Goal: Task Accomplishment & Management: Manage account settings

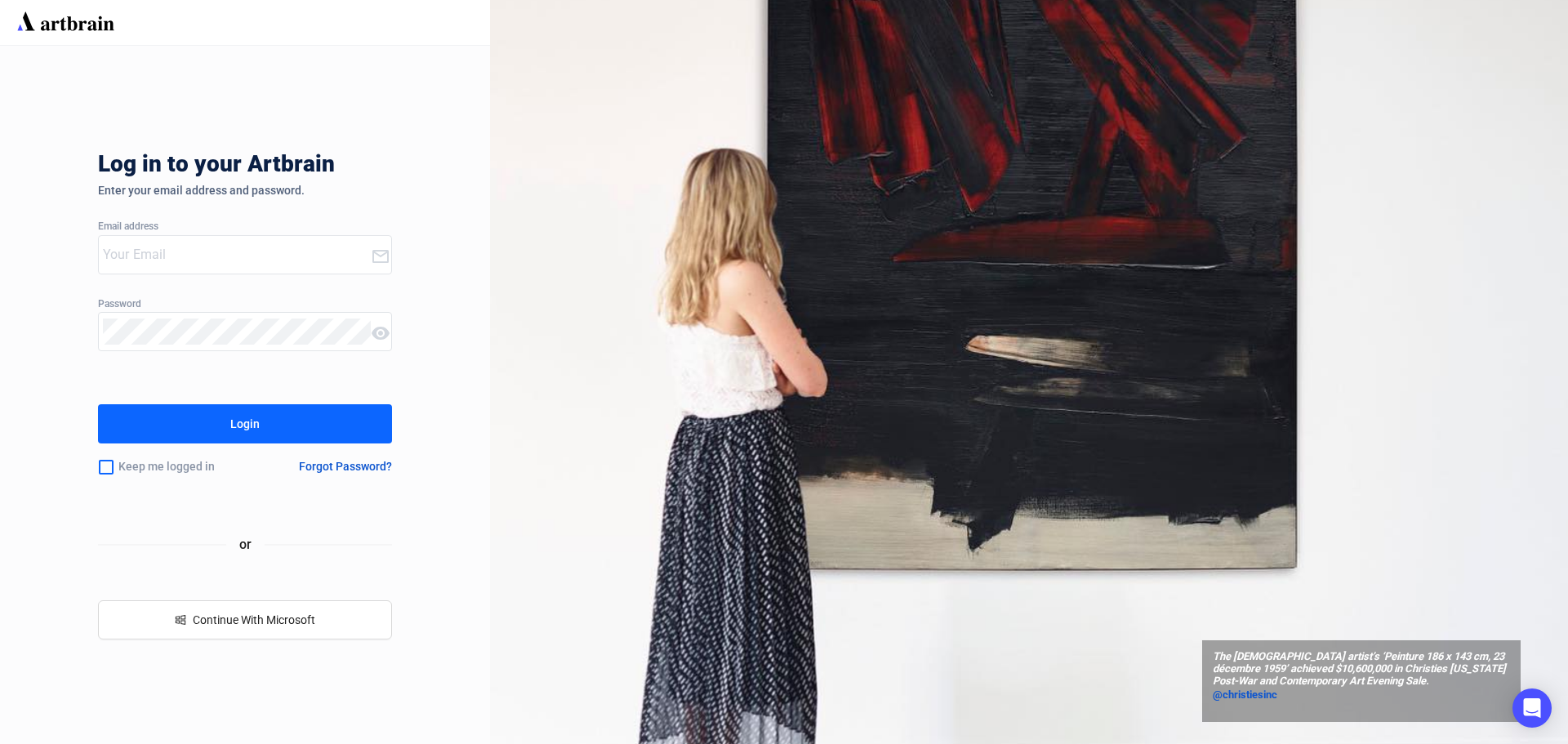
type input "[EMAIL_ADDRESS][PERSON_NAME][DOMAIN_NAME]"
click at [317, 418] on button "Login" at bounding box center [244, 423] width 294 height 39
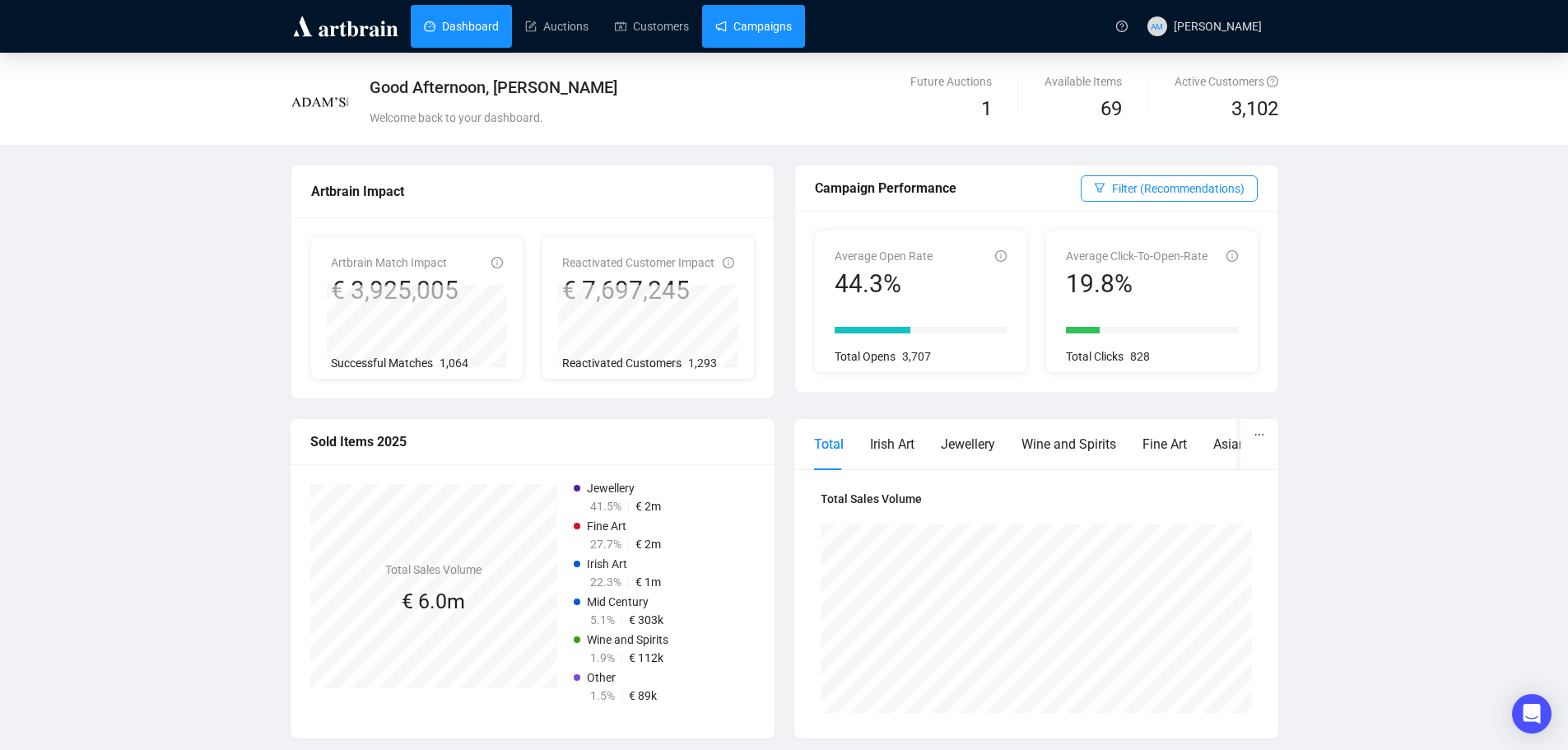
click at [752, 35] on link "Campaigns" at bounding box center [754, 26] width 77 height 43
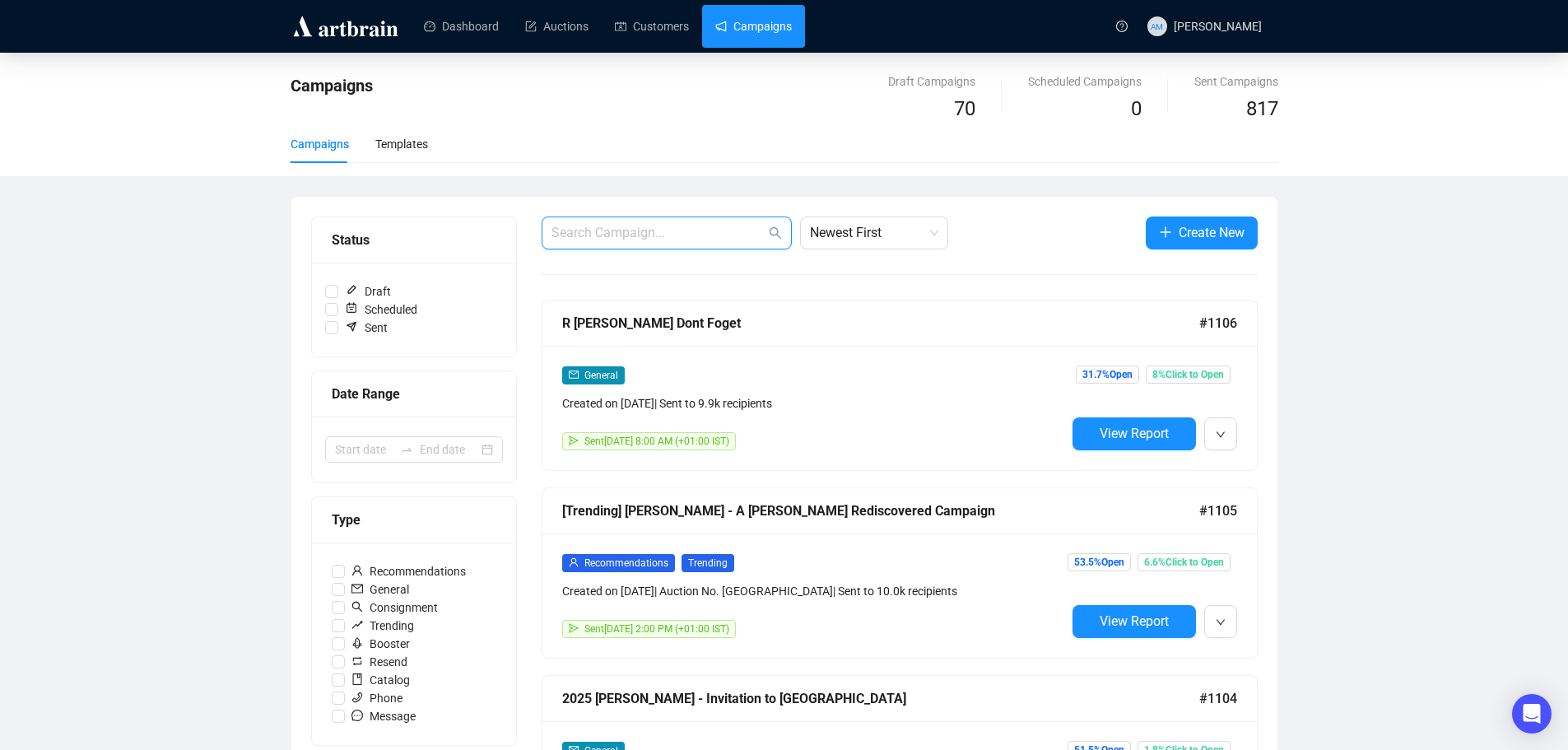
click at [648, 234] on input "text" at bounding box center [658, 233] width 214 height 20
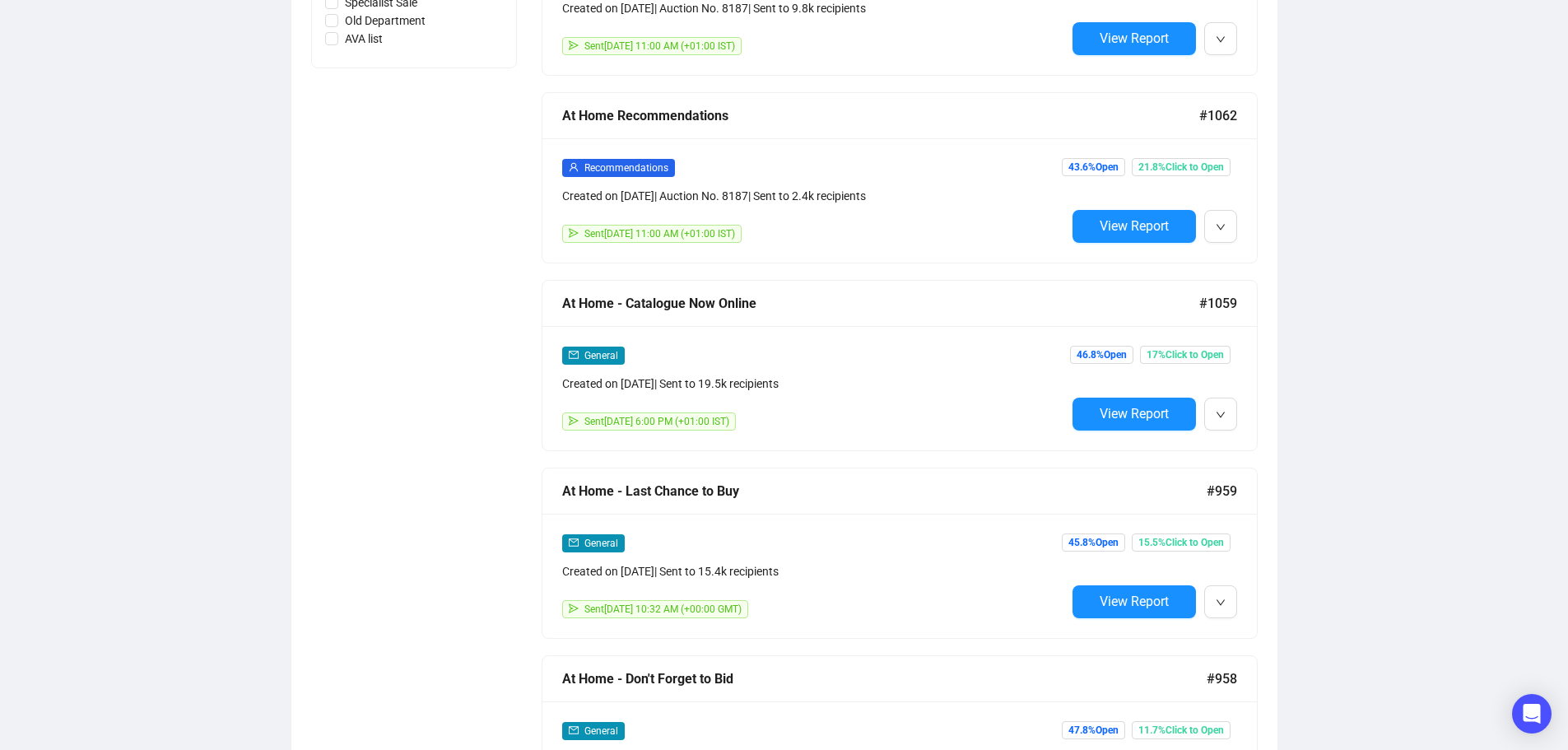
scroll to position [988, 0]
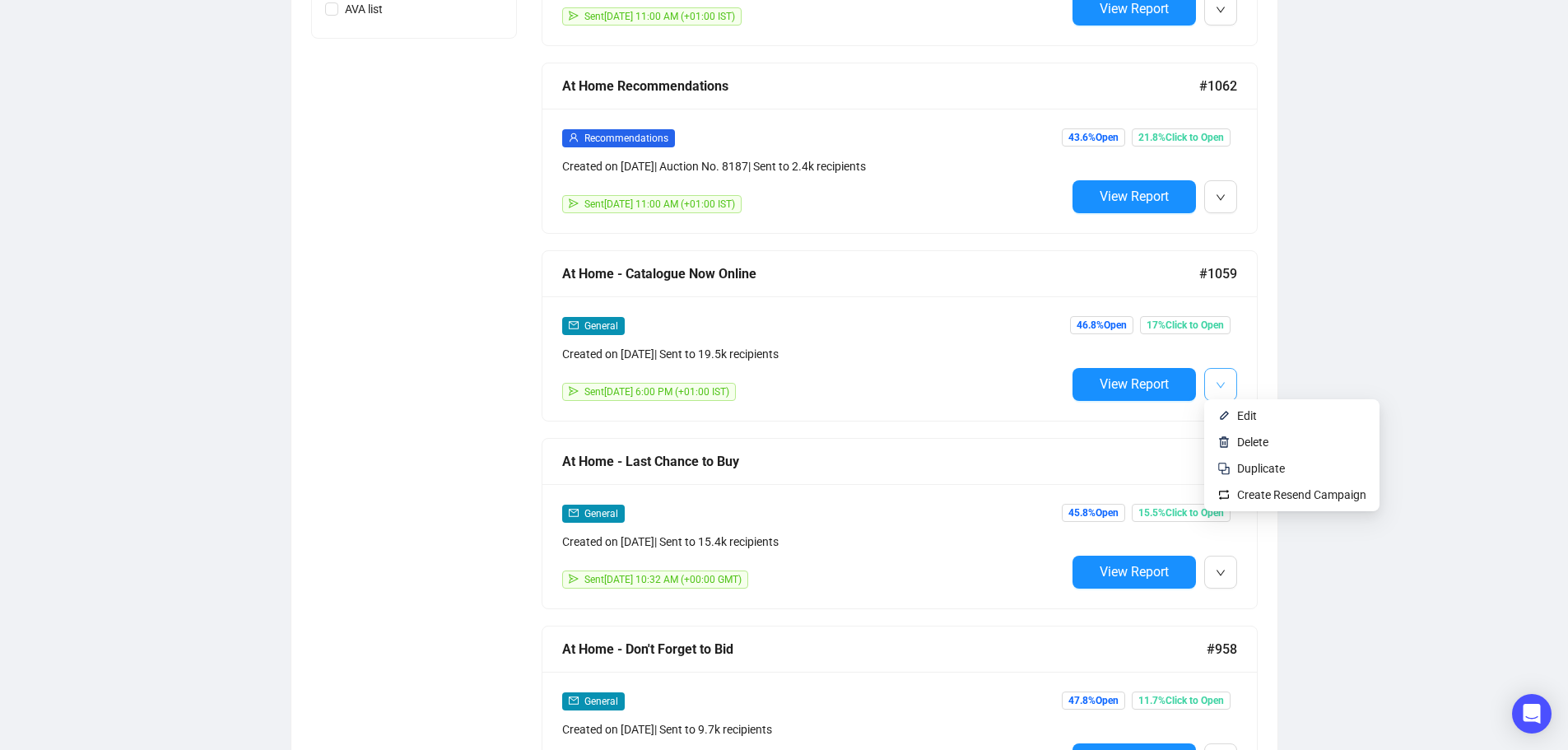
type input "At Home"
click at [1225, 380] on icon "down" at bounding box center [1221, 385] width 10 height 10
click at [1246, 467] on span "Duplicate" at bounding box center [1261, 468] width 48 height 13
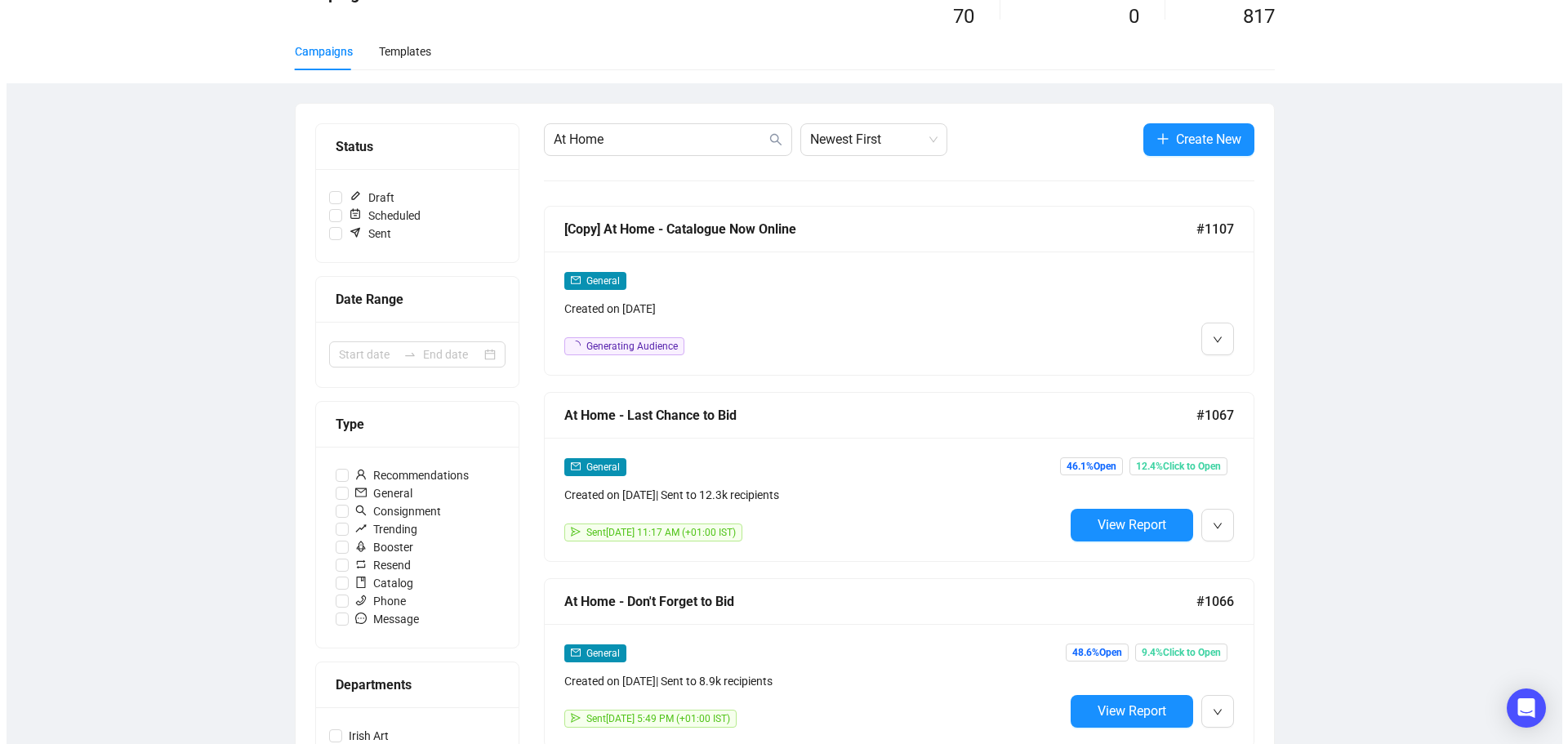
scroll to position [0, 0]
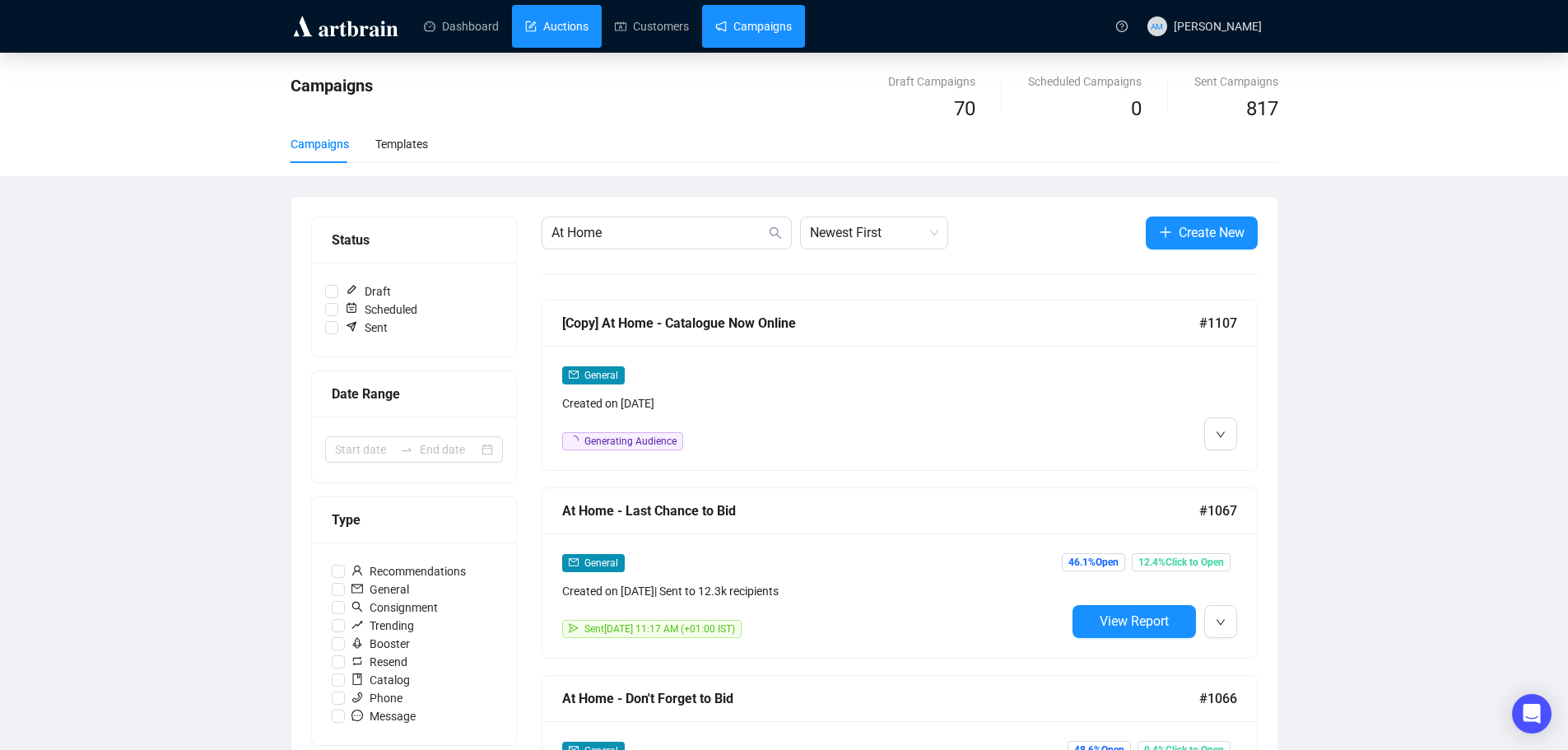
click at [549, 19] on link "Auctions" at bounding box center [557, 26] width 63 height 43
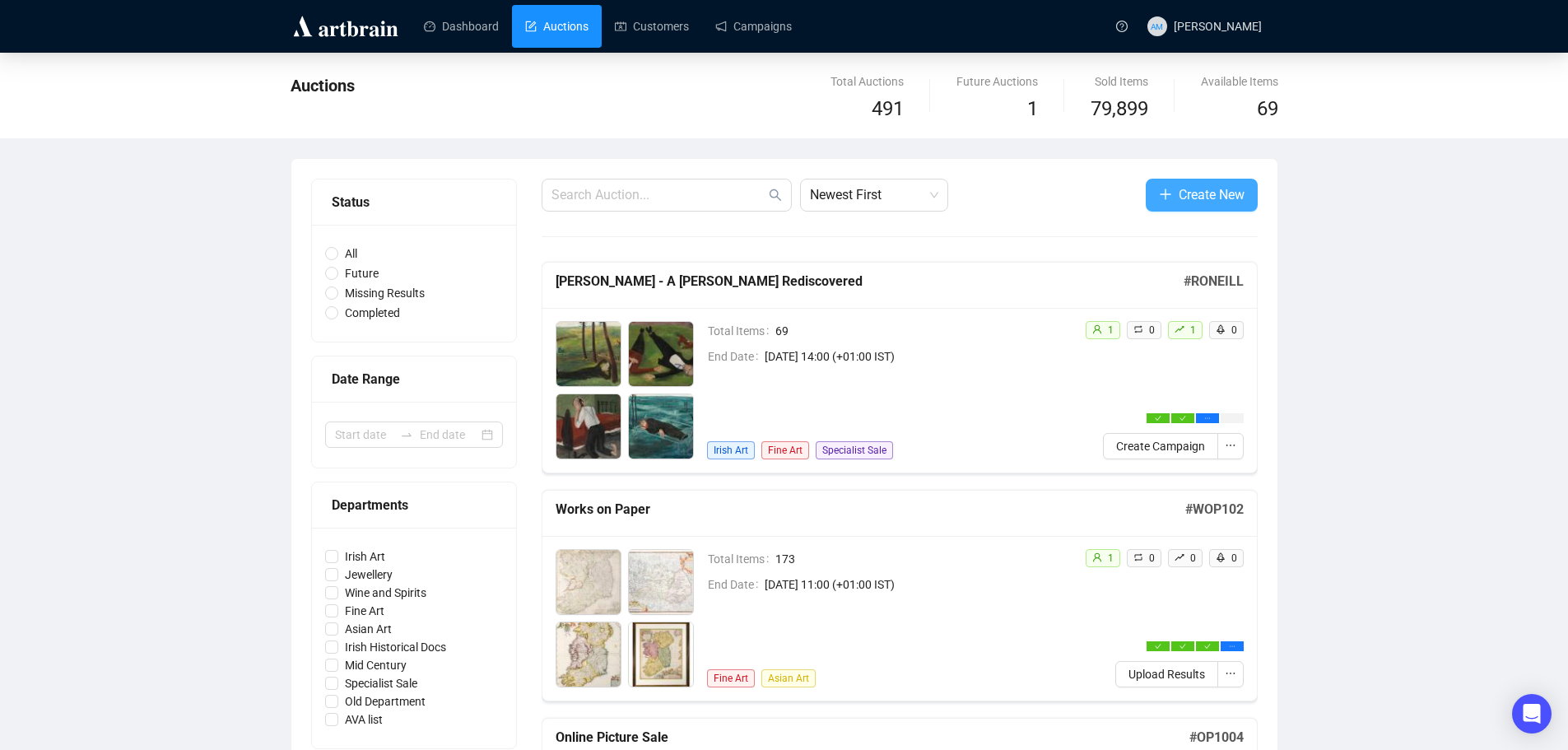
click at [1204, 211] on button "Create New" at bounding box center [1201, 195] width 112 height 33
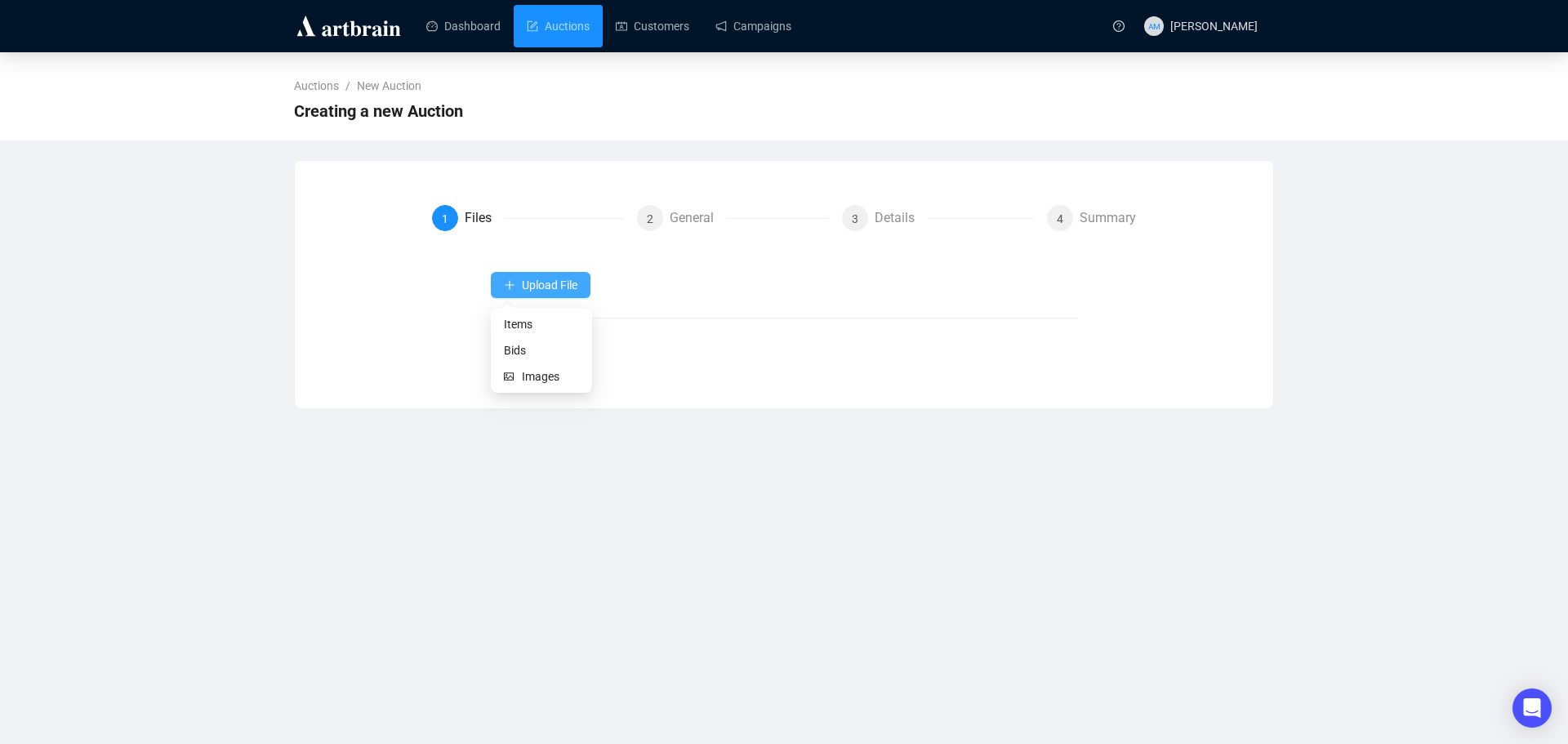
click at [523, 286] on span "Upload File" at bounding box center [549, 285] width 55 height 13
click at [523, 323] on span "Items" at bounding box center [541, 324] width 75 height 18
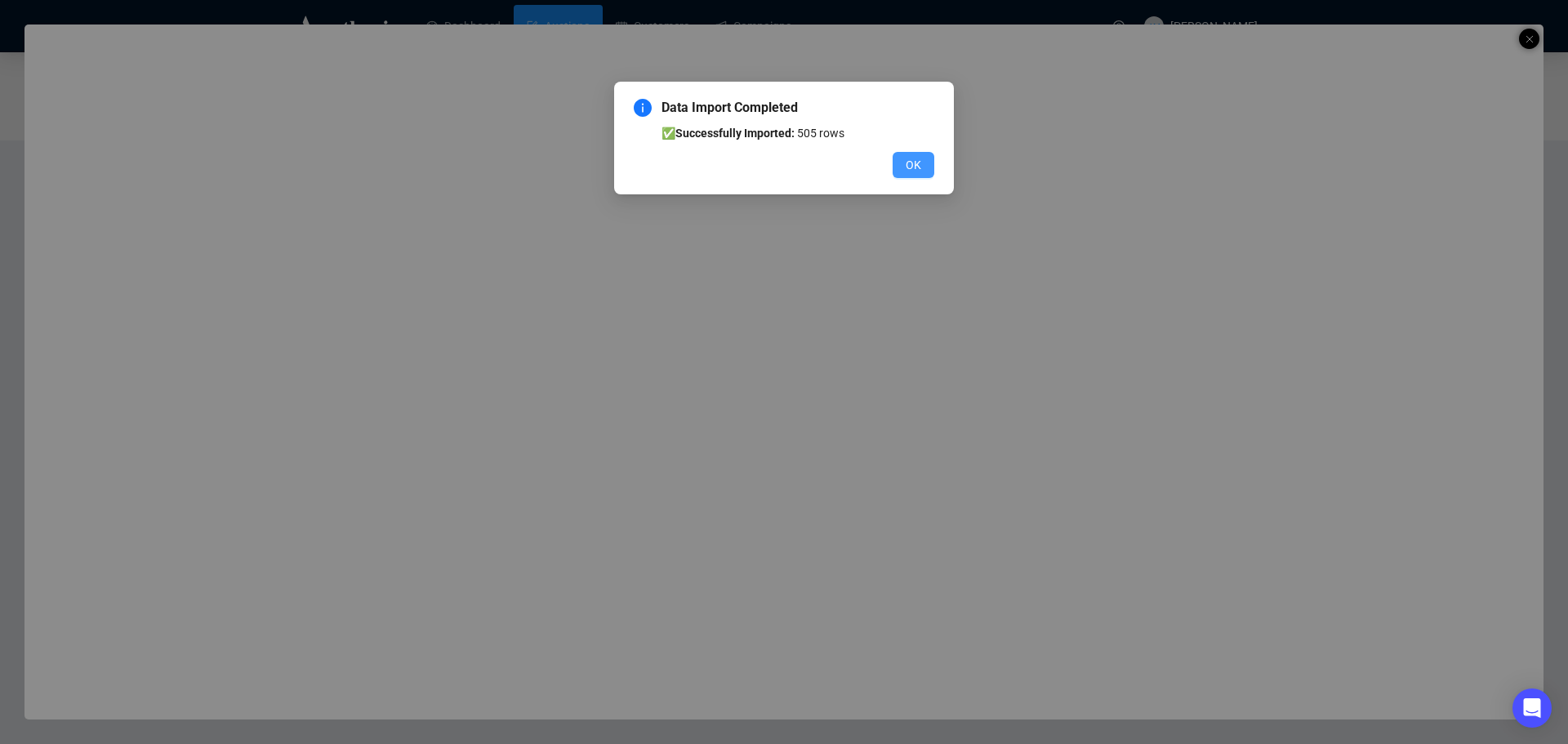
click at [914, 160] on span "OK" at bounding box center [913, 164] width 15 height 18
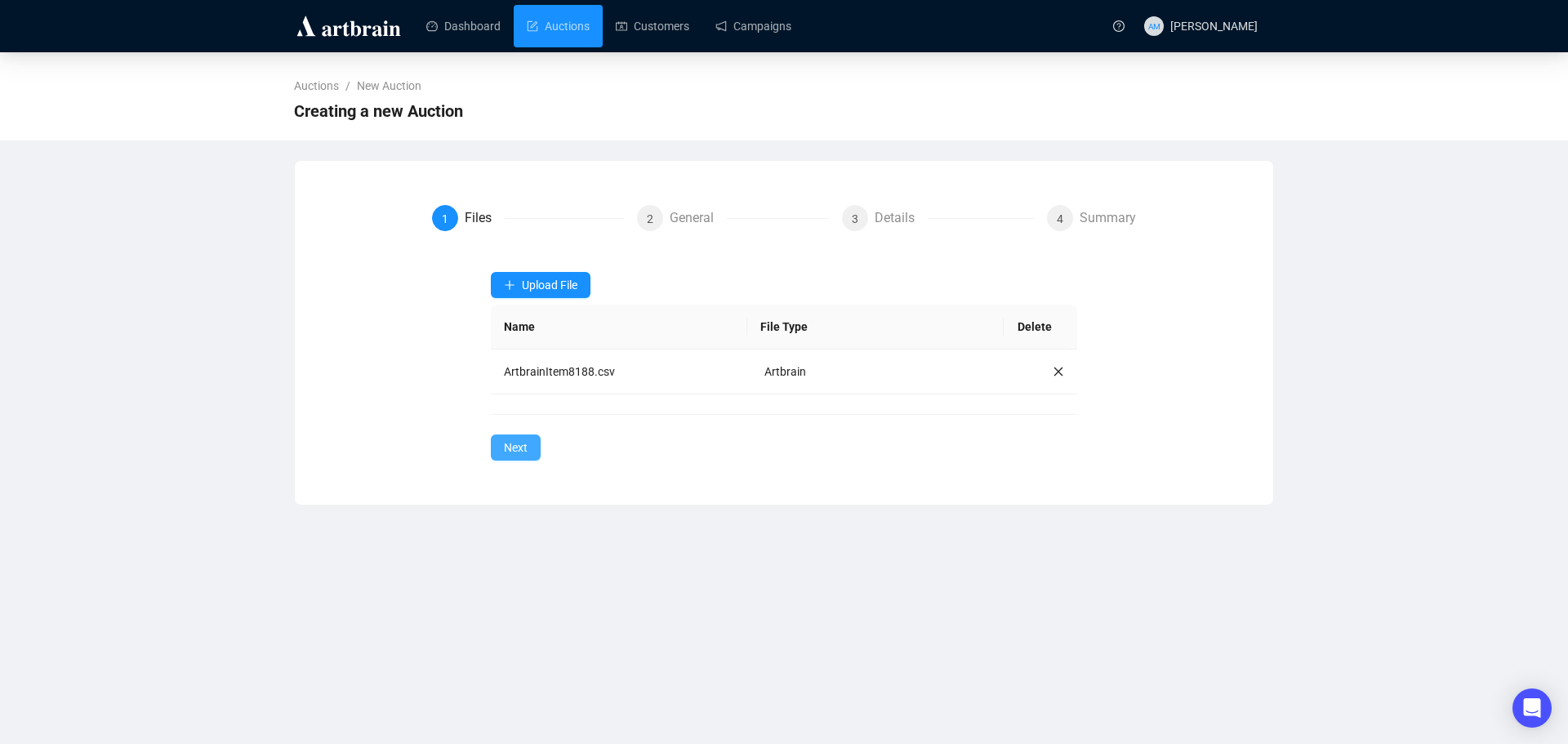
click at [515, 452] on span "Next" at bounding box center [515, 448] width 24 height 18
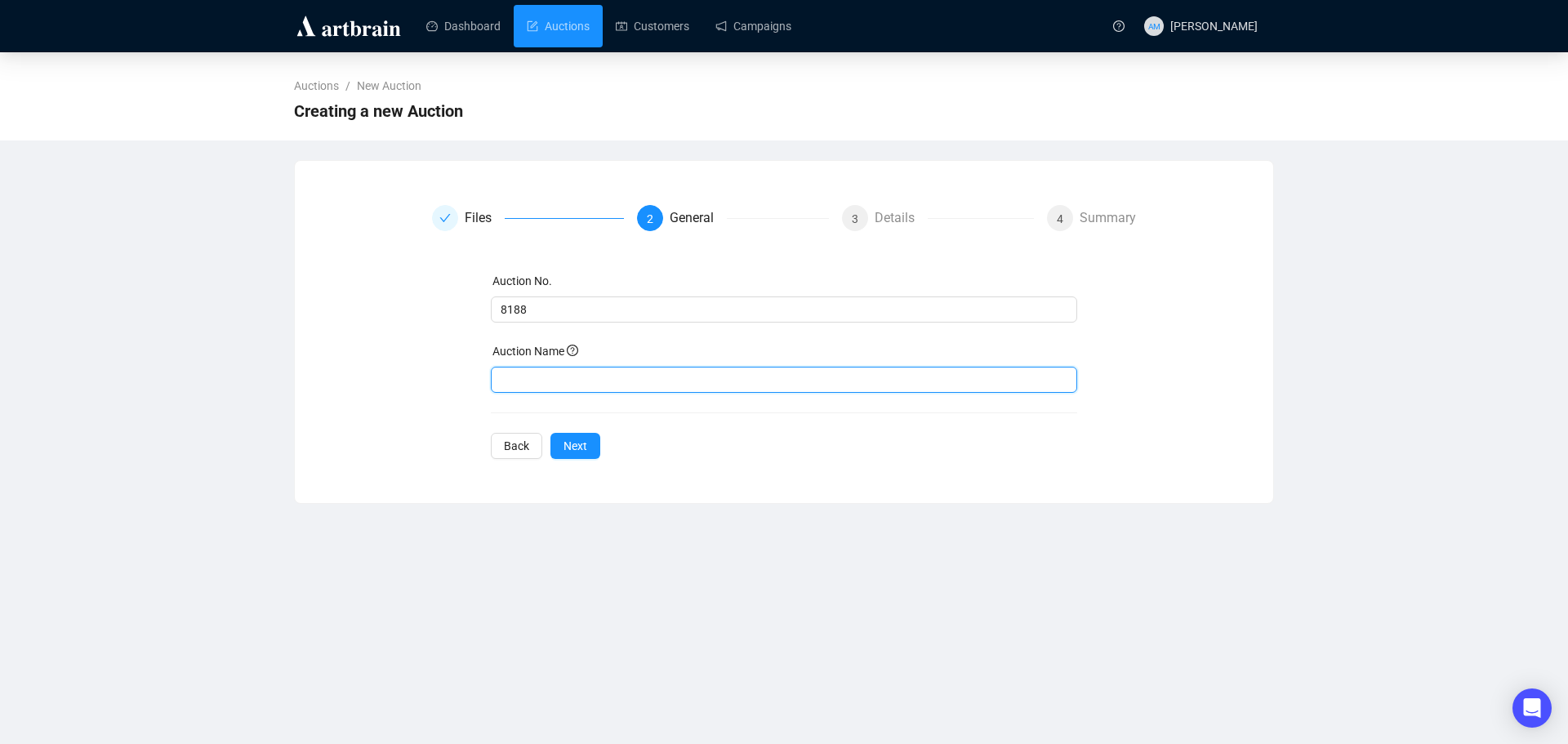
click at [523, 383] on input "text" at bounding box center [785, 380] width 587 height 27
type input "At Home"
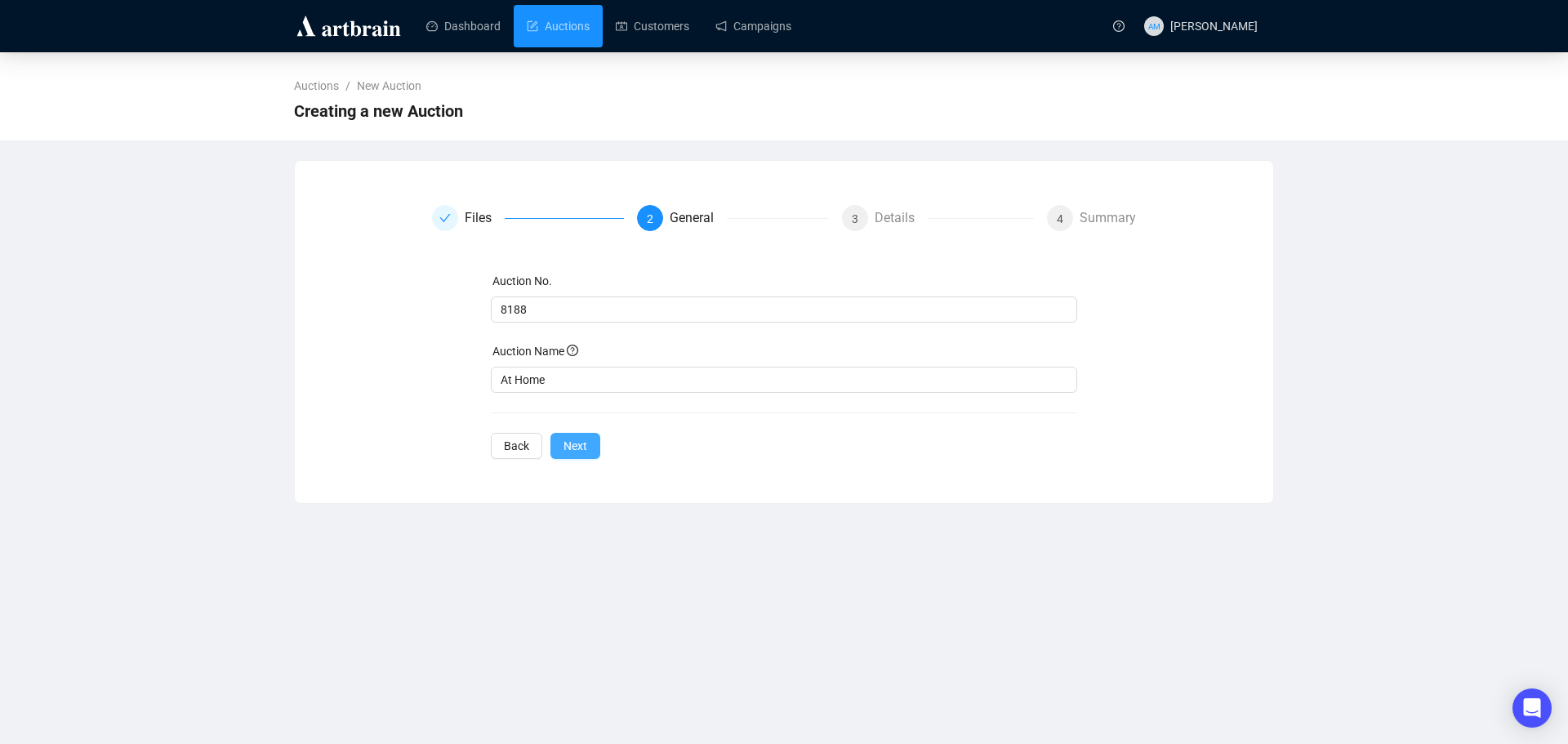
click at [567, 447] on span "Next" at bounding box center [575, 446] width 24 height 18
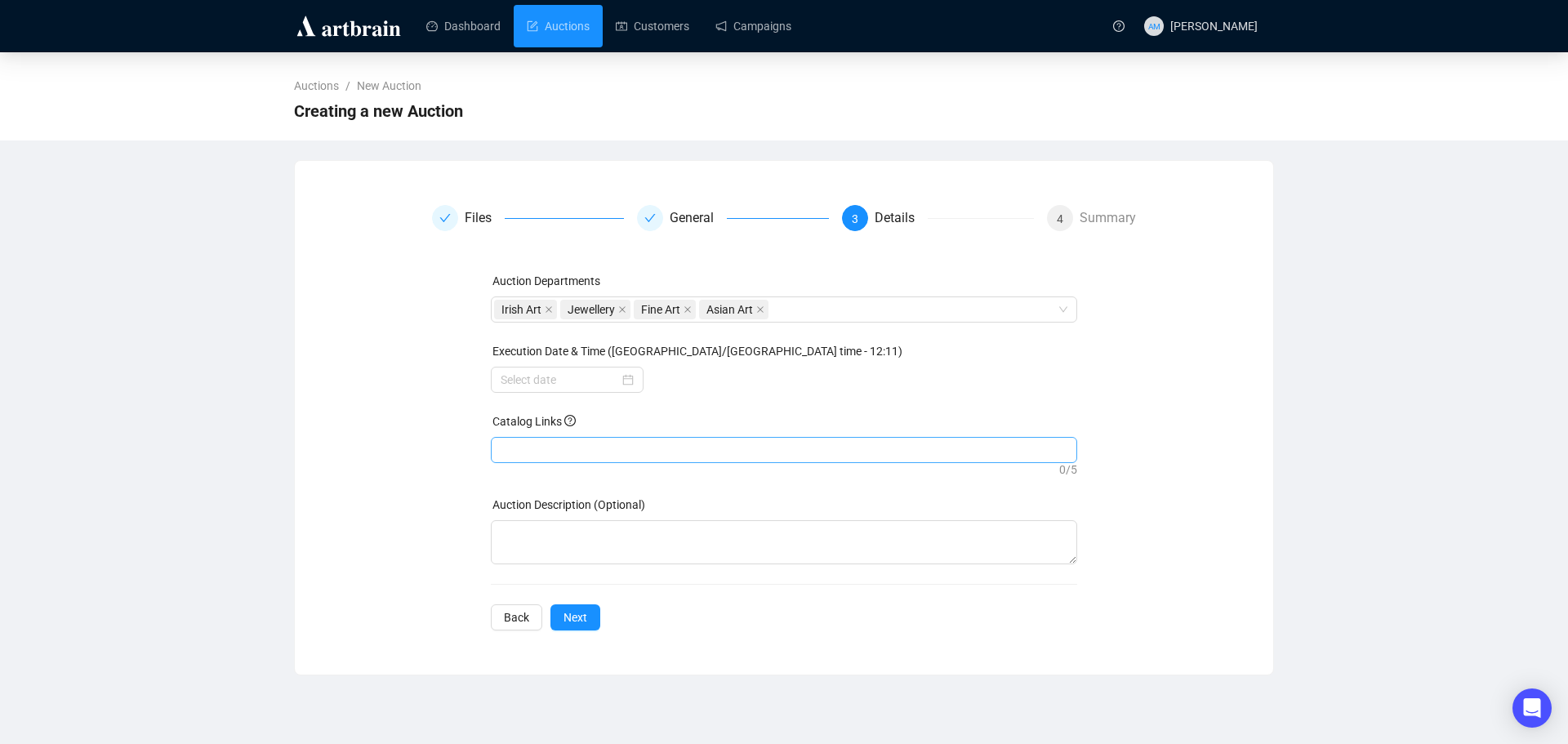
click at [508, 445] on div at bounding box center [784, 450] width 581 height 23
paste input "[URL][DOMAIN_NAME][PERSON_NAME]"
type input "[URL][DOMAIN_NAME][PERSON_NAME]"
click at [571, 618] on span "Next" at bounding box center [575, 617] width 24 height 18
click at [625, 379] on div at bounding box center [567, 379] width 133 height 18
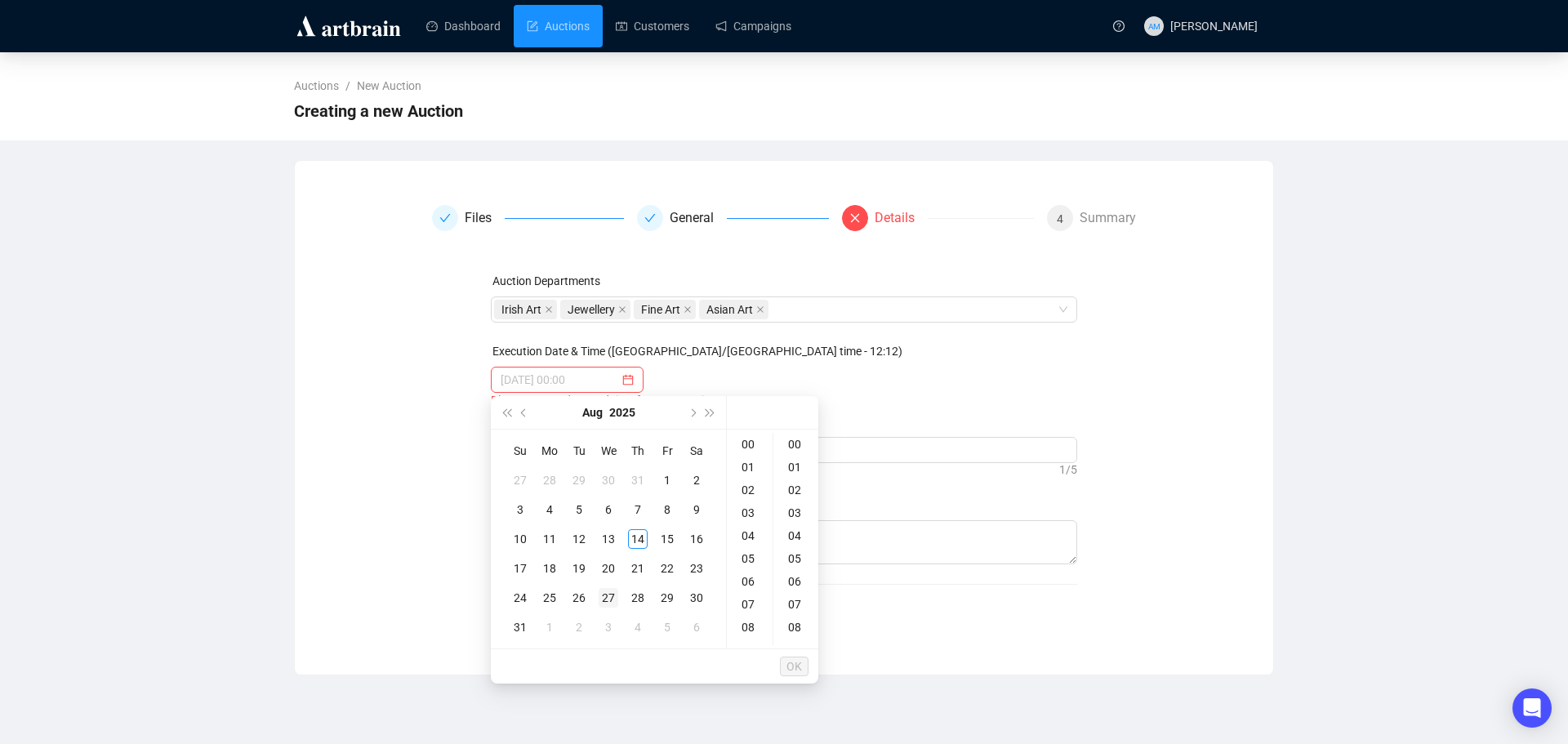
click at [605, 601] on div "27" at bounding box center [608, 598] width 20 height 20
click at [750, 450] on div "11" at bounding box center [749, 450] width 39 height 23
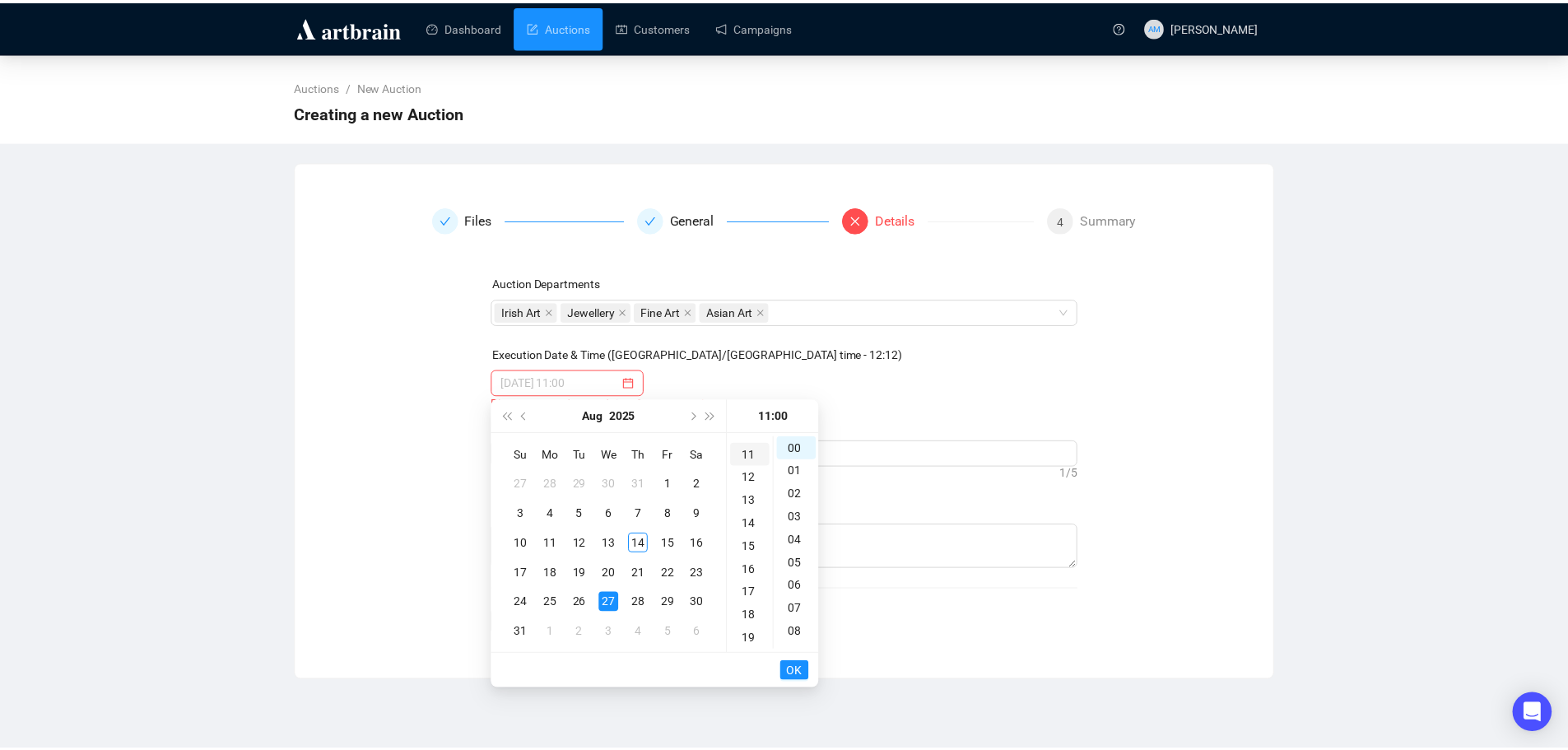
scroll to position [254, 0]
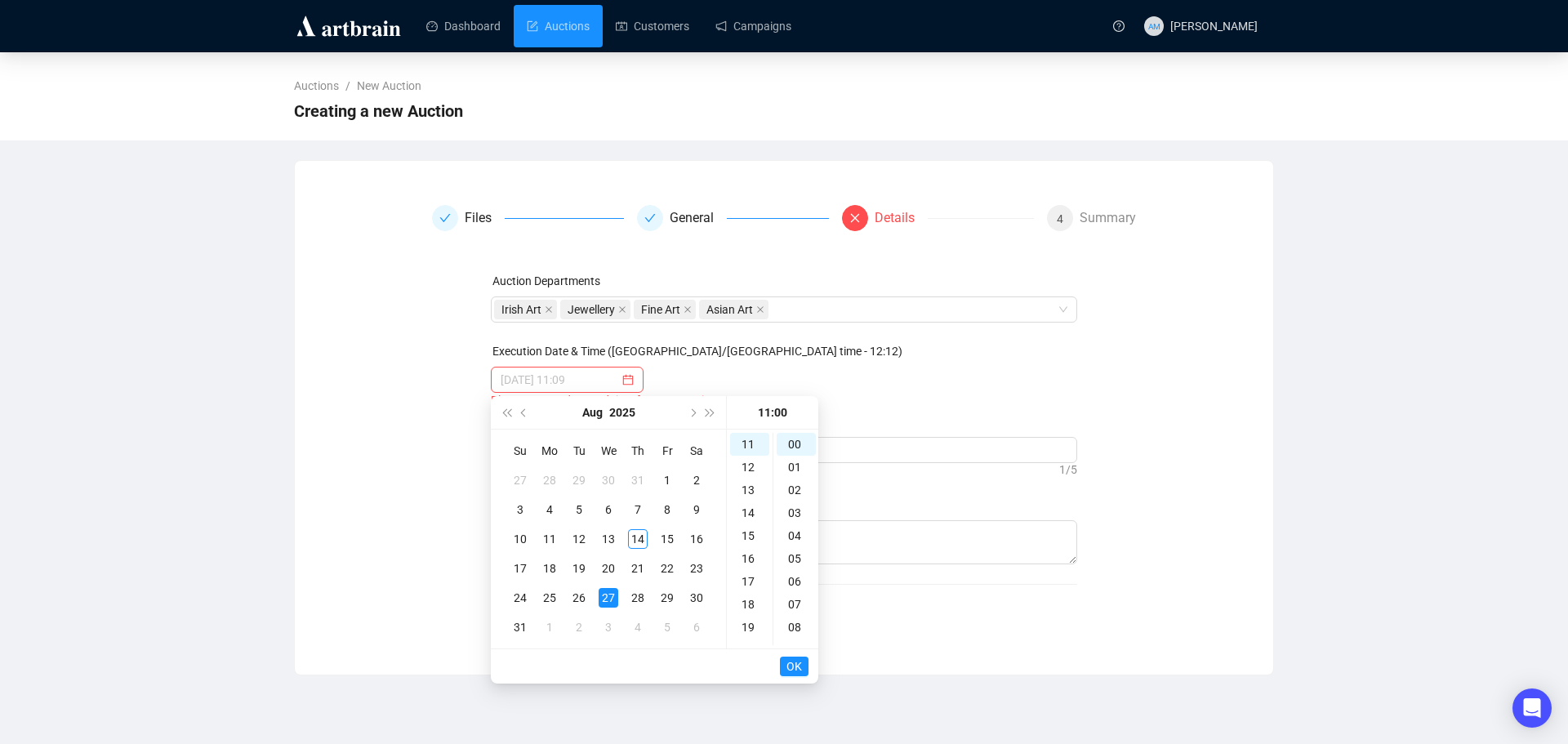
type input "[DATE] 11:00"
click at [792, 664] on span "OK" at bounding box center [794, 666] width 15 height 31
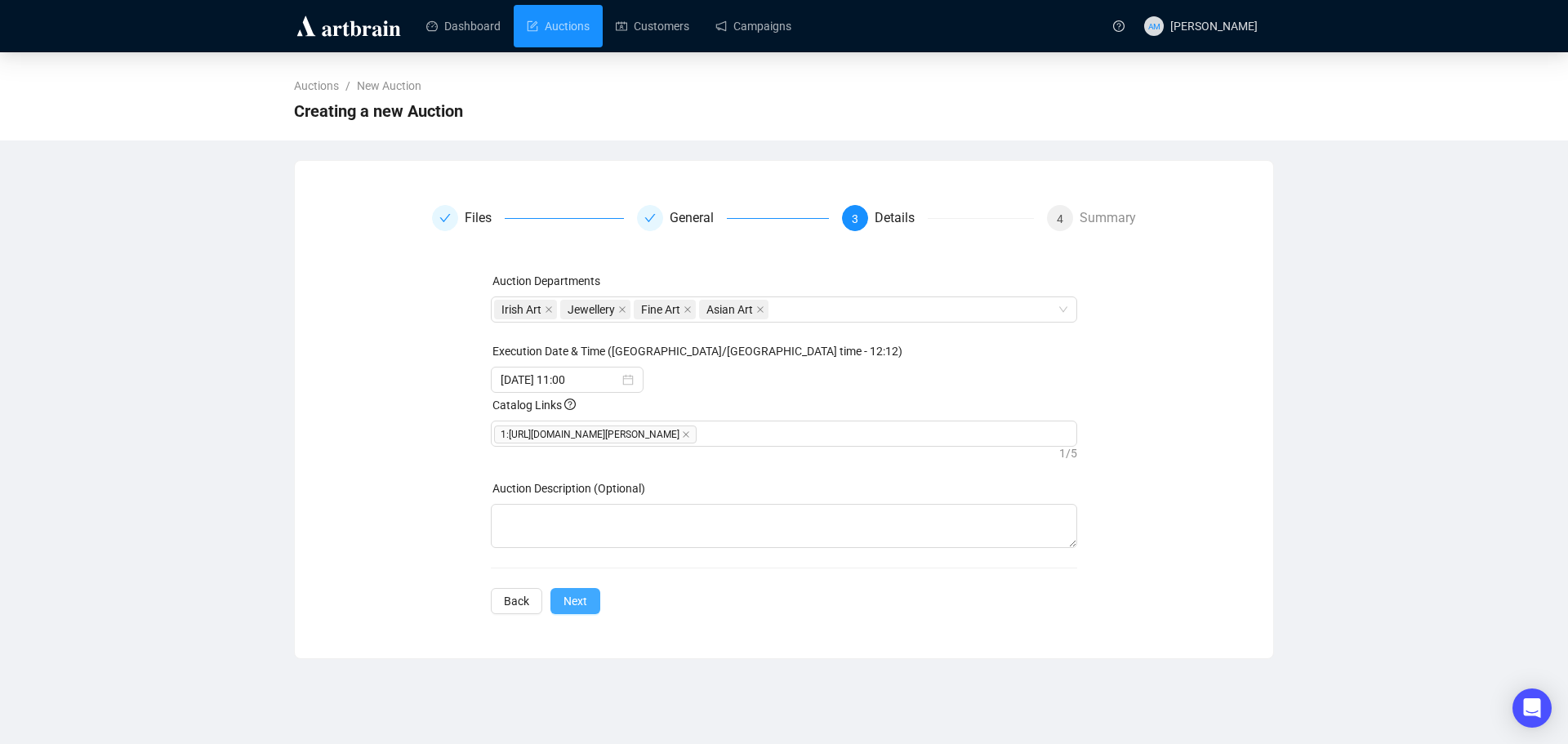
click at [578, 607] on span "Next" at bounding box center [575, 601] width 24 height 18
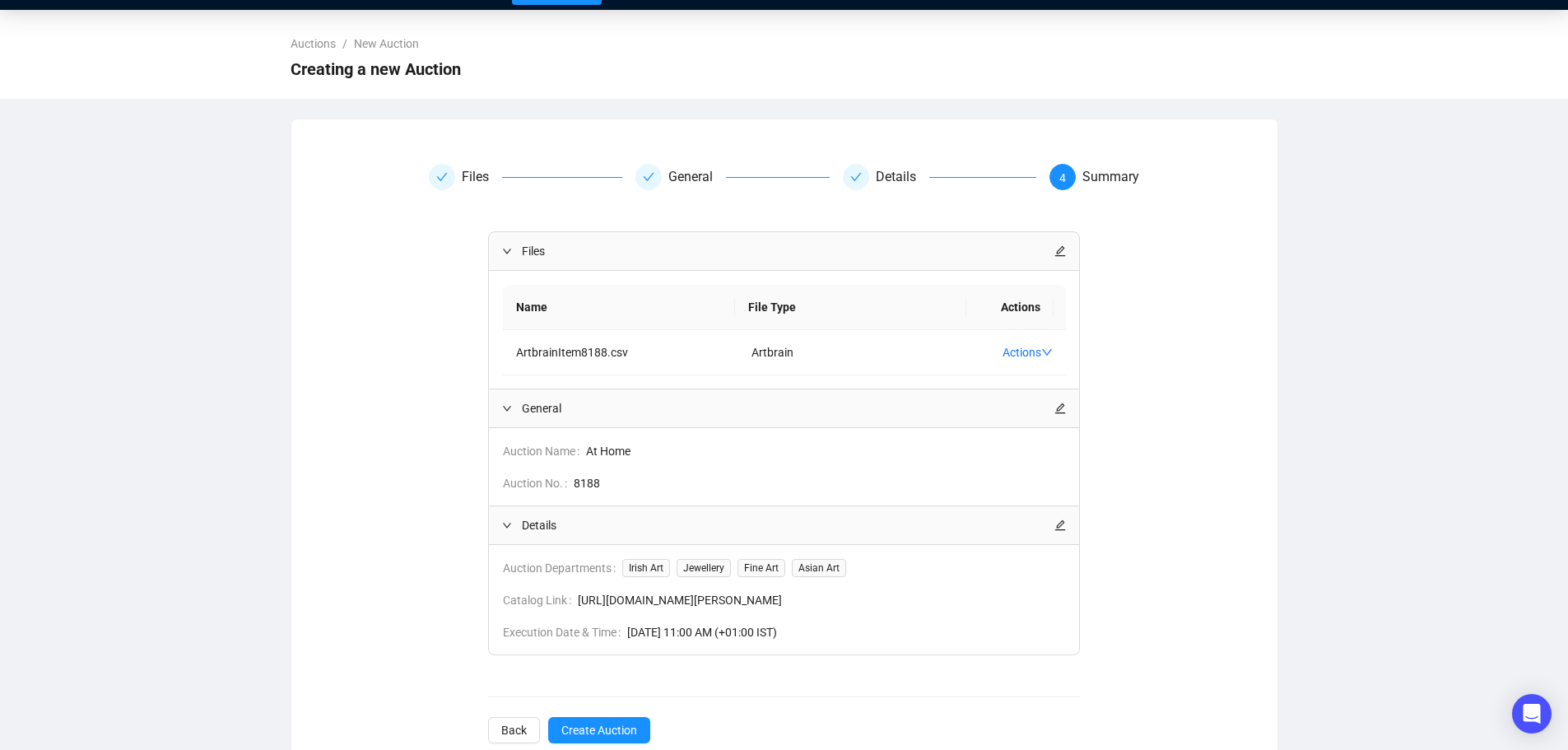
scroll to position [81, 0]
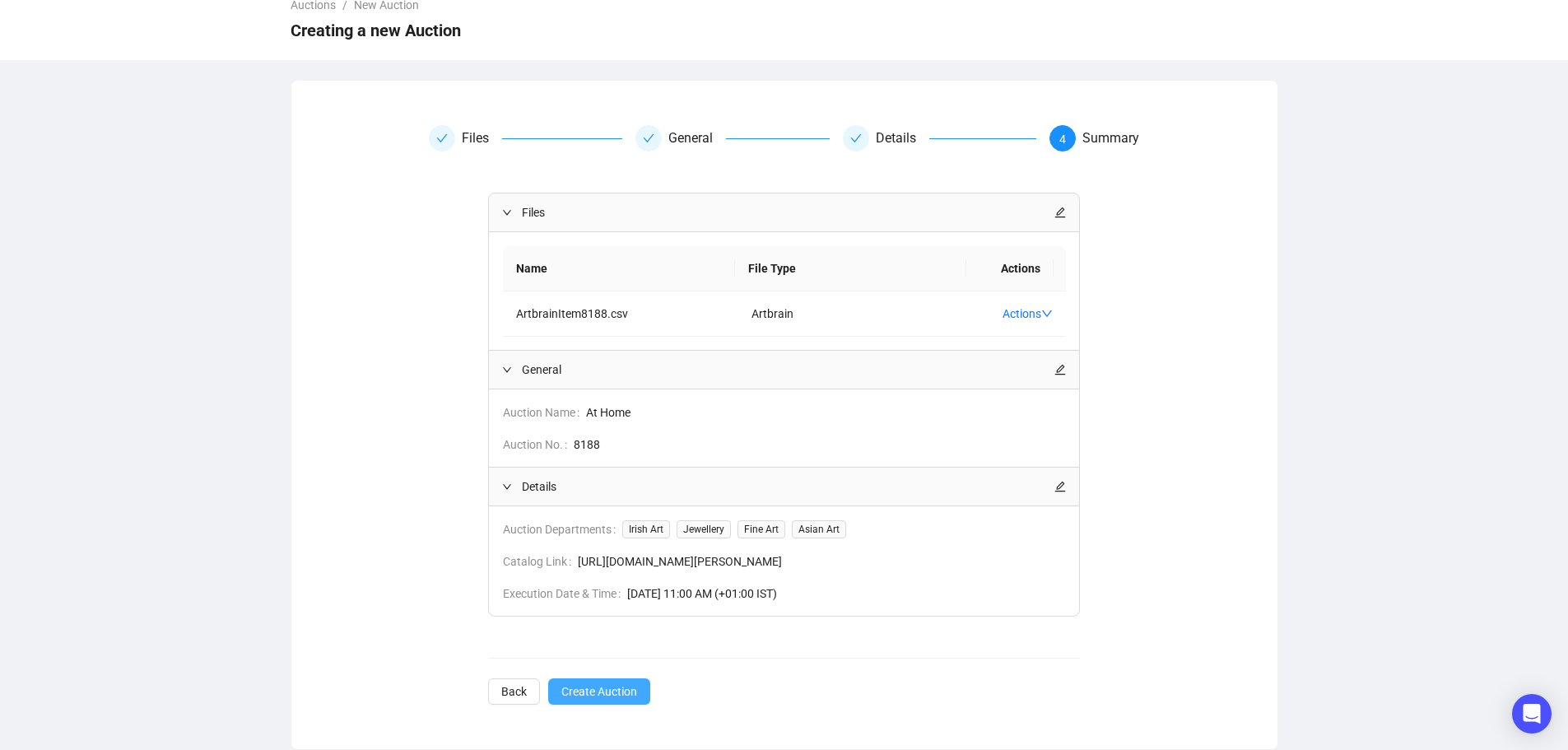
click at [599, 693] on span "Create Auction" at bounding box center [599, 692] width 76 height 18
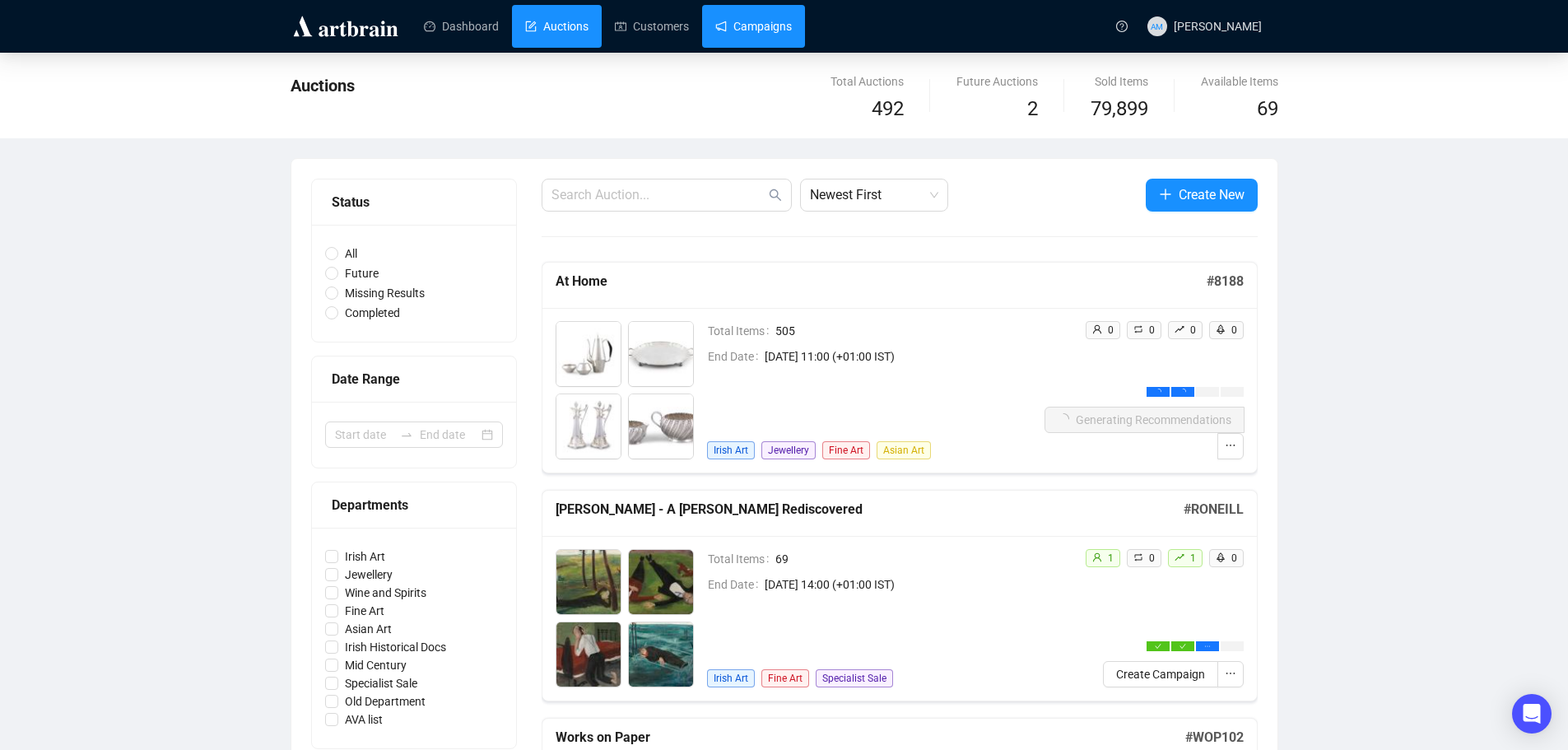
click at [754, 32] on link "Campaigns" at bounding box center [754, 26] width 77 height 43
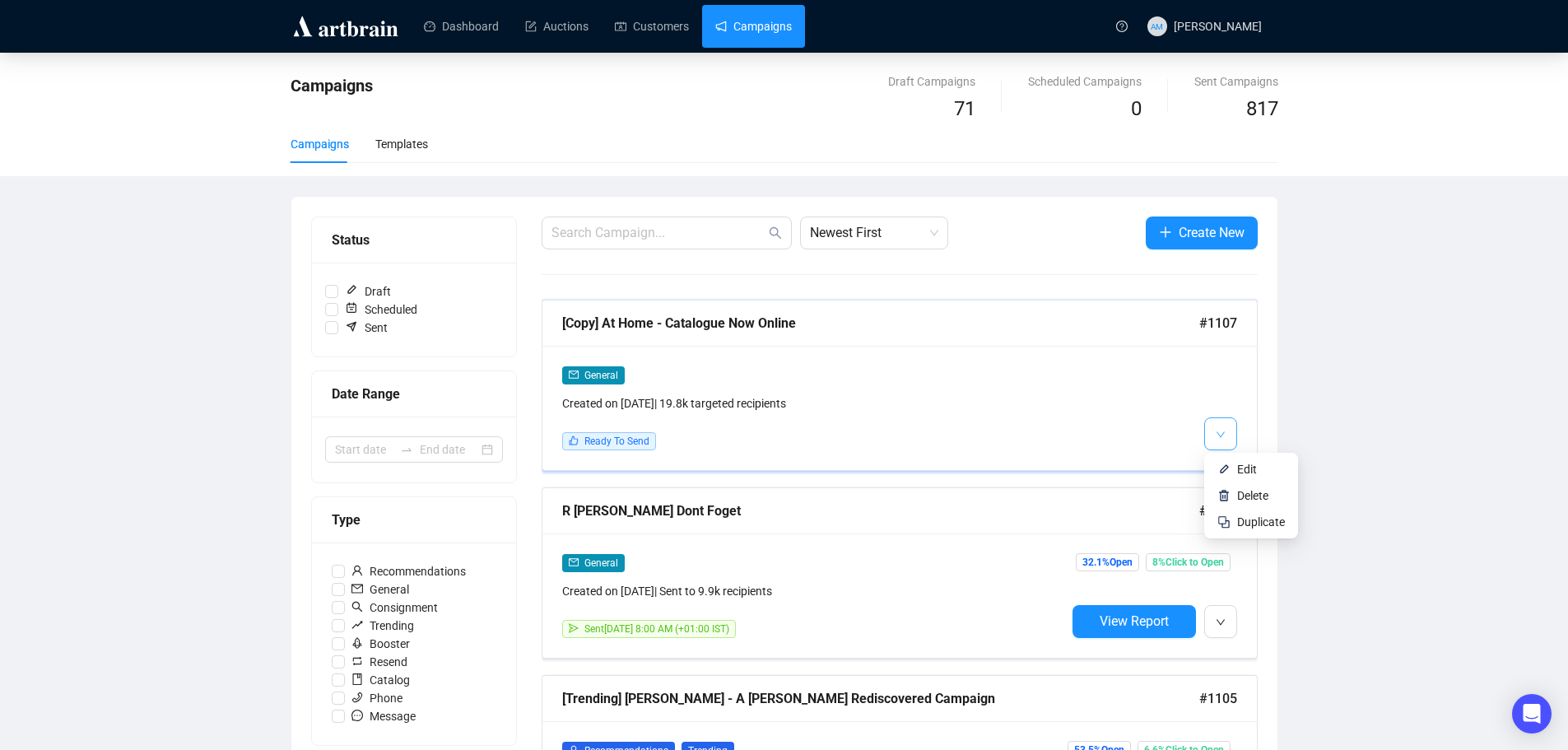
click at [1222, 444] on button "button" at bounding box center [1220, 434] width 33 height 33
click at [1230, 472] on img at bounding box center [1224, 469] width 13 height 13
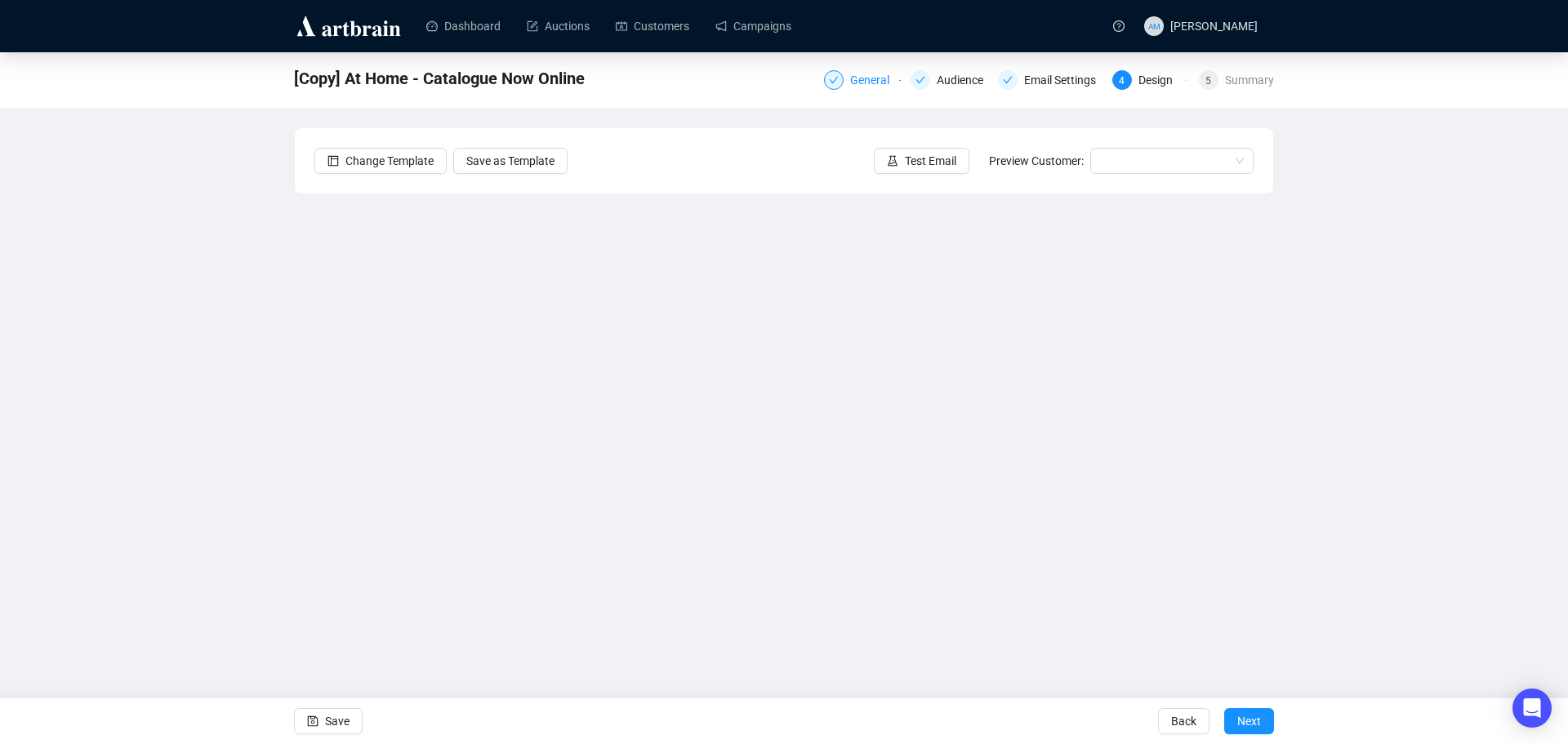
click at [860, 74] on div "General" at bounding box center [875, 80] width 49 height 20
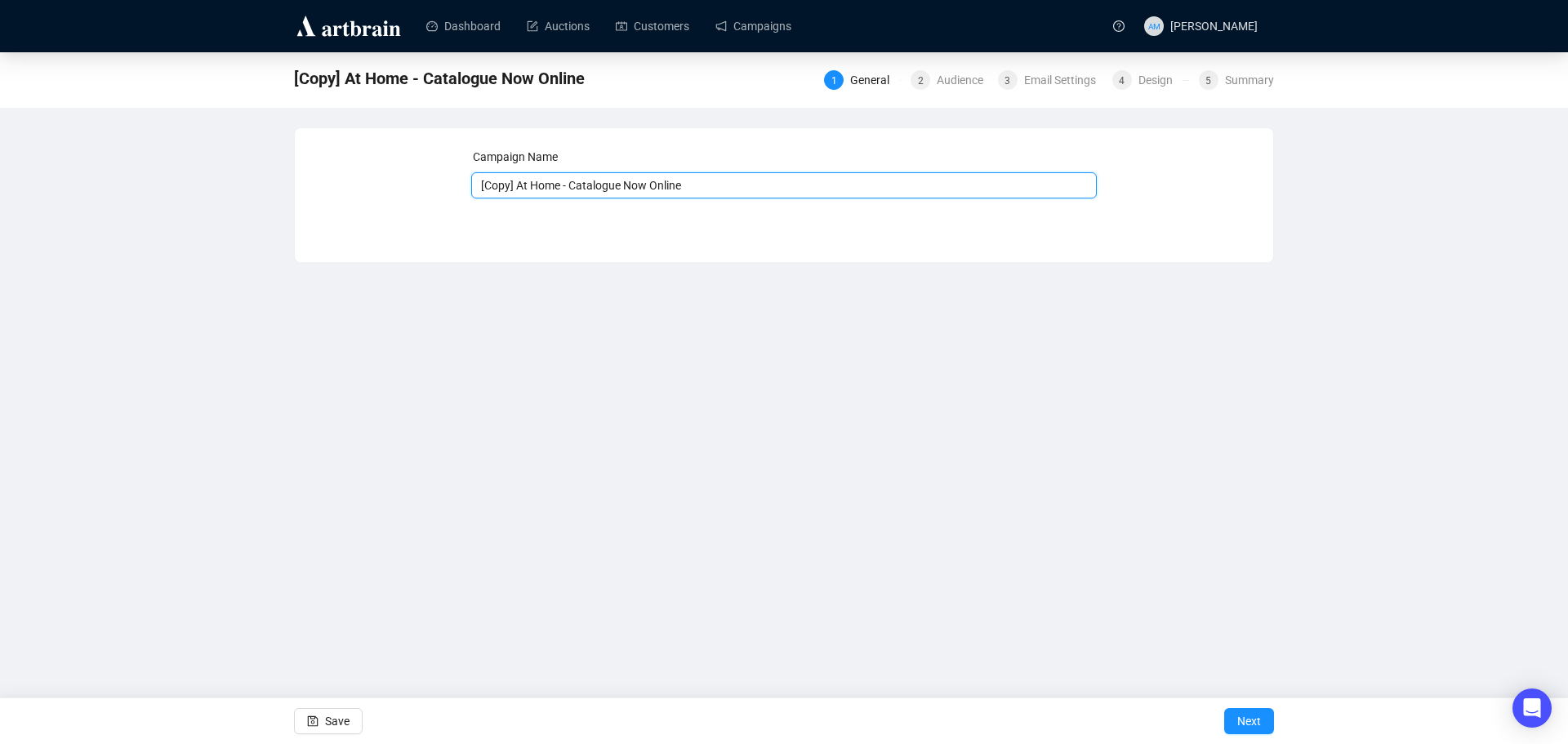
drag, startPoint x: 516, startPoint y: 186, endPoint x: 441, endPoint y: 186, distance: 75.0
click at [441, 186] on div "Campaign Name [Copy] At Home - Catalogue Now Online Save Next" at bounding box center [784, 183] width 939 height 70
type input "8188 At Home - Catalogue Now Online"
click at [1252, 723] on span "Next" at bounding box center [1249, 721] width 24 height 46
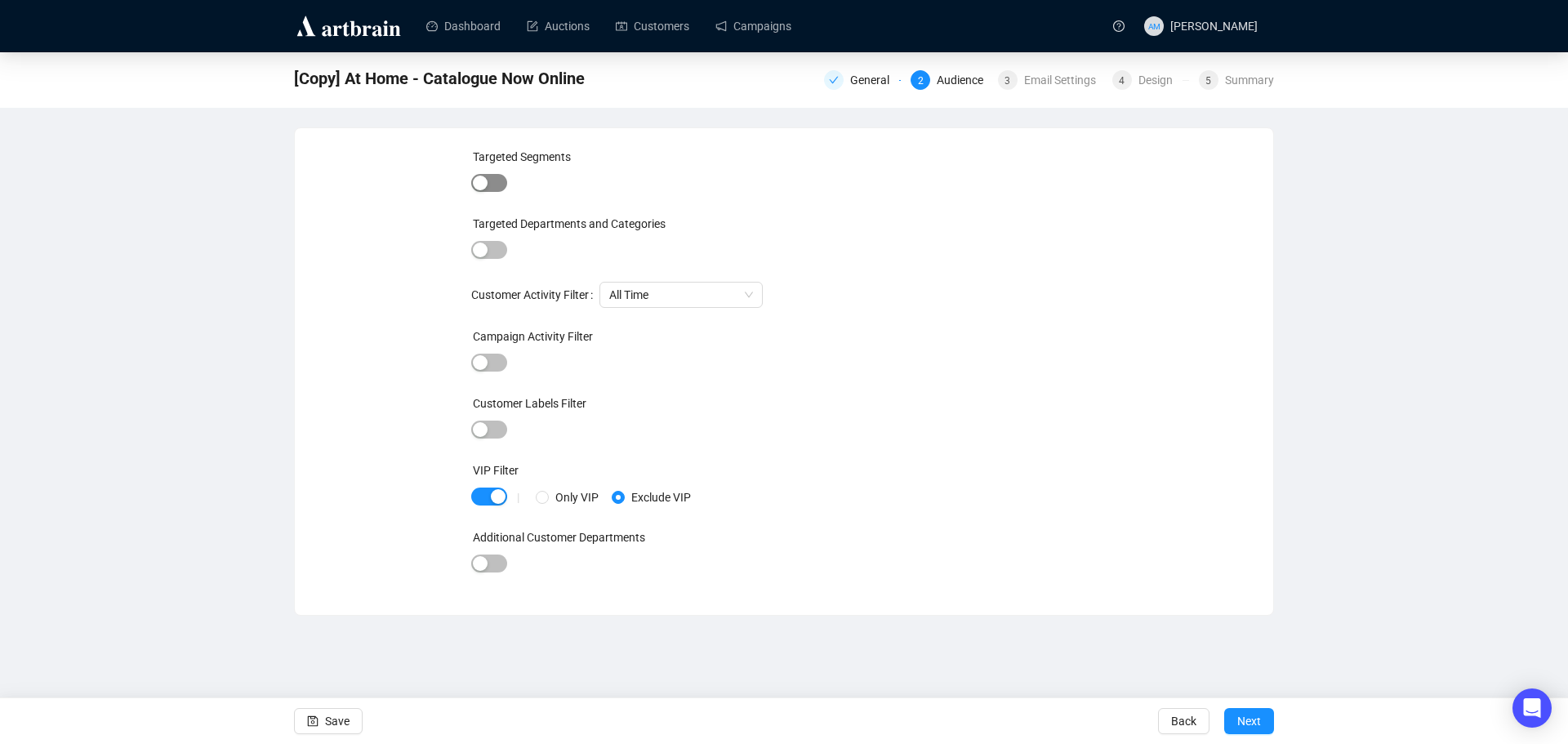
click at [483, 188] on div "button" at bounding box center [480, 182] width 14 height 14
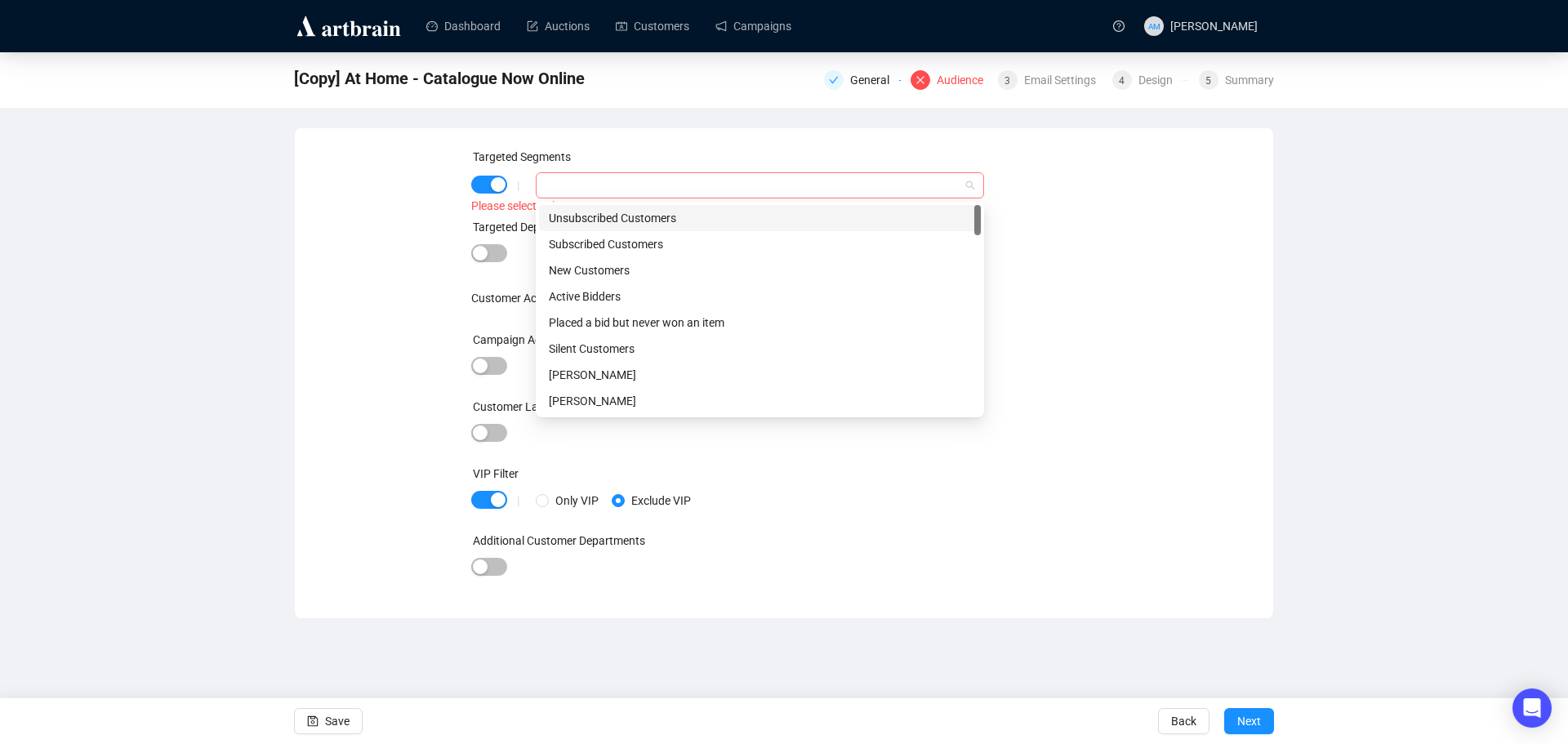
click at [544, 189] on div at bounding box center [544, 185] width 10 height 20
click at [503, 186] on div "|" at bounding box center [518, 185] width 35 height 13
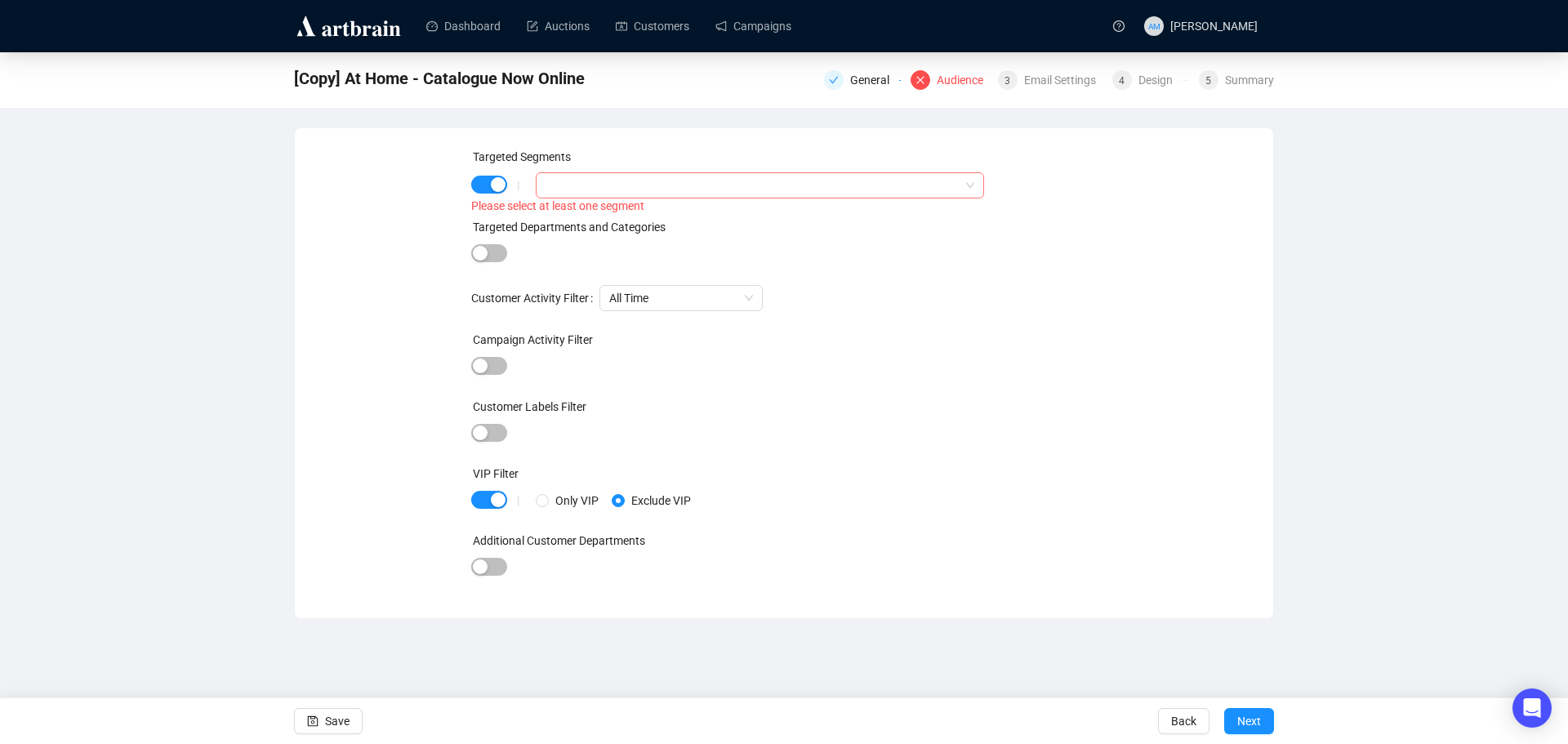
click at [541, 189] on div at bounding box center [544, 185] width 10 height 20
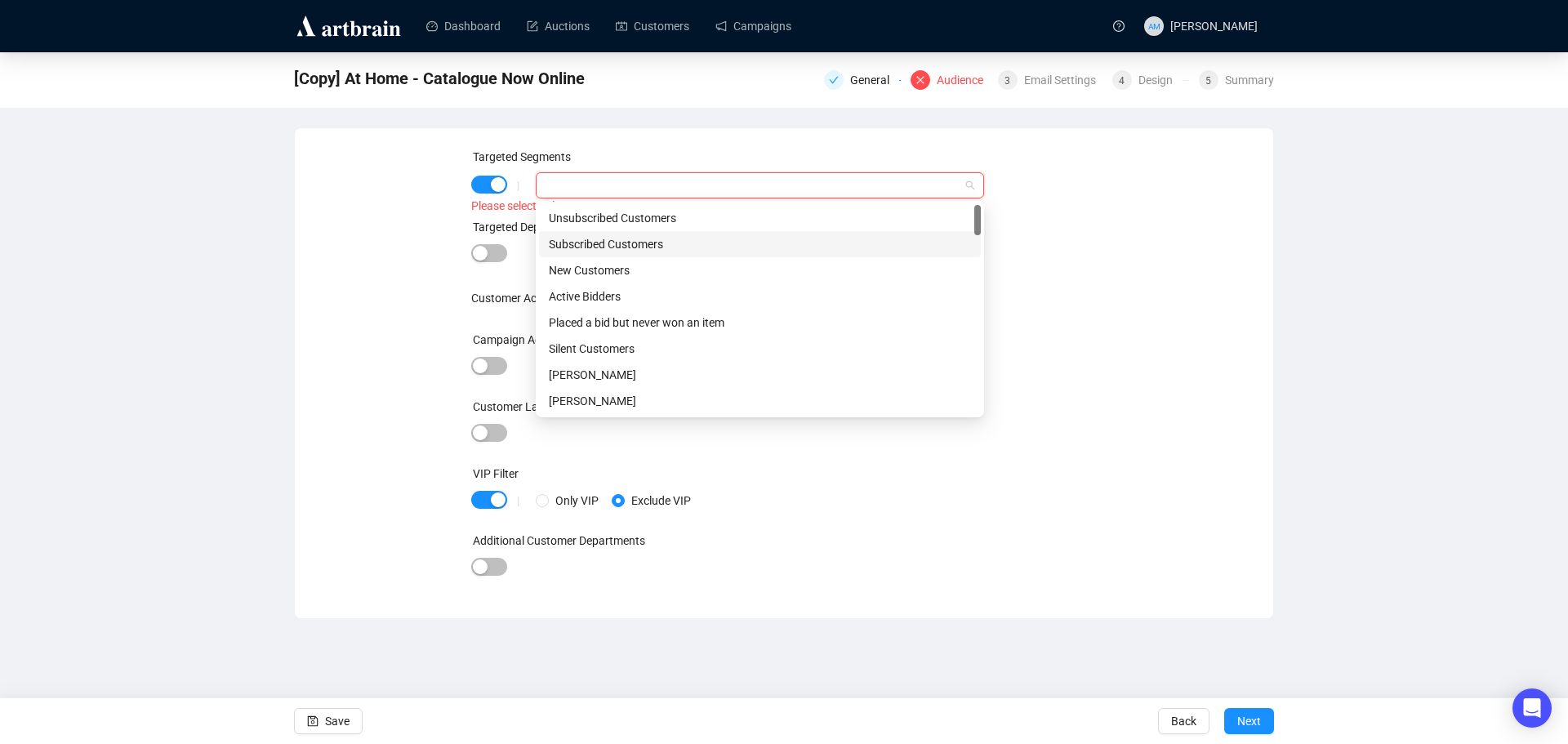
click at [569, 242] on div "Subscribed Customers" at bounding box center [760, 244] width 422 height 18
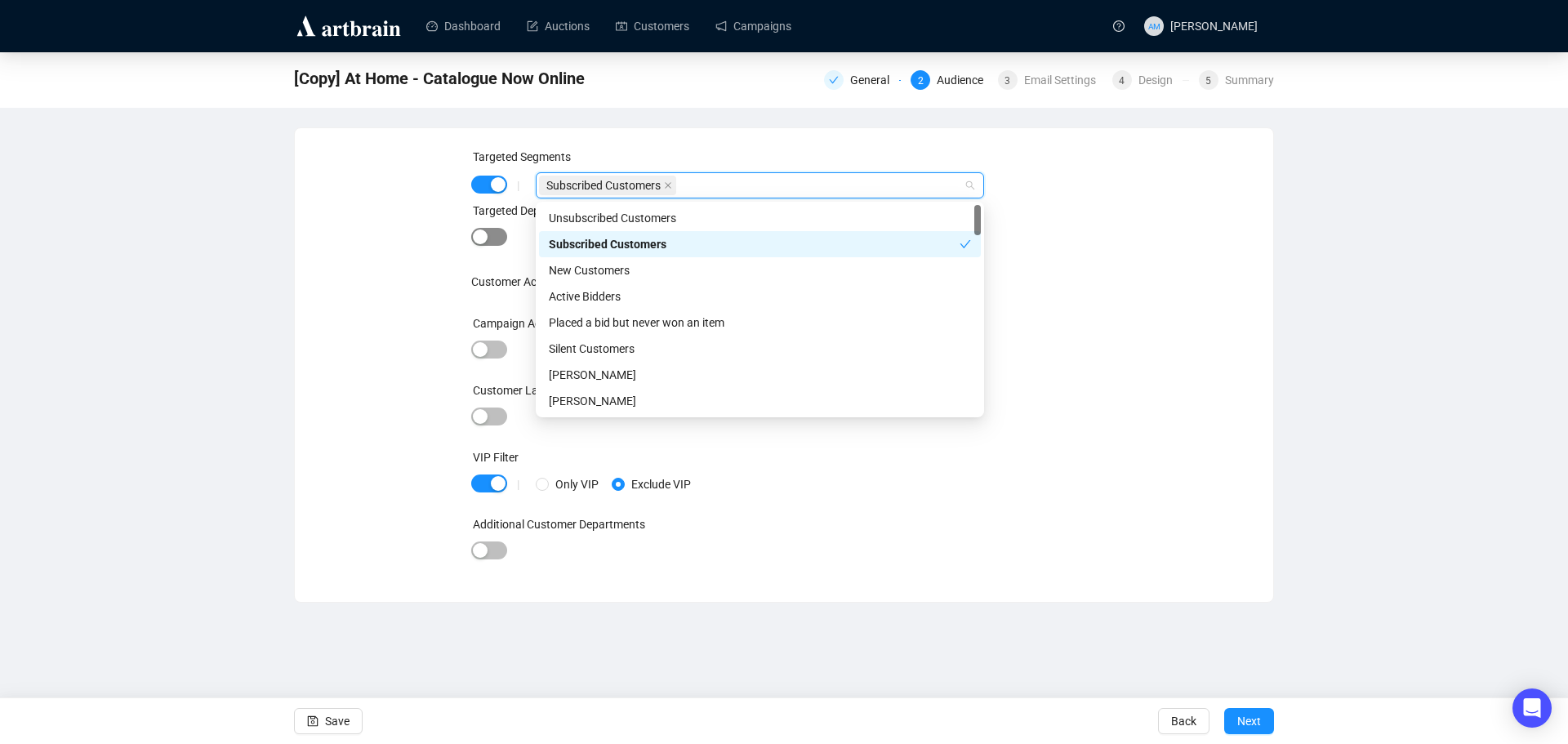
click at [483, 237] on div "button" at bounding box center [480, 237] width 14 height 14
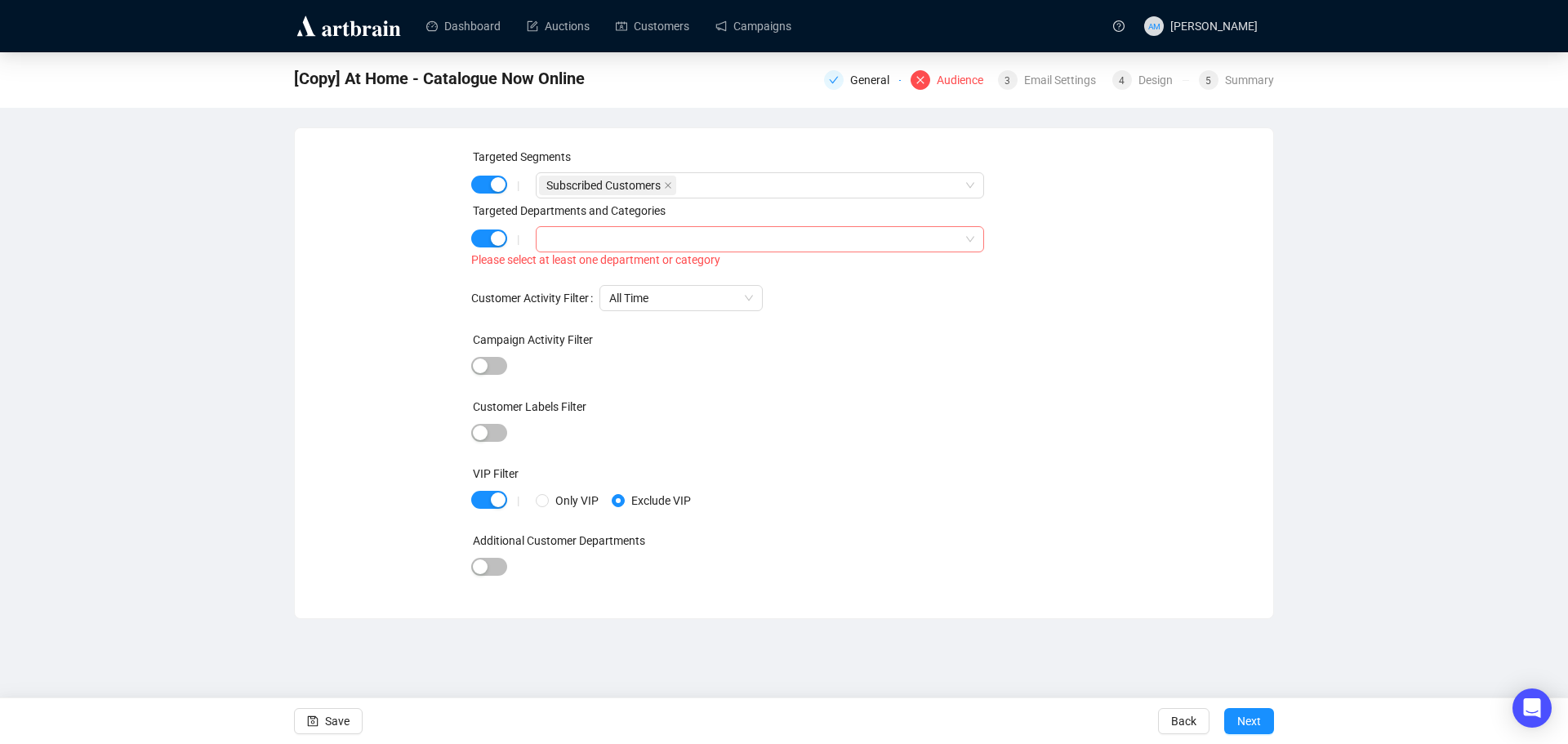
click at [541, 245] on div at bounding box center [544, 239] width 10 height 20
click at [548, 273] on icon "caret-down" at bounding box center [548, 273] width 3 height 6
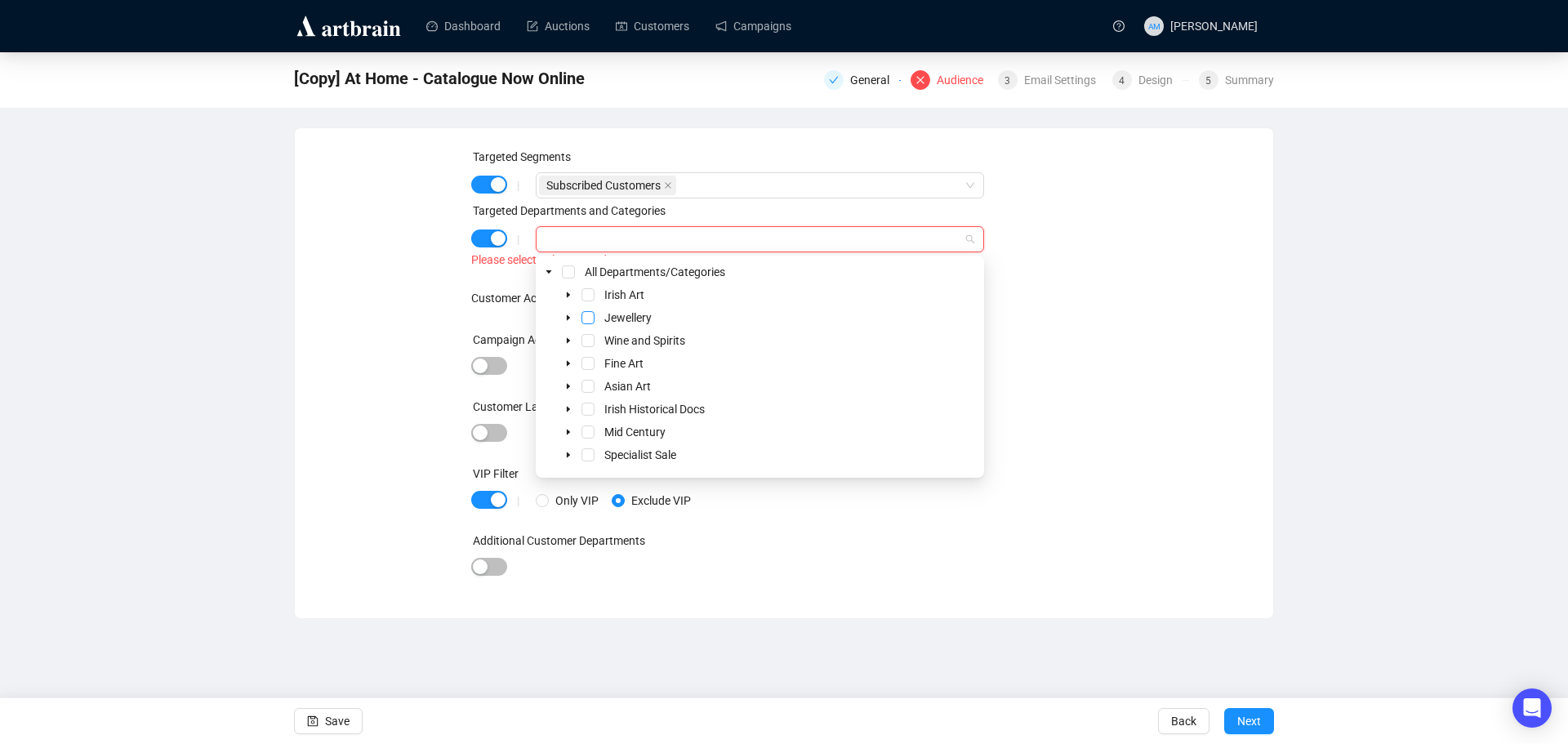
click at [591, 316] on span "Select Jewellery" at bounding box center [588, 317] width 13 height 13
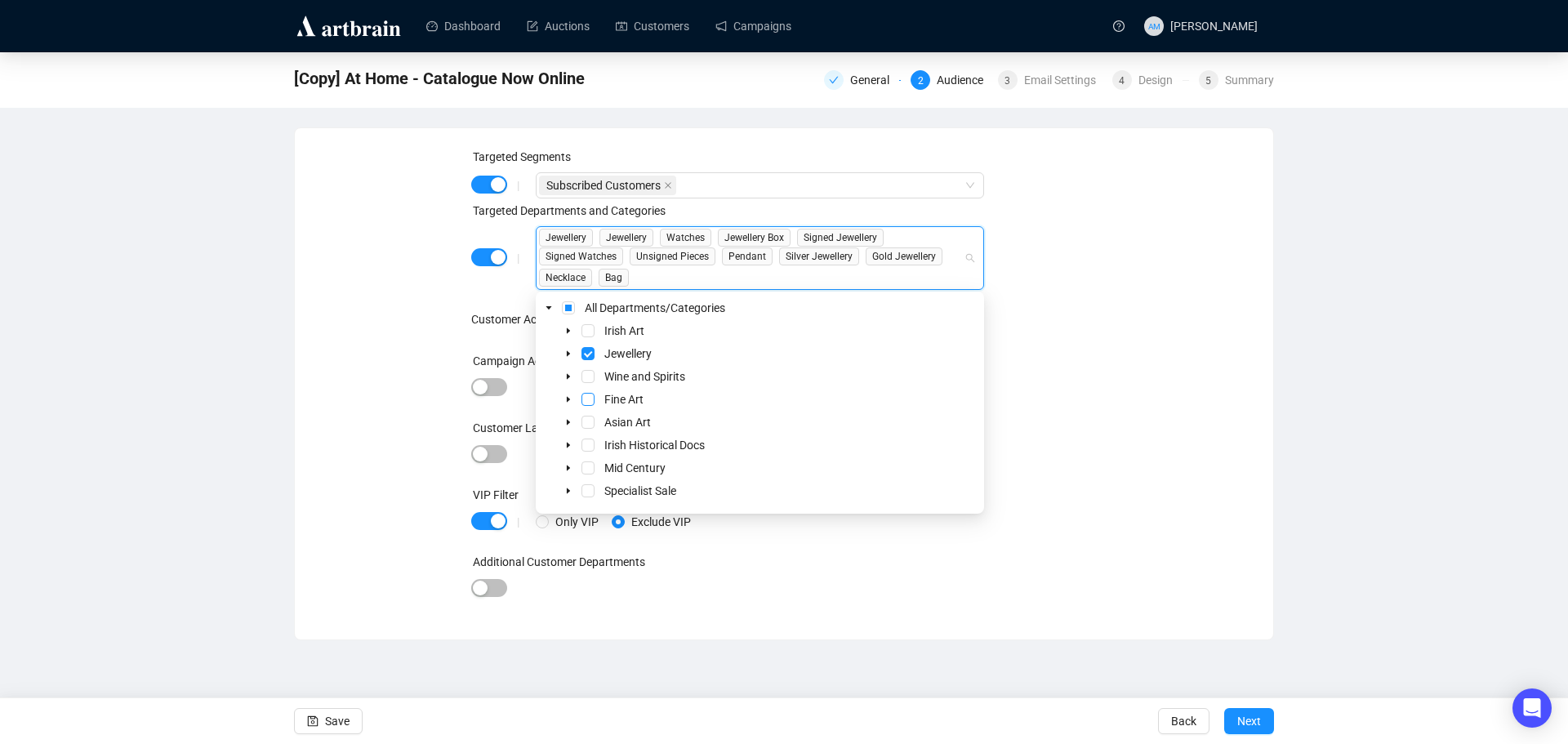
click at [590, 401] on span "Select Fine Art" at bounding box center [588, 399] width 13 height 13
click at [591, 427] on span "Select Asian Art" at bounding box center [588, 422] width 13 height 13
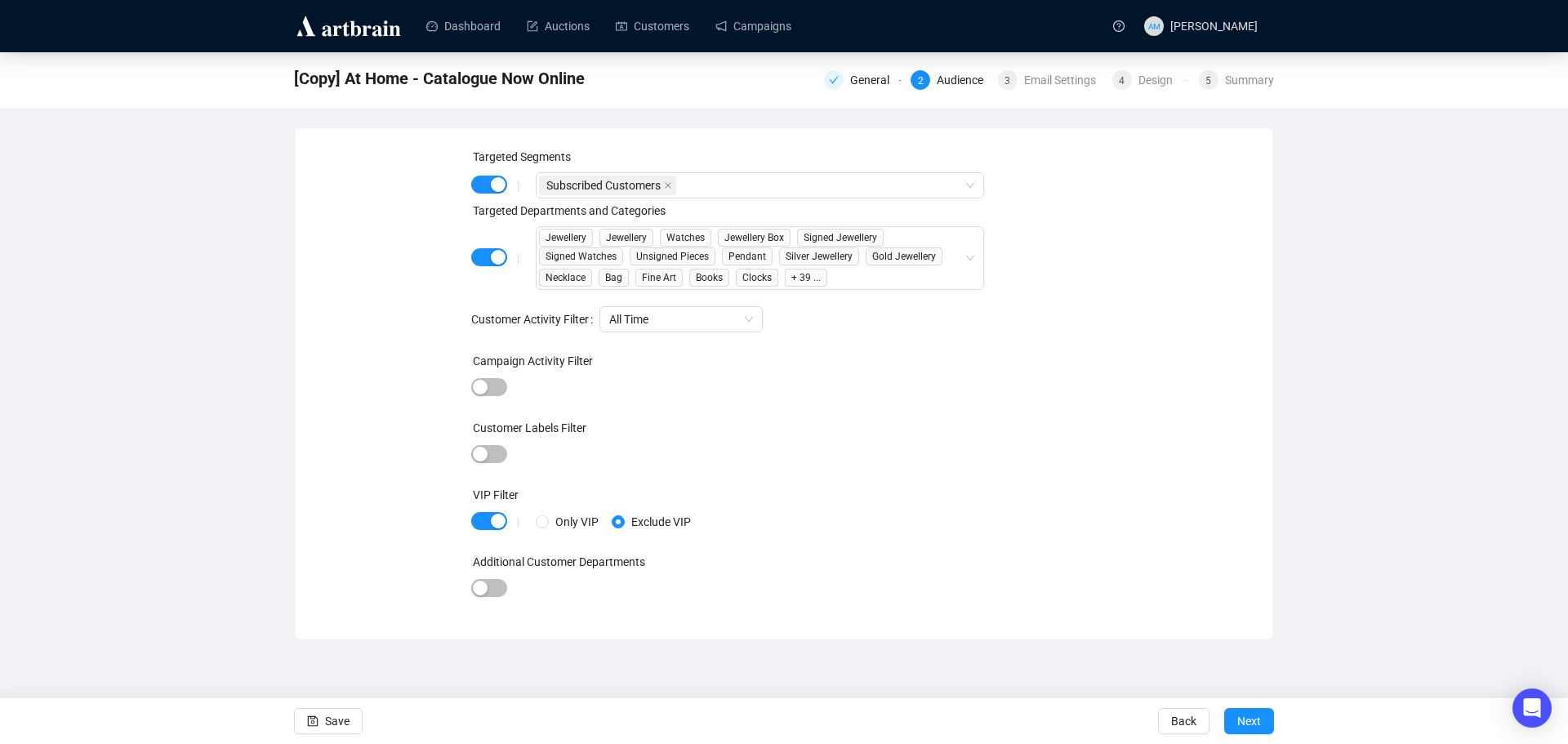
click at [1019, 388] on div at bounding box center [781, 388] width 548 height 1
click at [747, 323] on span "All Time" at bounding box center [680, 319] width 143 height 25
click at [1251, 722] on span "Next" at bounding box center [1249, 721] width 24 height 46
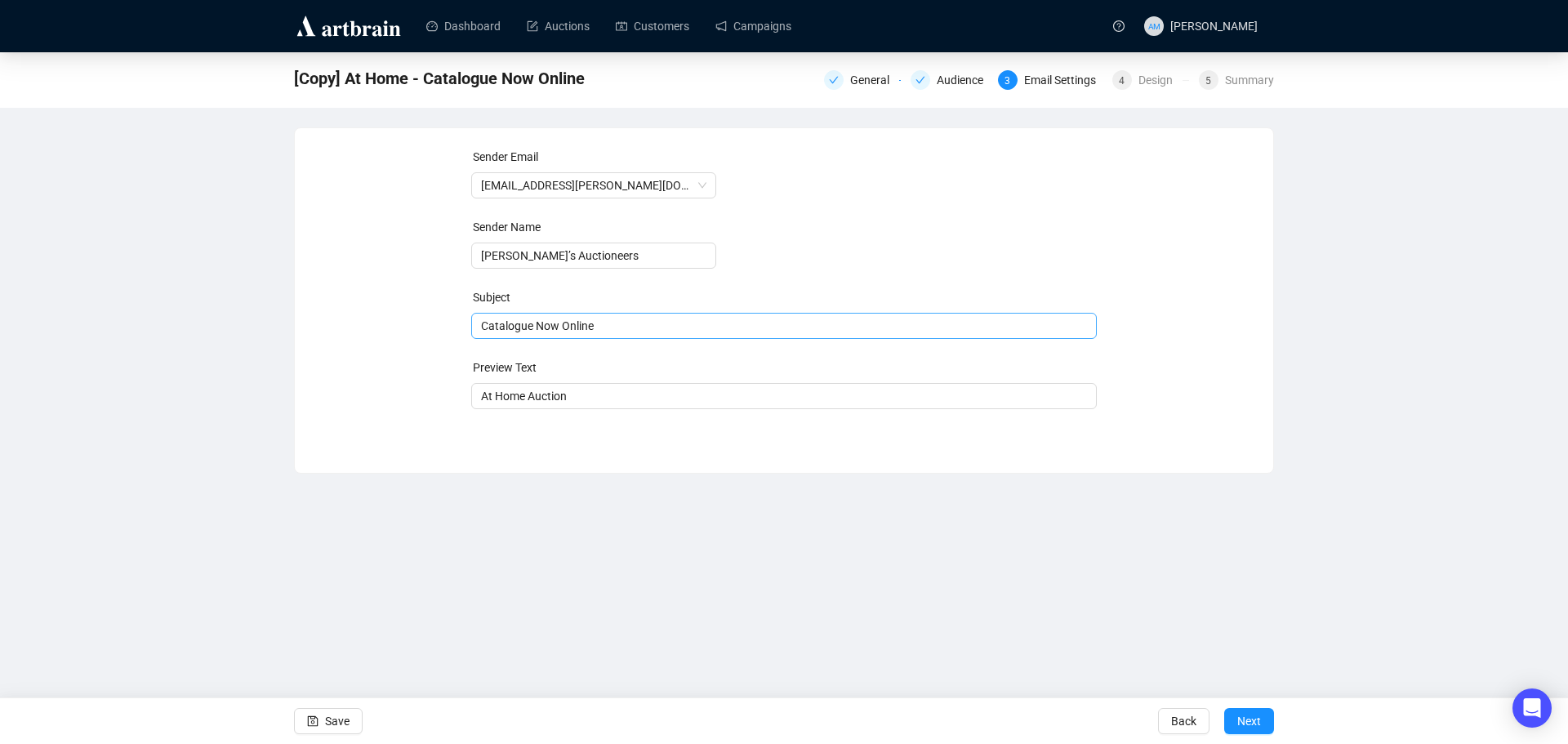
click at [483, 332] on span "Catalogue Now Online" at bounding box center [784, 326] width 626 height 13
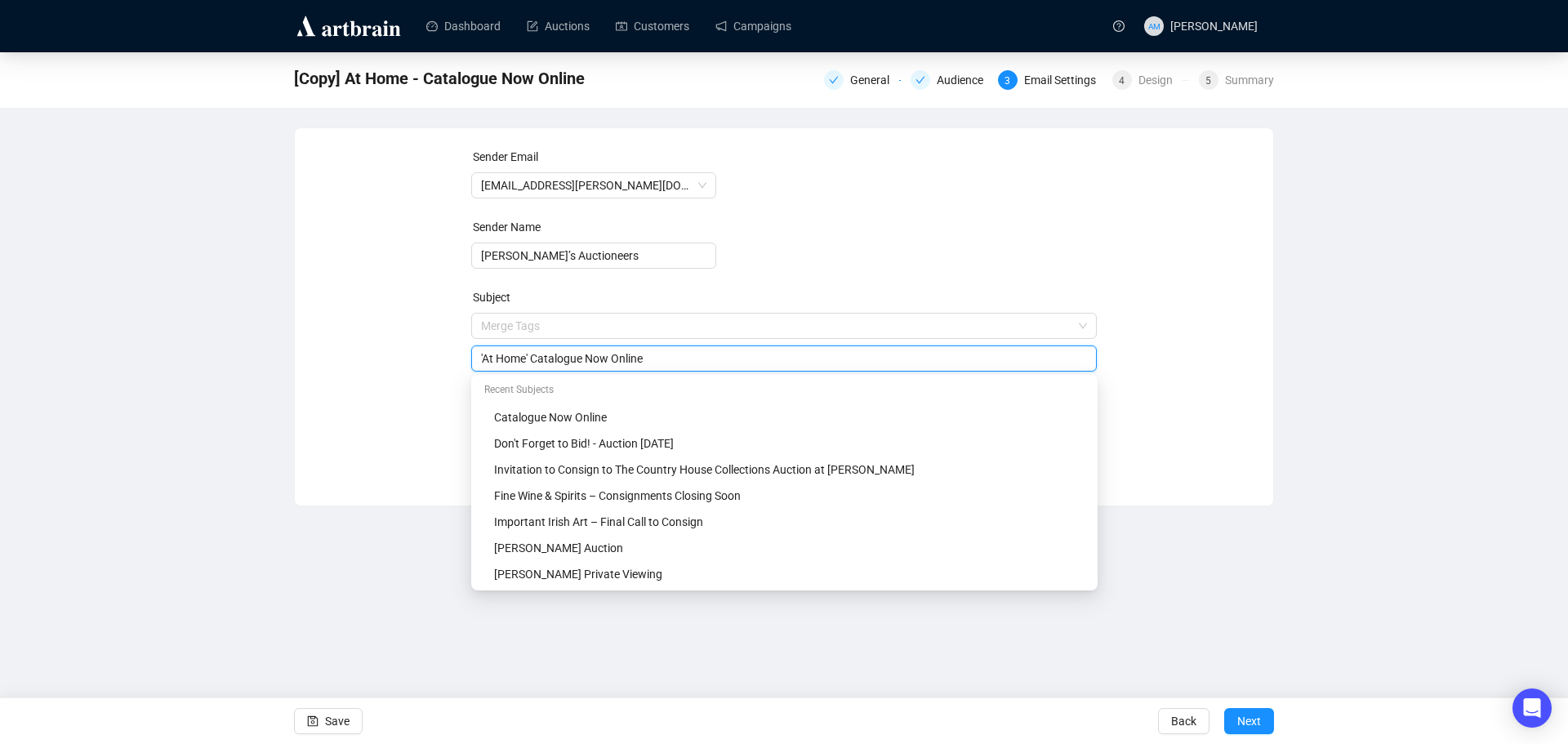
type input "'At Home' Catalogue Now Online"
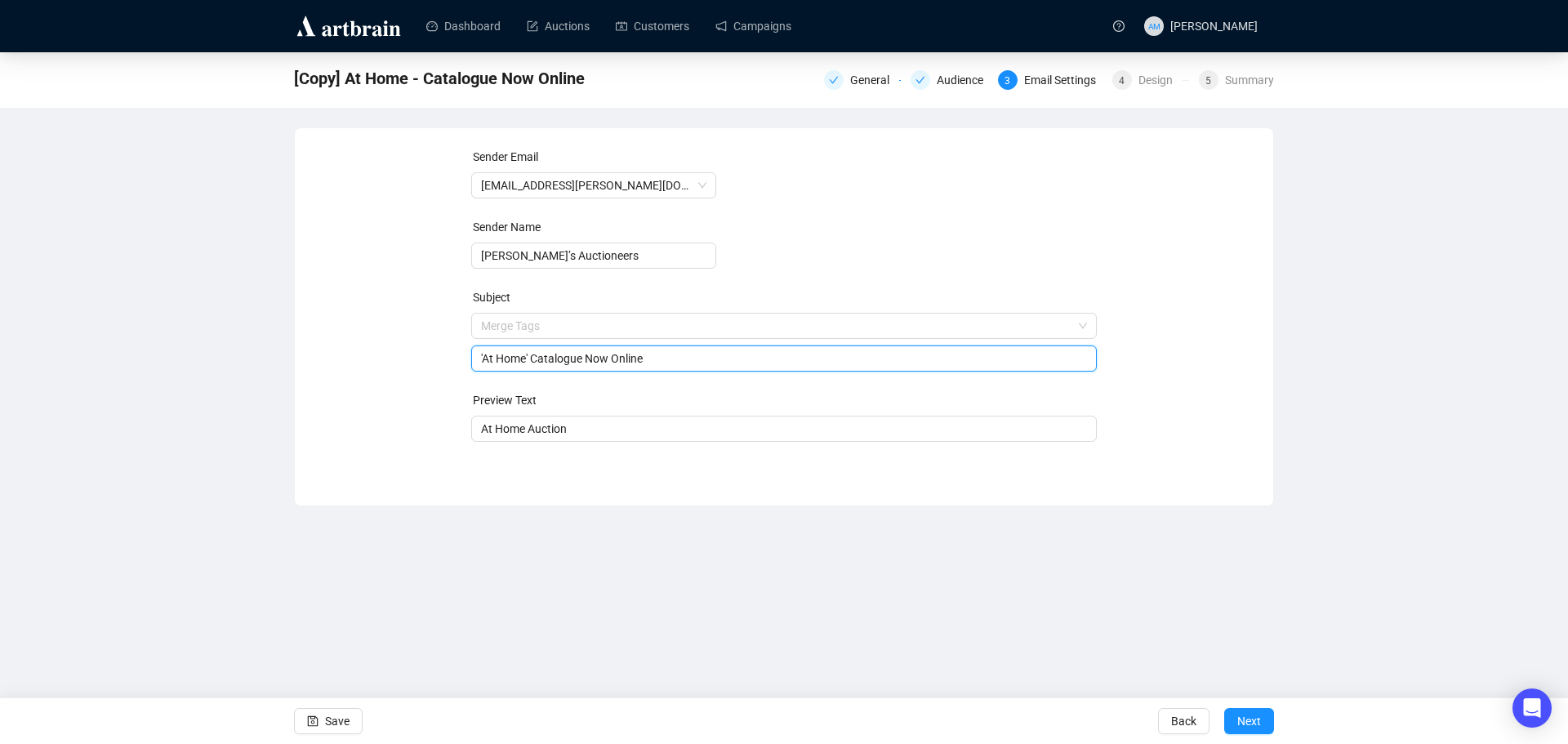
click at [399, 375] on div "Sender Email [EMAIL_ADDRESS][PERSON_NAME][DOMAIN_NAME] Sender Name [PERSON_NAME…" at bounding box center [784, 305] width 939 height 314
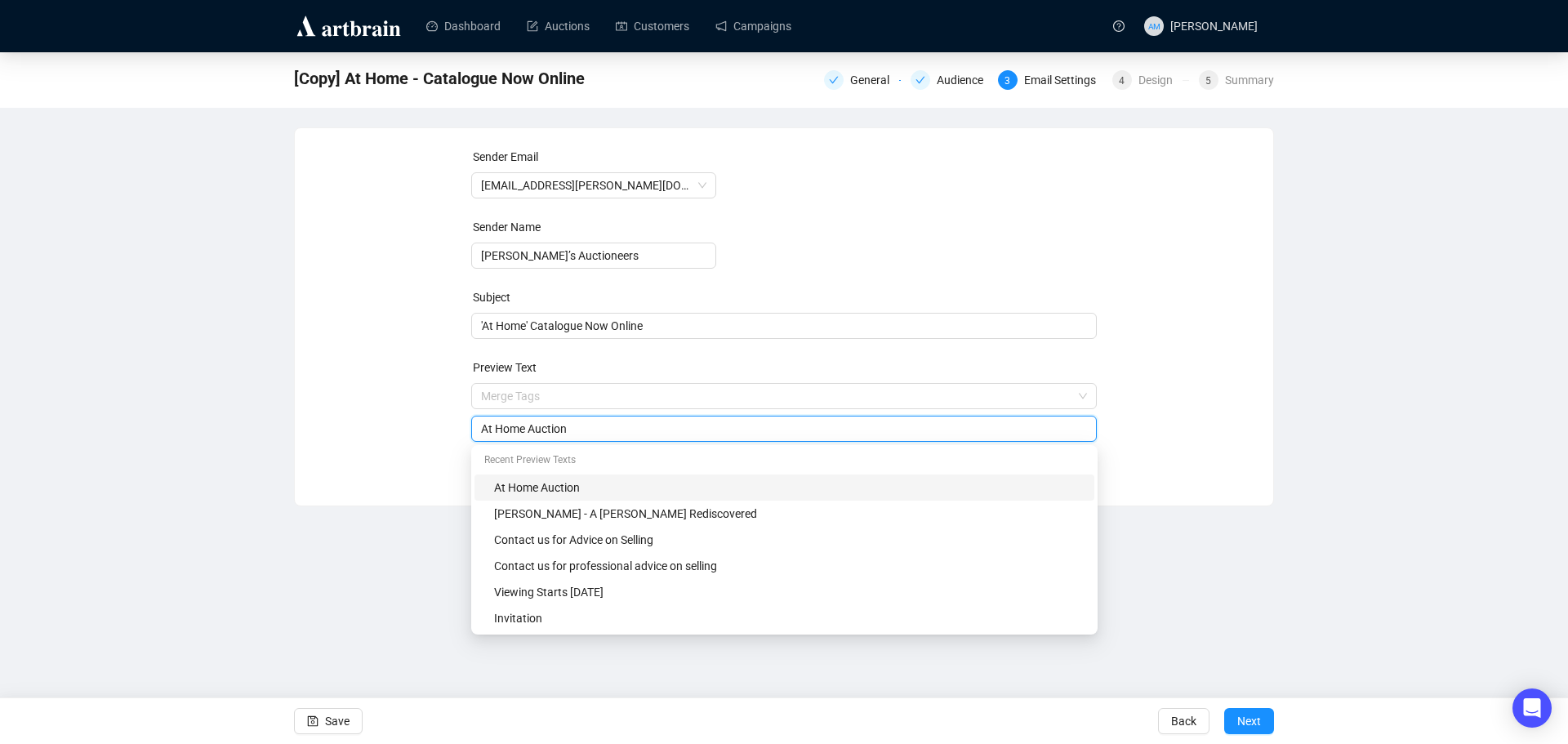
drag, startPoint x: 577, startPoint y: 425, endPoint x: 433, endPoint y: 417, distance: 144.2
click at [433, 417] on div "Sender Email [EMAIL_ADDRESS][PERSON_NAME][DOMAIN_NAME] Sender Name [PERSON_NAME…" at bounding box center [784, 305] width 939 height 314
type input "Register to Bid"
click at [324, 469] on div "Sender Email [EMAIL_ADDRESS][PERSON_NAME][DOMAIN_NAME] Sender Name [PERSON_NAME…" at bounding box center [784, 304] width 979 height 353
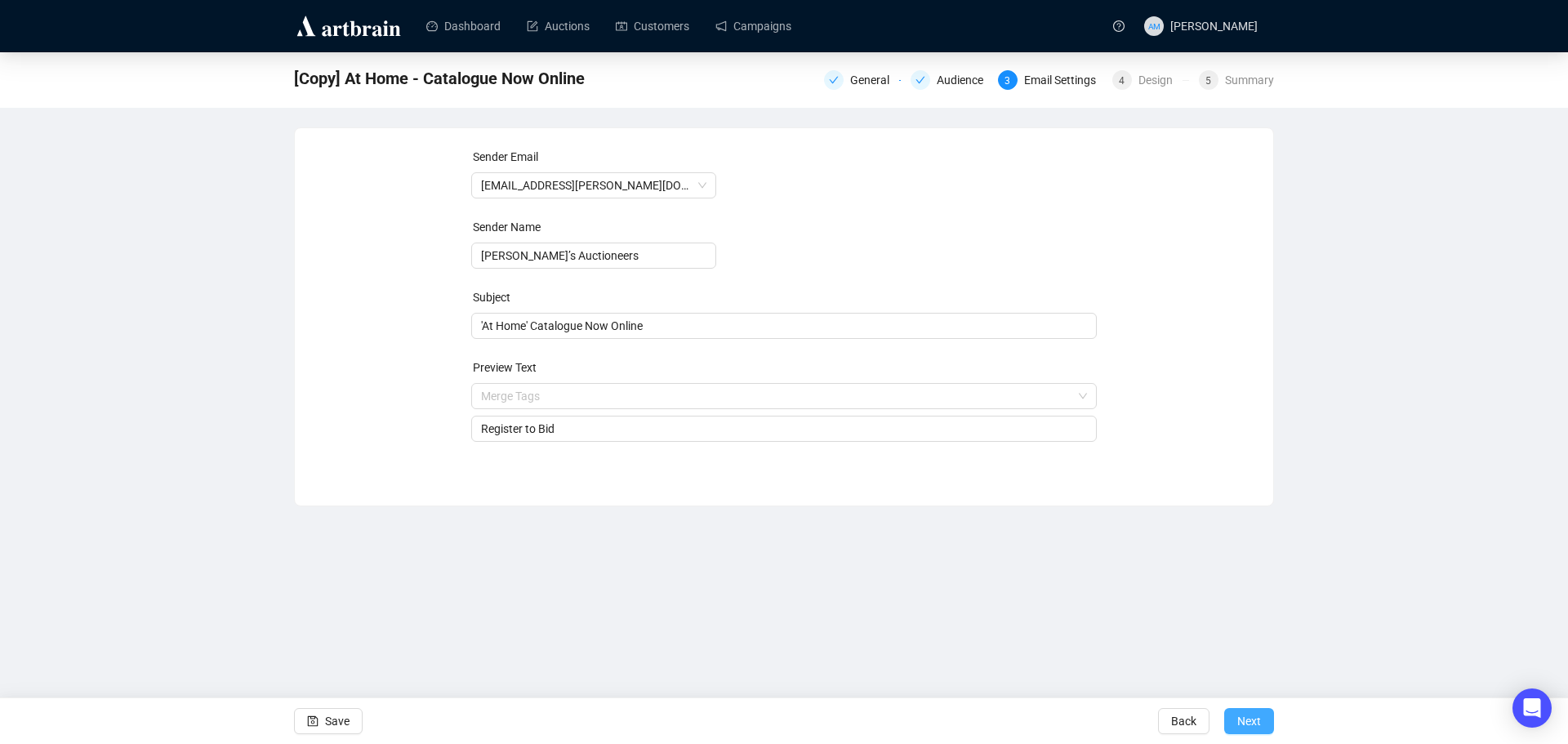
click at [1254, 726] on span "Next" at bounding box center [1249, 721] width 24 height 46
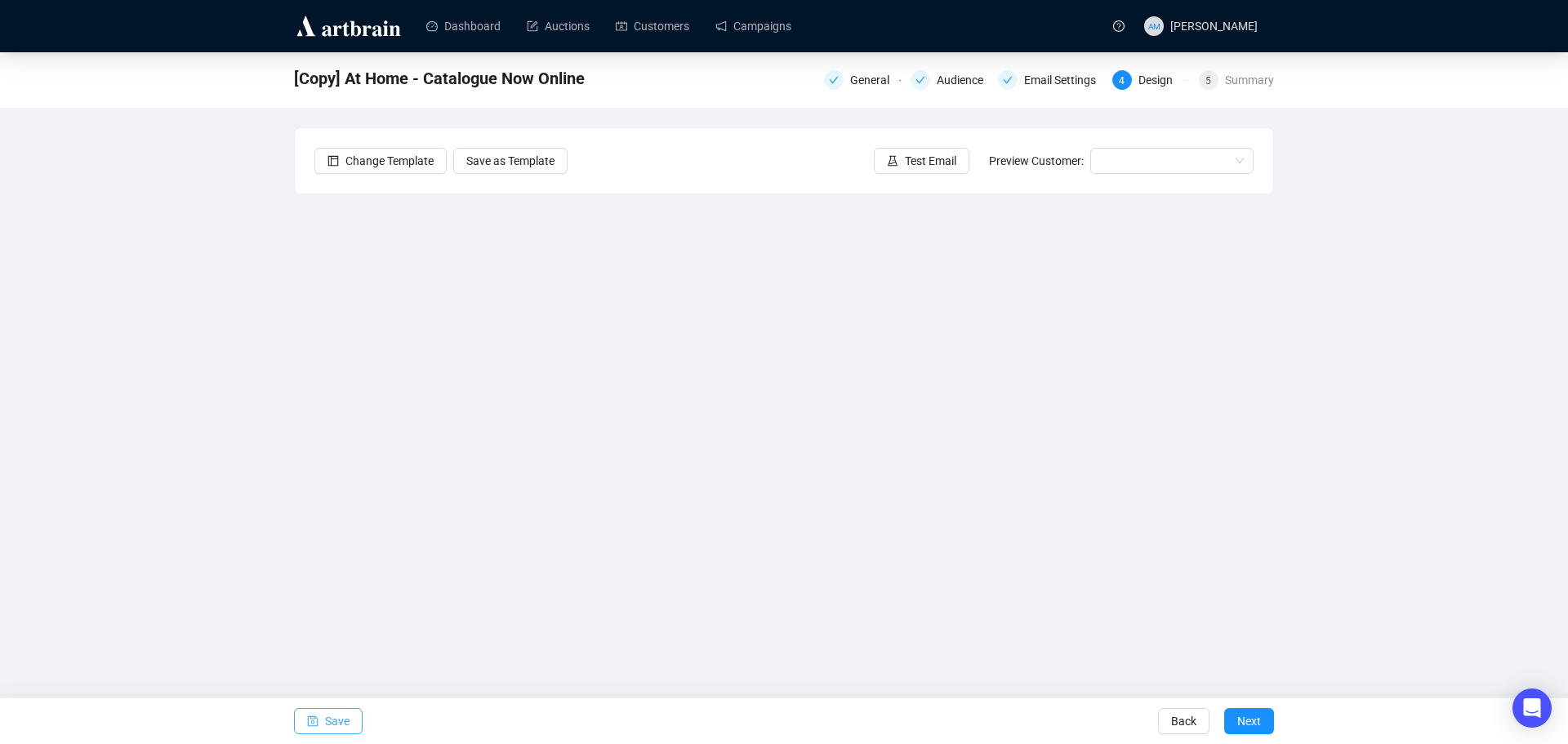
click at [331, 717] on span "Save" at bounding box center [337, 721] width 25 height 46
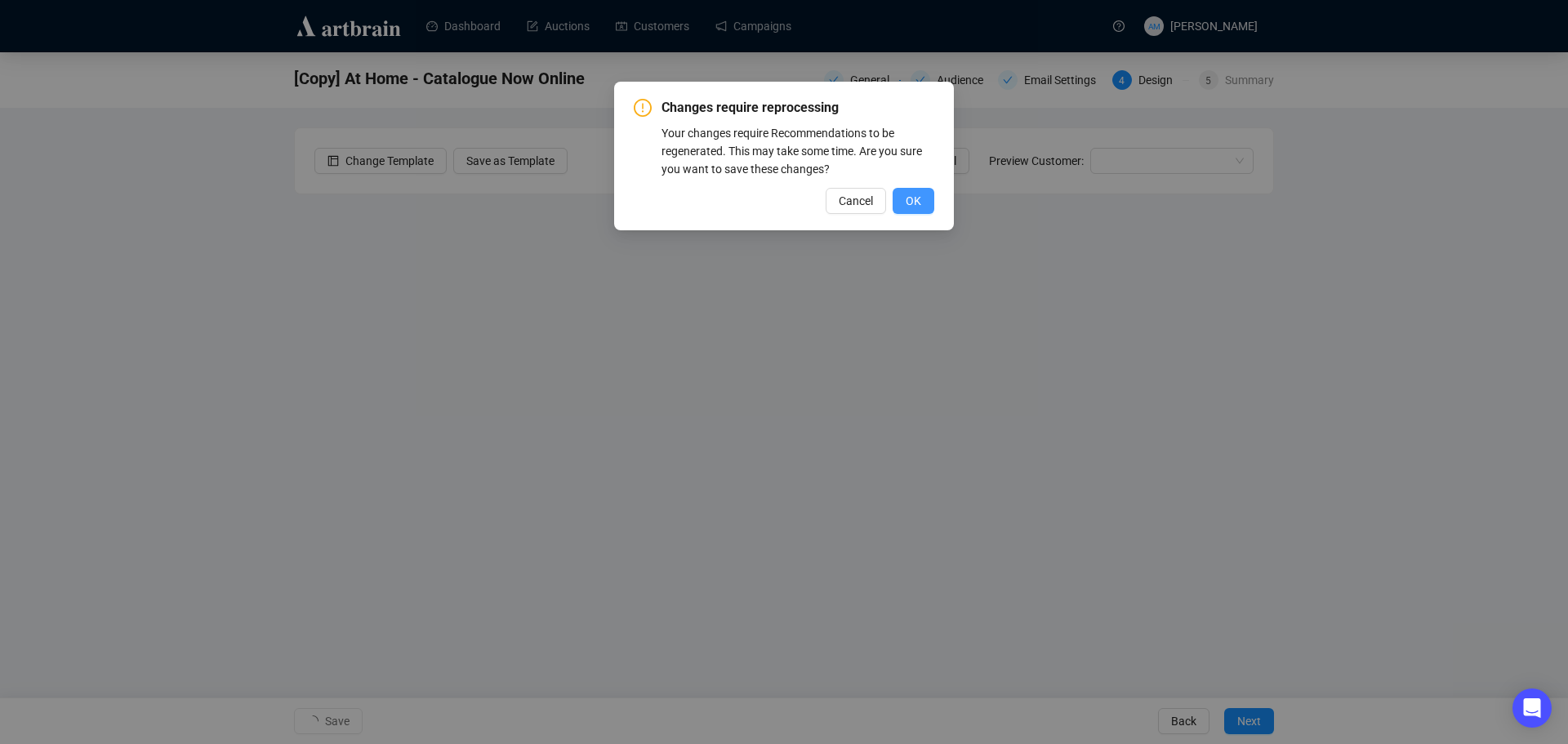
click at [909, 196] on span "OK" at bounding box center [913, 200] width 15 height 18
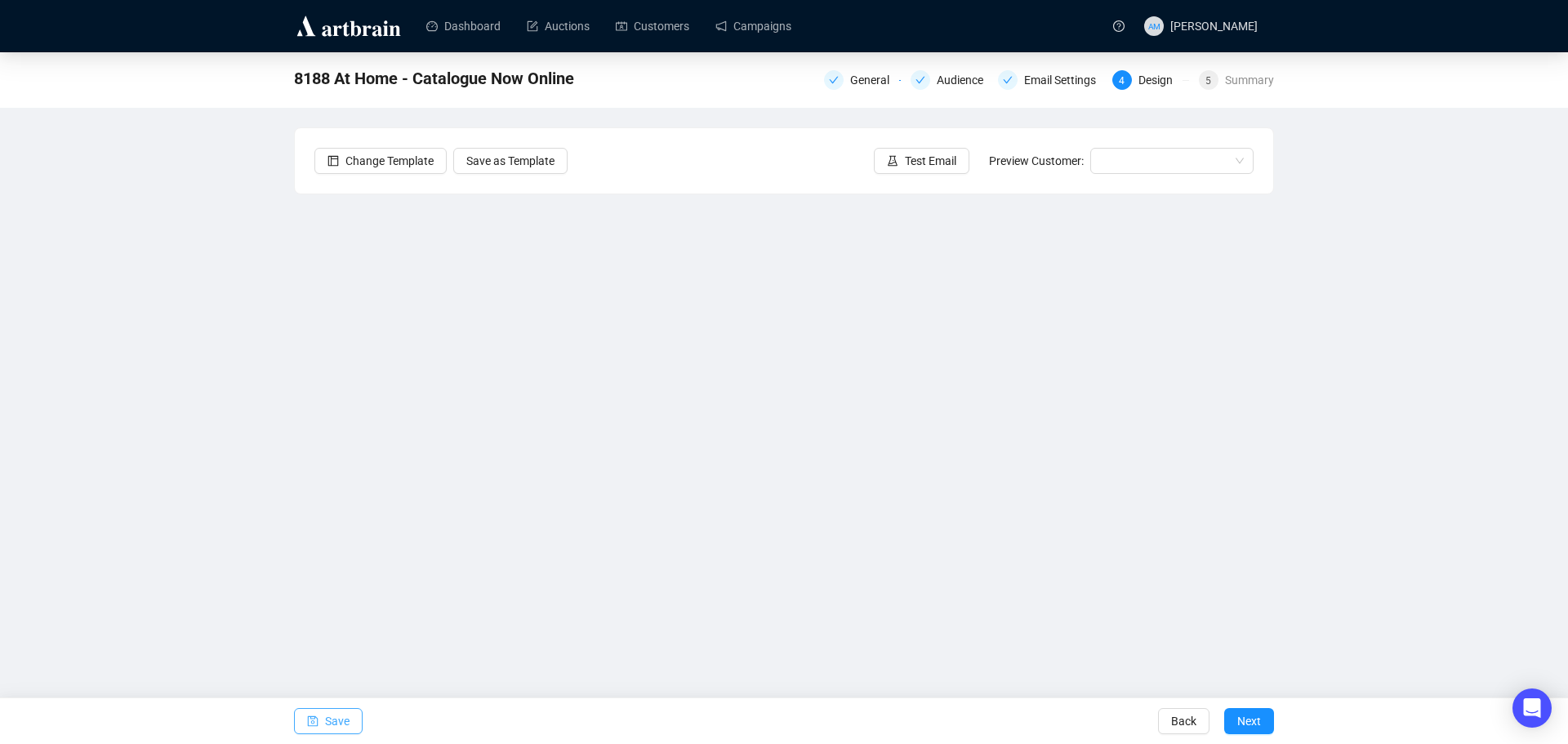
click at [351, 722] on button "Save" at bounding box center [328, 721] width 68 height 27
click at [317, 729] on span "button" at bounding box center [313, 721] width 11 height 46
click at [343, 725] on span "Save" at bounding box center [337, 721] width 25 height 46
click at [318, 722] on button "Save" at bounding box center [328, 721] width 68 height 27
click at [337, 722] on span "Save" at bounding box center [337, 721] width 25 height 46
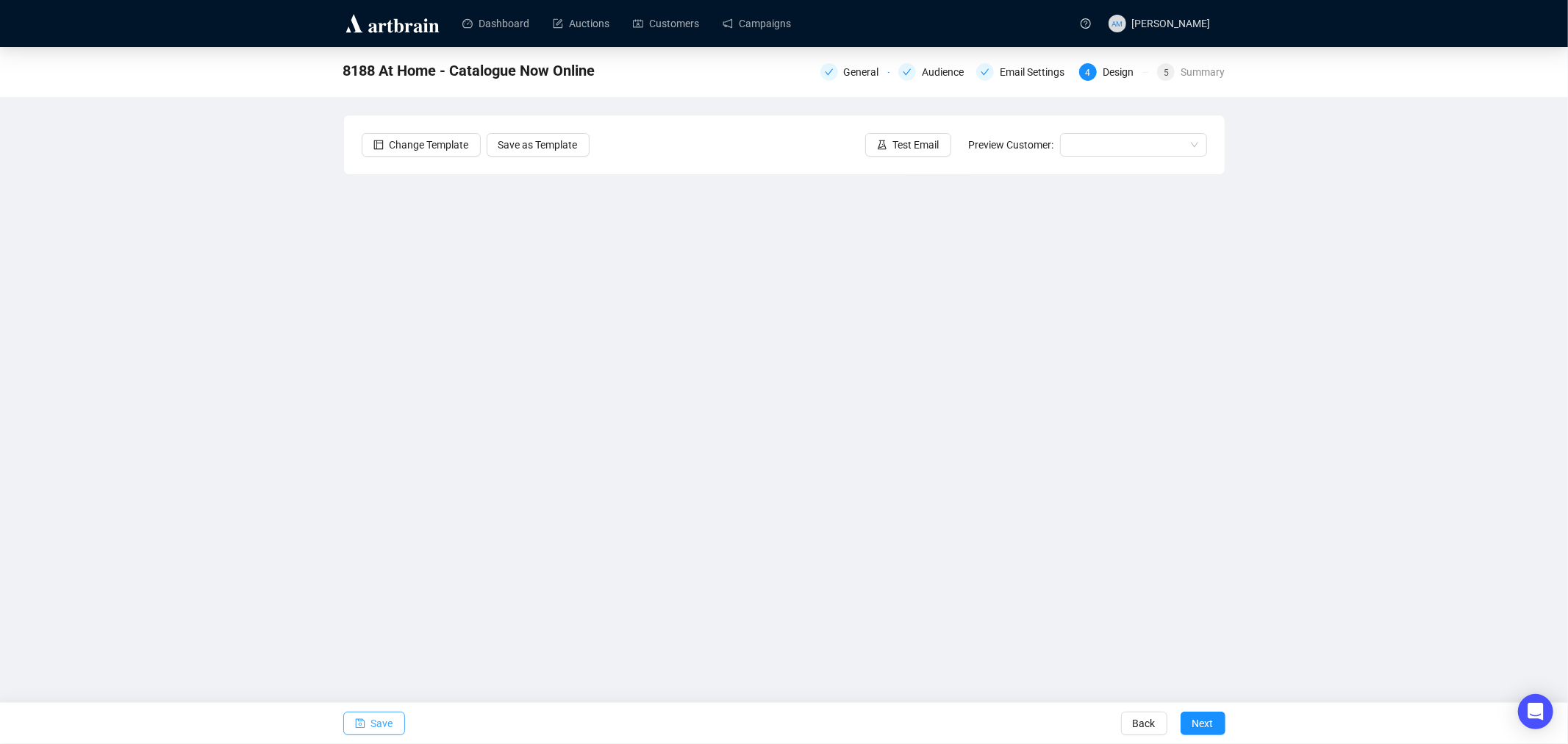
click at [370, 669] on button "Save" at bounding box center [374, 723] width 62 height 24
click at [383, 669] on span "Save" at bounding box center [382, 723] width 22 height 41
click at [365, 669] on button "Save" at bounding box center [374, 723] width 62 height 24
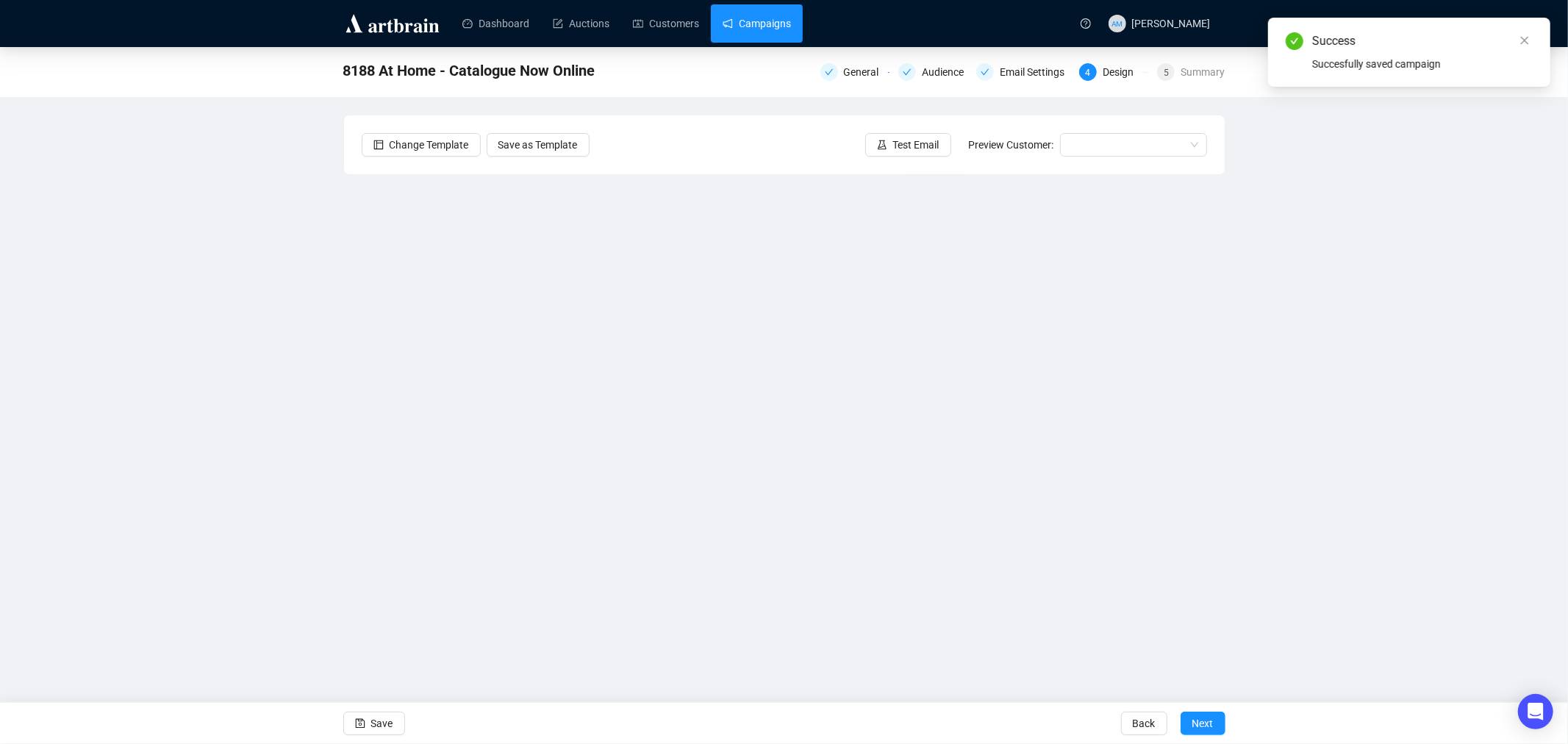
click at [752, 28] on link "Campaigns" at bounding box center [757, 23] width 68 height 38
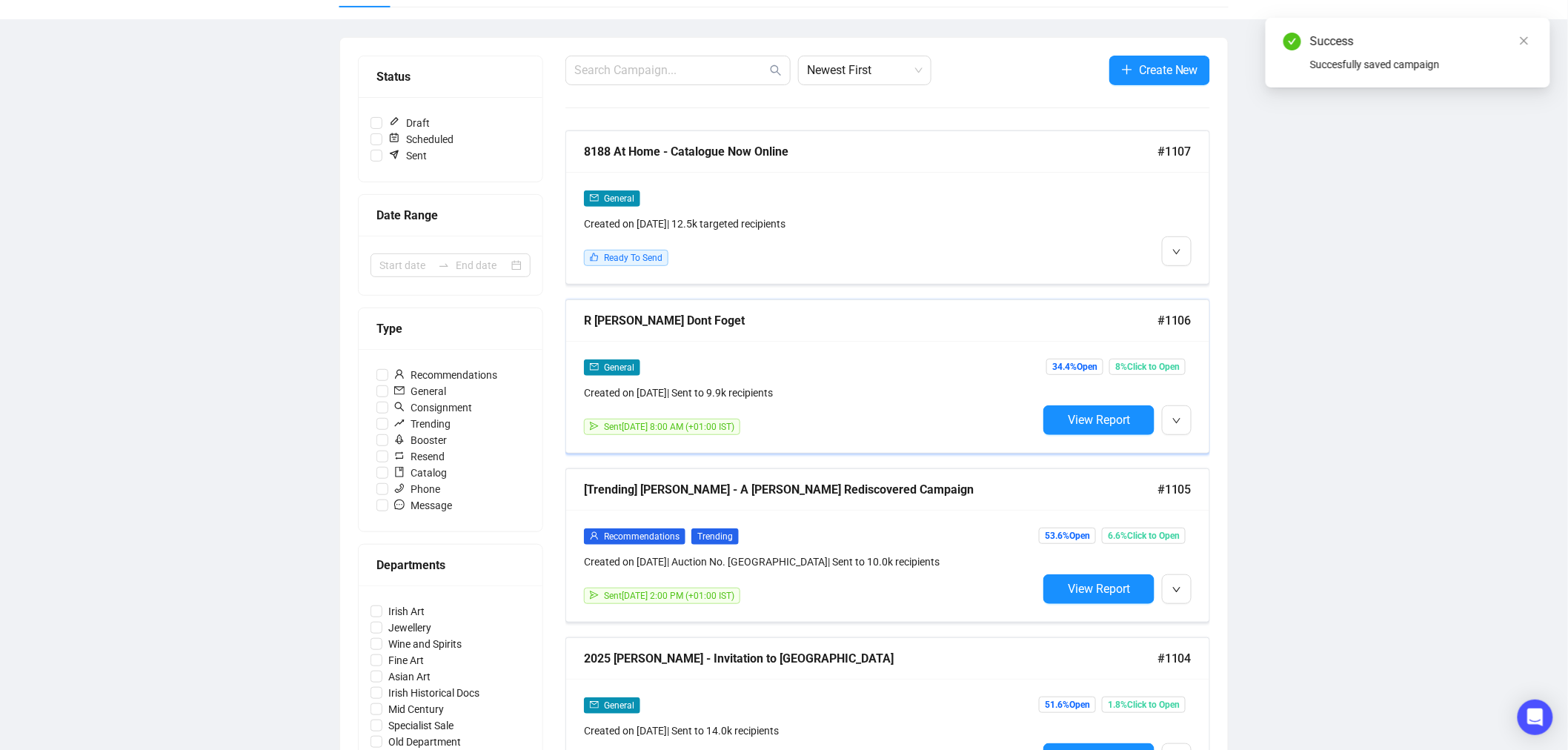
scroll to position [165, 0]
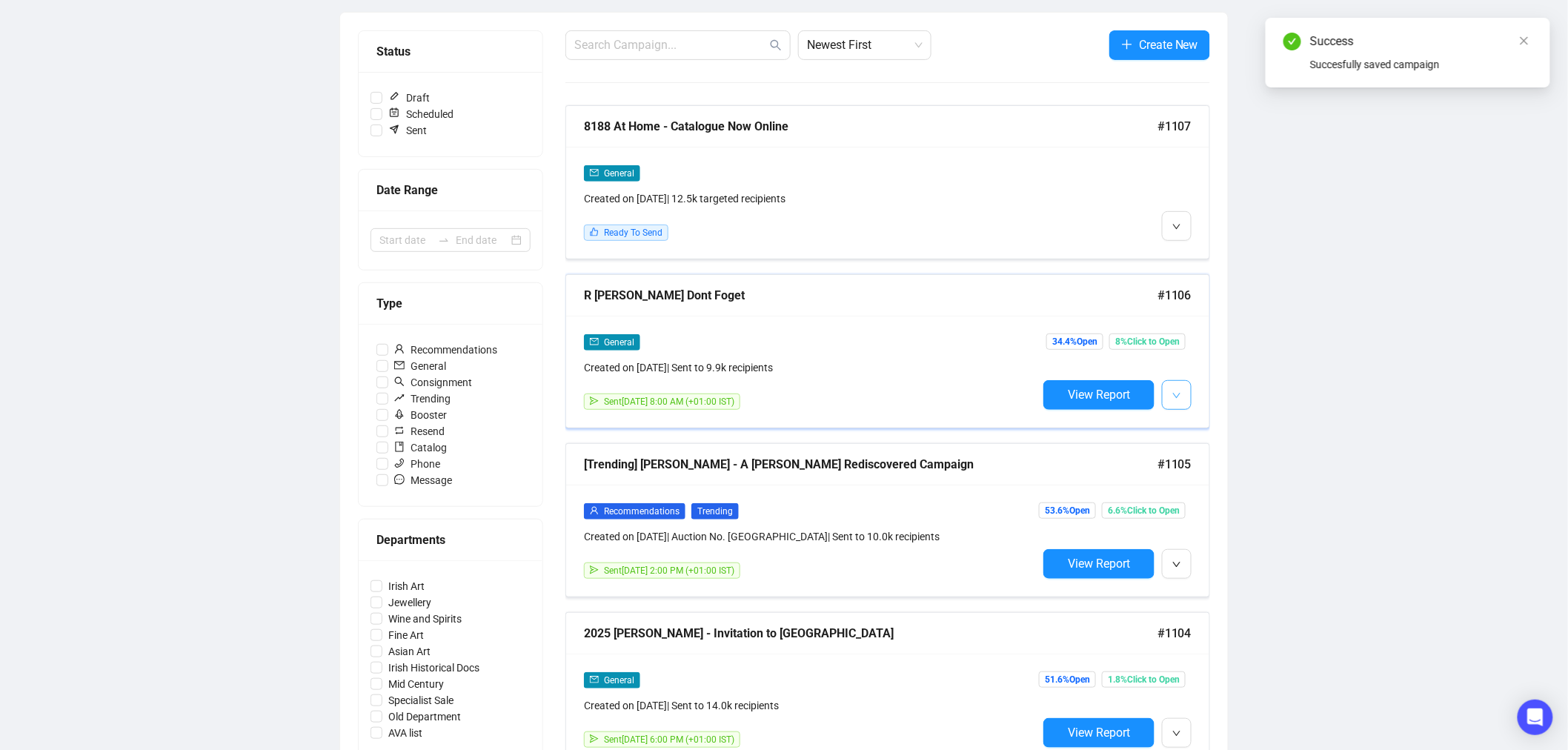
click at [1167, 395] on button "button" at bounding box center [1177, 395] width 29 height 29
click at [1210, 478] on span "Duplicate" at bounding box center [1213, 476] width 43 height 12
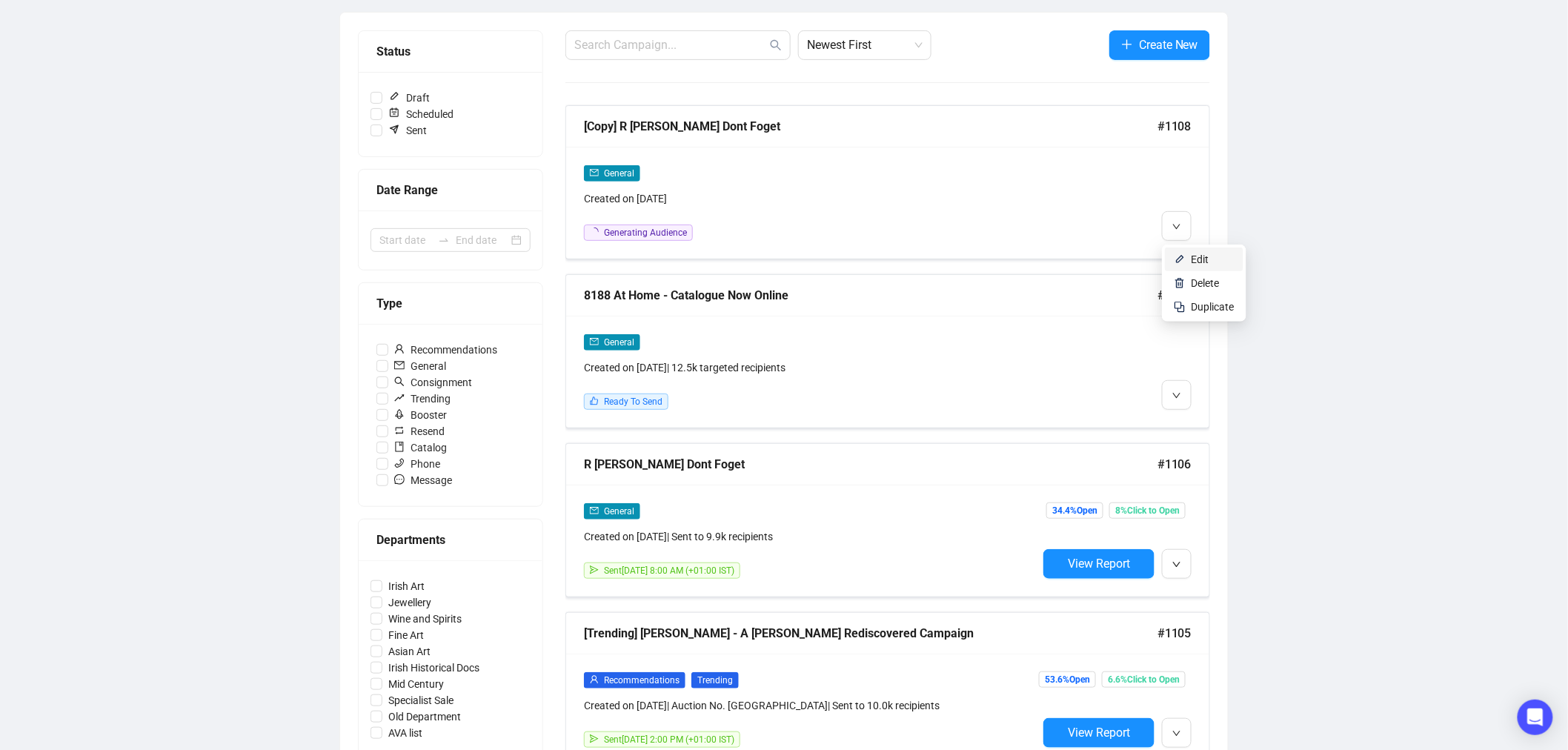
click at [1197, 261] on span "Edit" at bounding box center [1200, 259] width 18 height 12
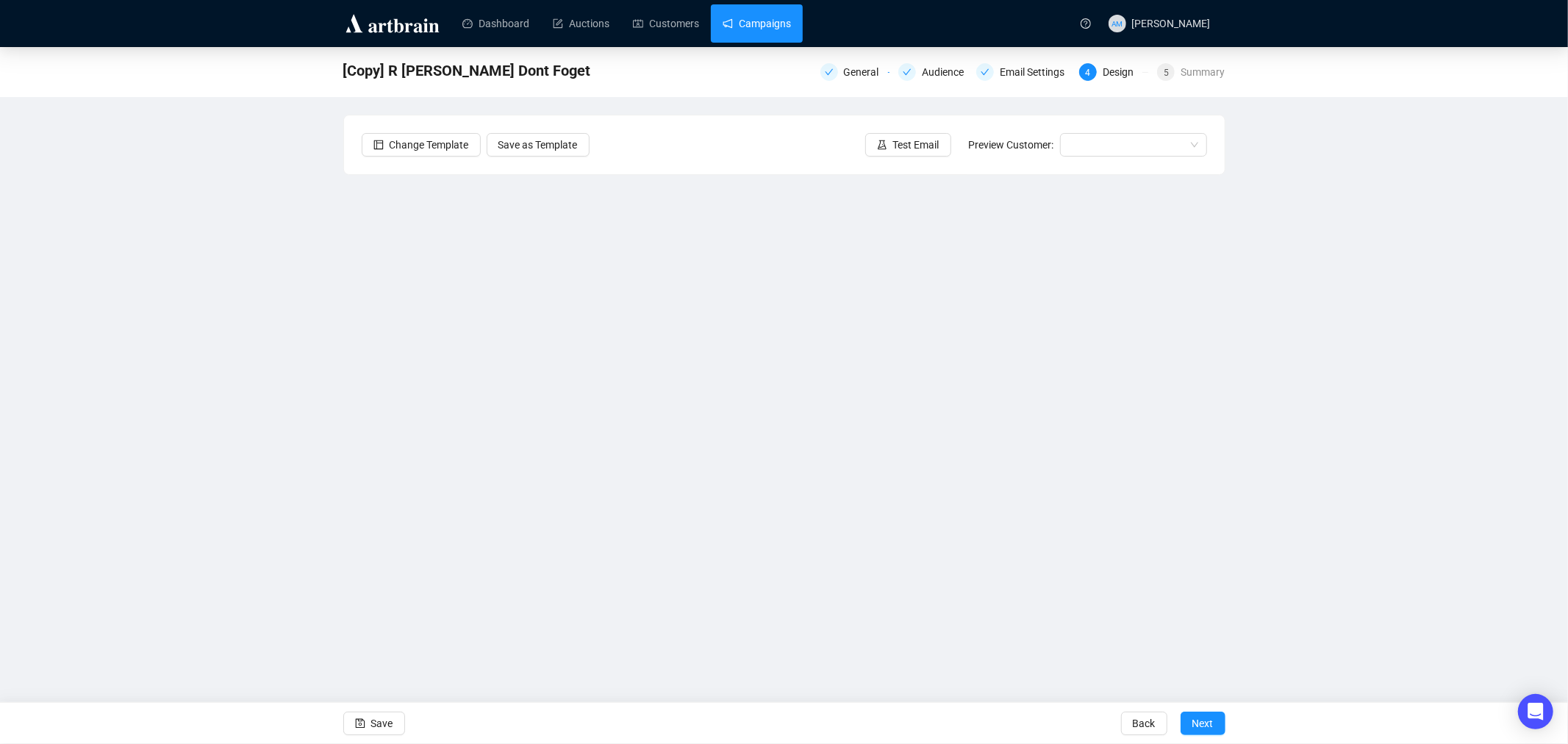
click at [769, 22] on link "Campaigns" at bounding box center [757, 23] width 68 height 38
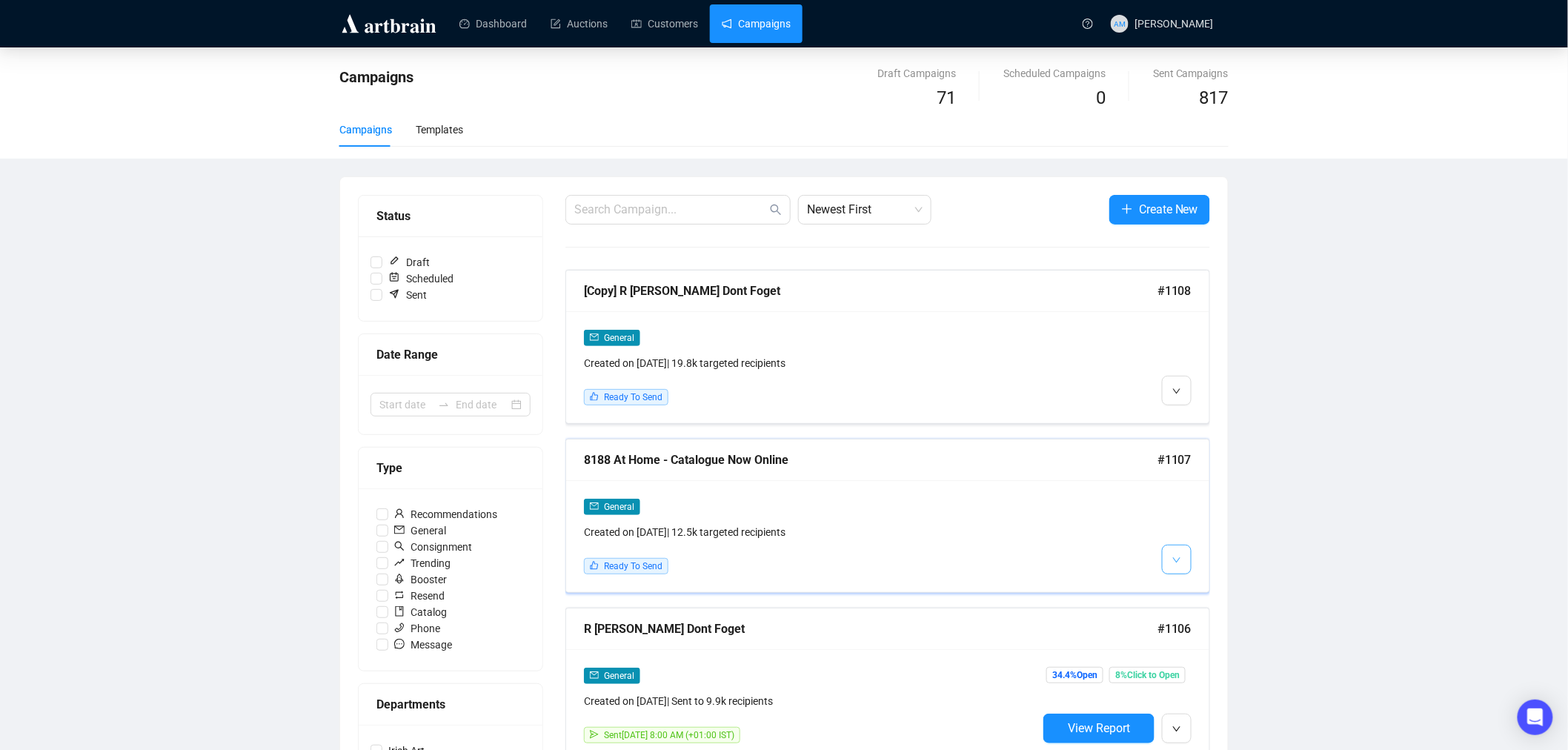
click at [1172, 556] on span "button" at bounding box center [1177, 559] width 9 height 18
click at [1194, 587] on span "Edit" at bounding box center [1200, 593] width 18 height 12
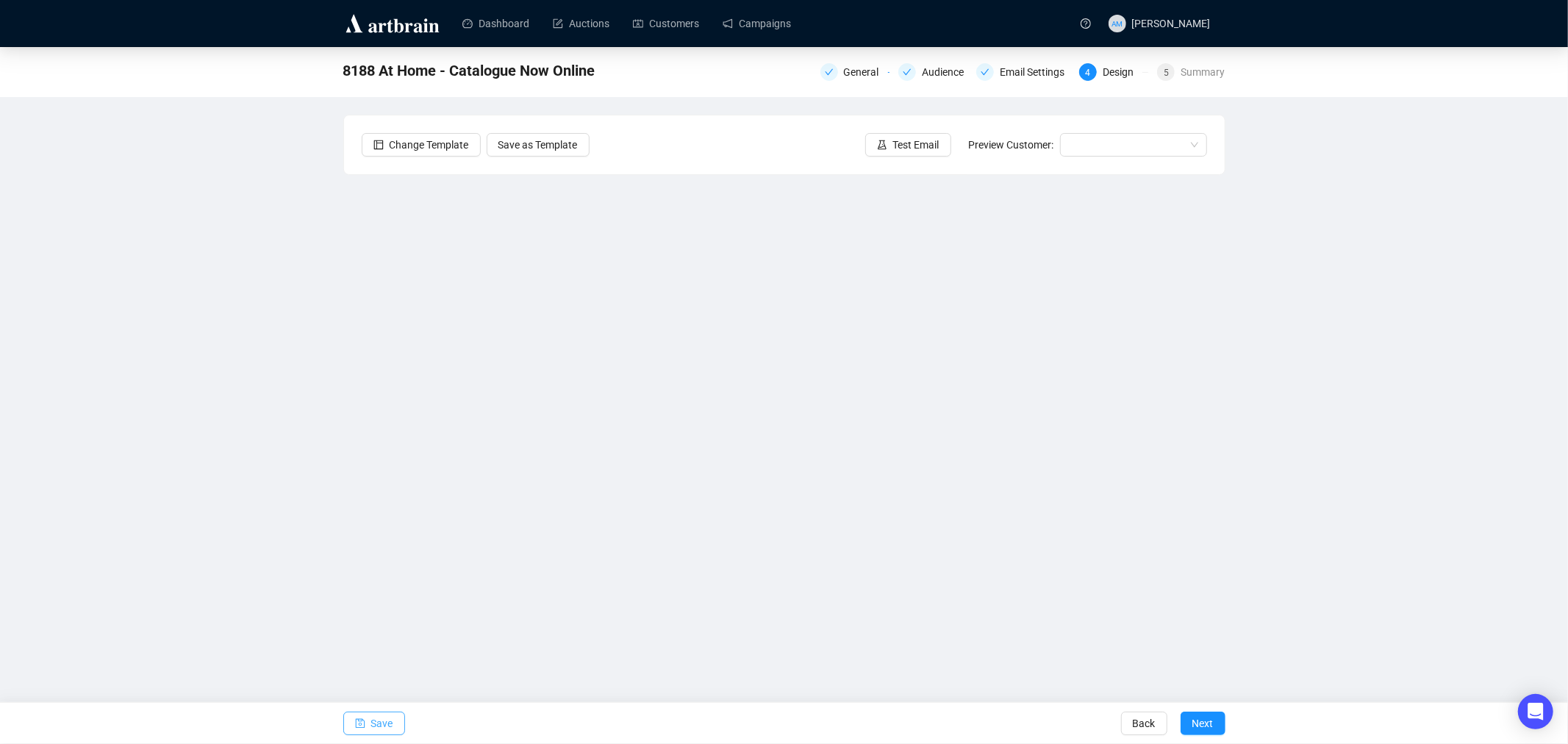
click at [380, 669] on span "Save" at bounding box center [382, 723] width 22 height 41
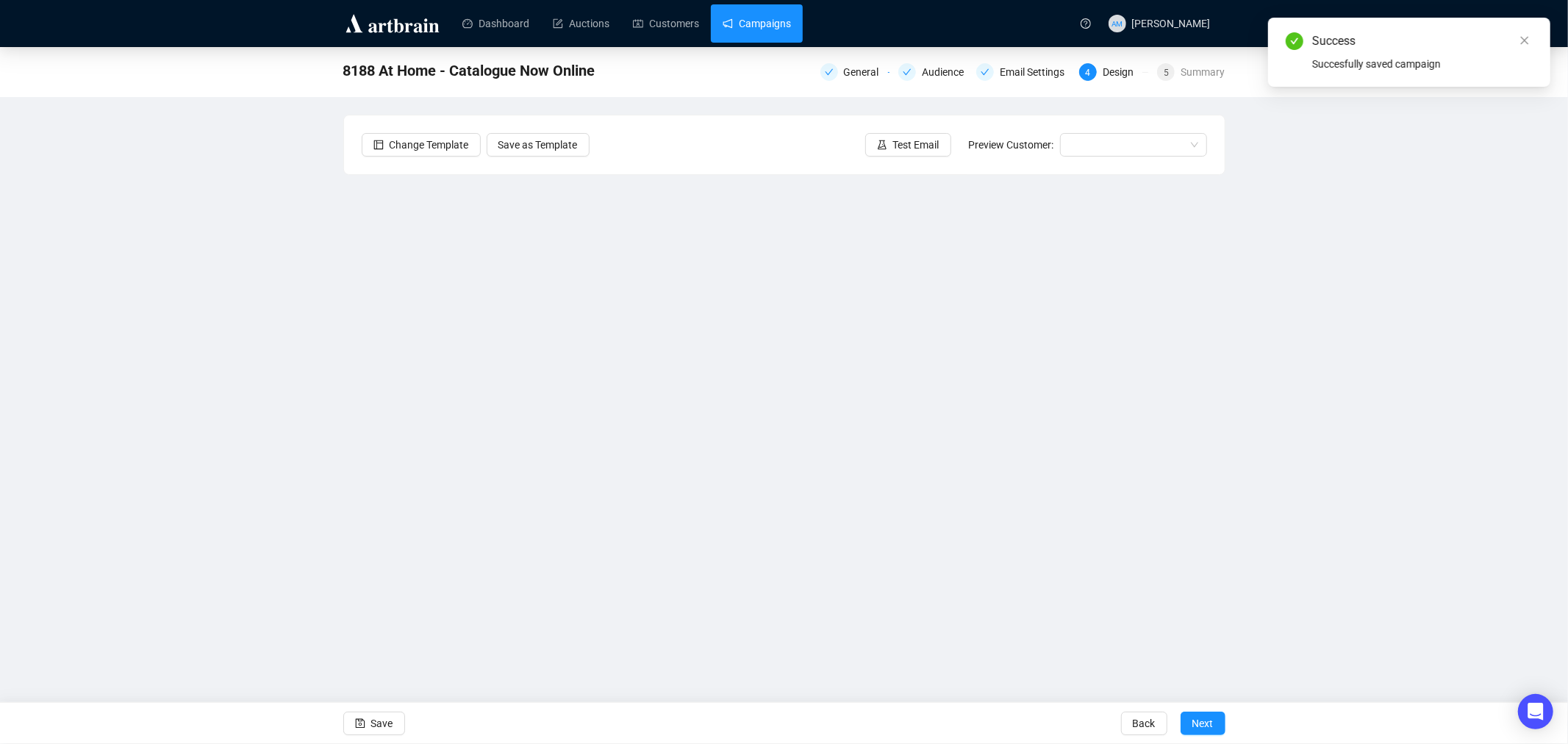
click at [751, 21] on link "Campaigns" at bounding box center [757, 23] width 68 height 38
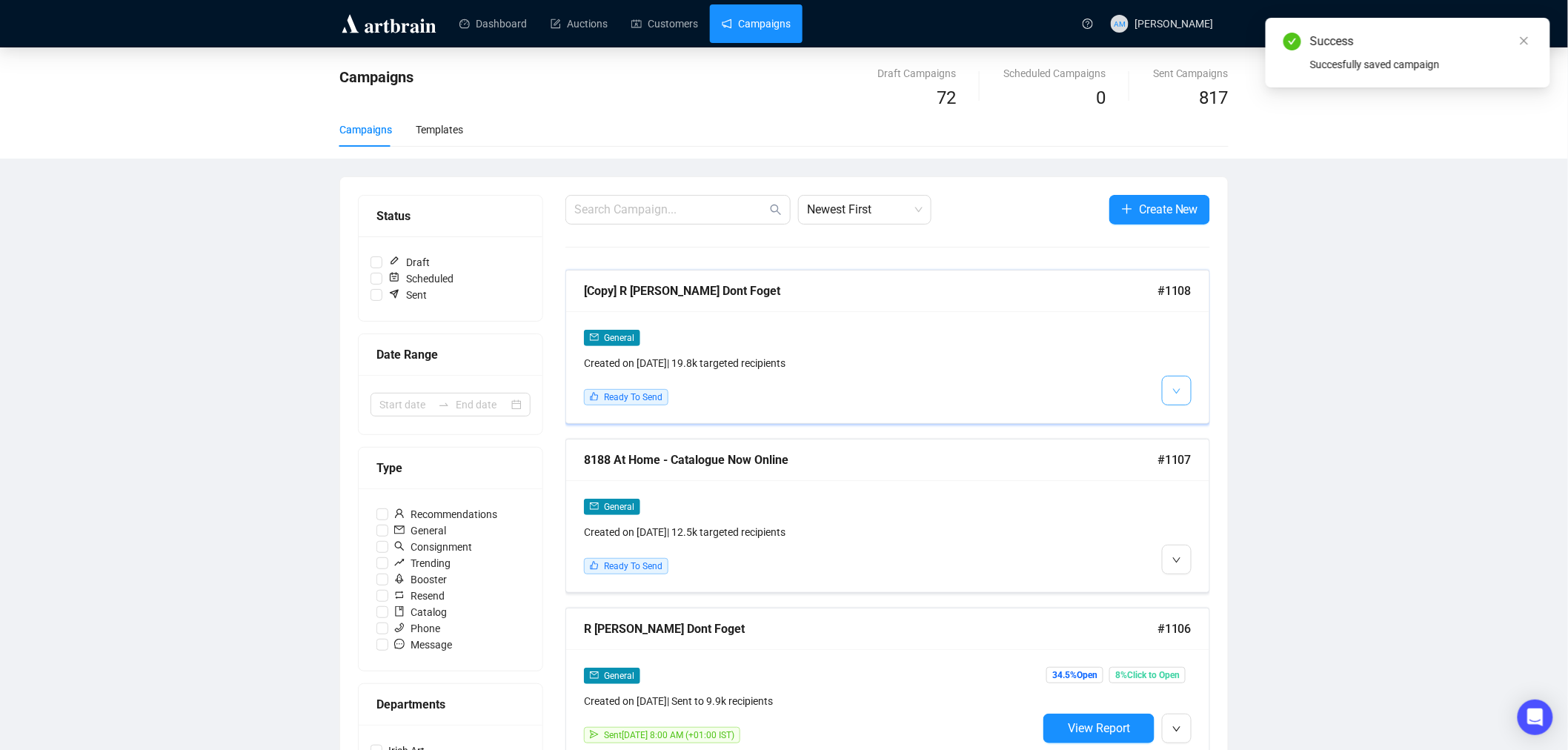
click at [1176, 391] on icon "down" at bounding box center [1177, 391] width 9 height 9
click at [1196, 430] on span "Edit" at bounding box center [1213, 423] width 43 height 16
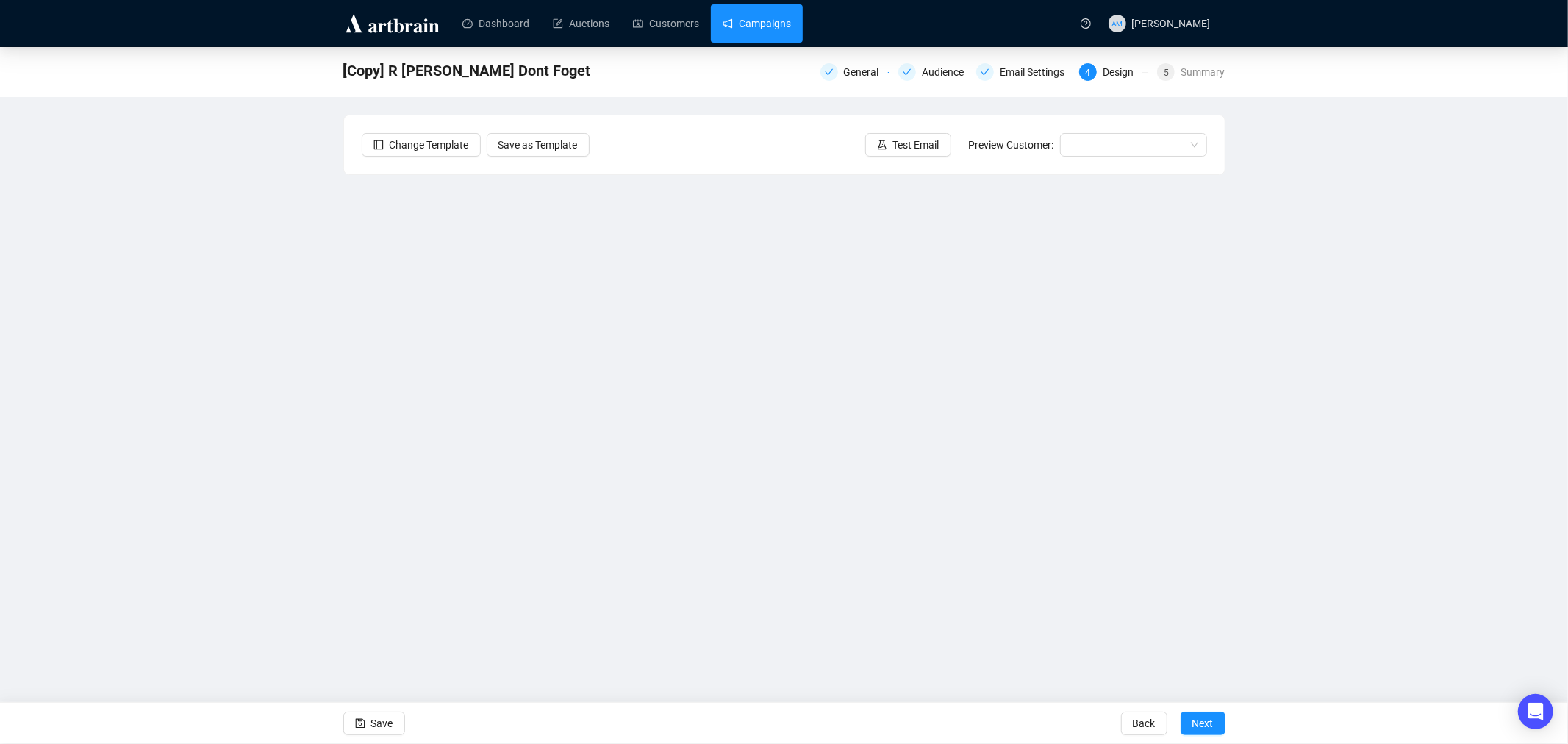
click at [748, 24] on link "Campaigns" at bounding box center [757, 23] width 68 height 38
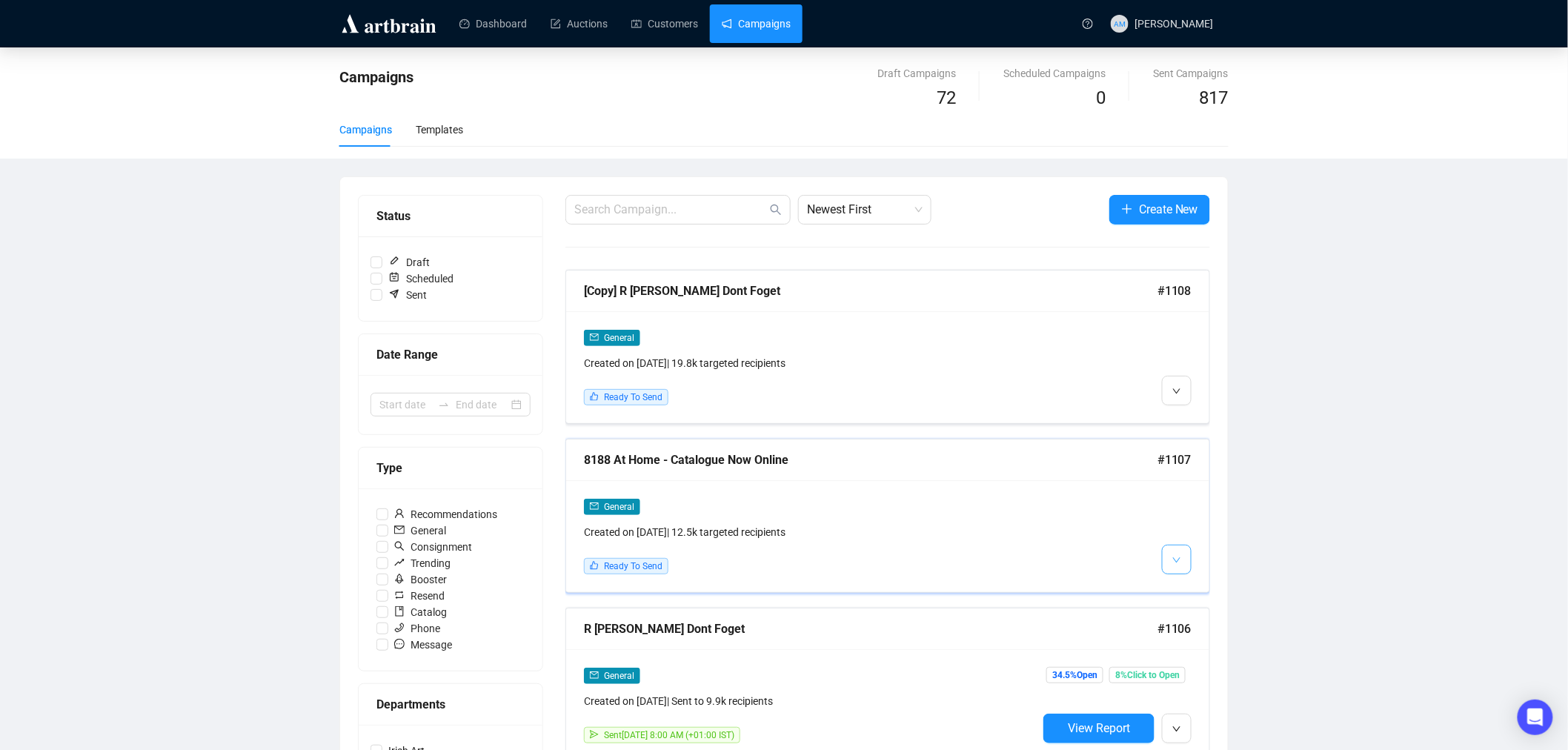
click at [1175, 561] on icon "down" at bounding box center [1177, 560] width 9 height 9
click at [1193, 590] on span "Edit" at bounding box center [1200, 593] width 18 height 12
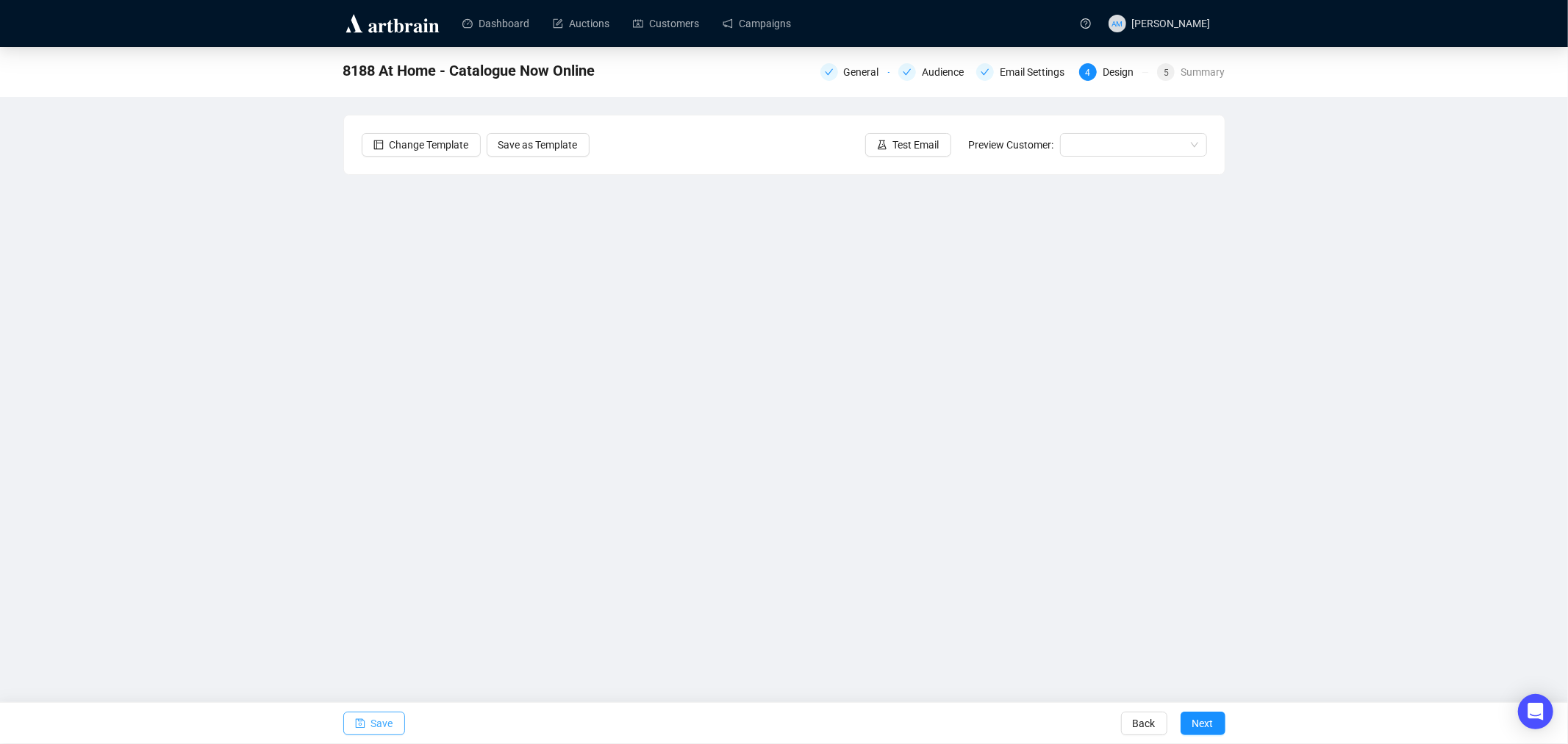
click at [385, 669] on span "Save" at bounding box center [382, 723] width 22 height 41
click at [358, 669] on icon "save" at bounding box center [359, 723] width 9 height 9
click at [909, 142] on span "Test Email" at bounding box center [916, 145] width 46 height 16
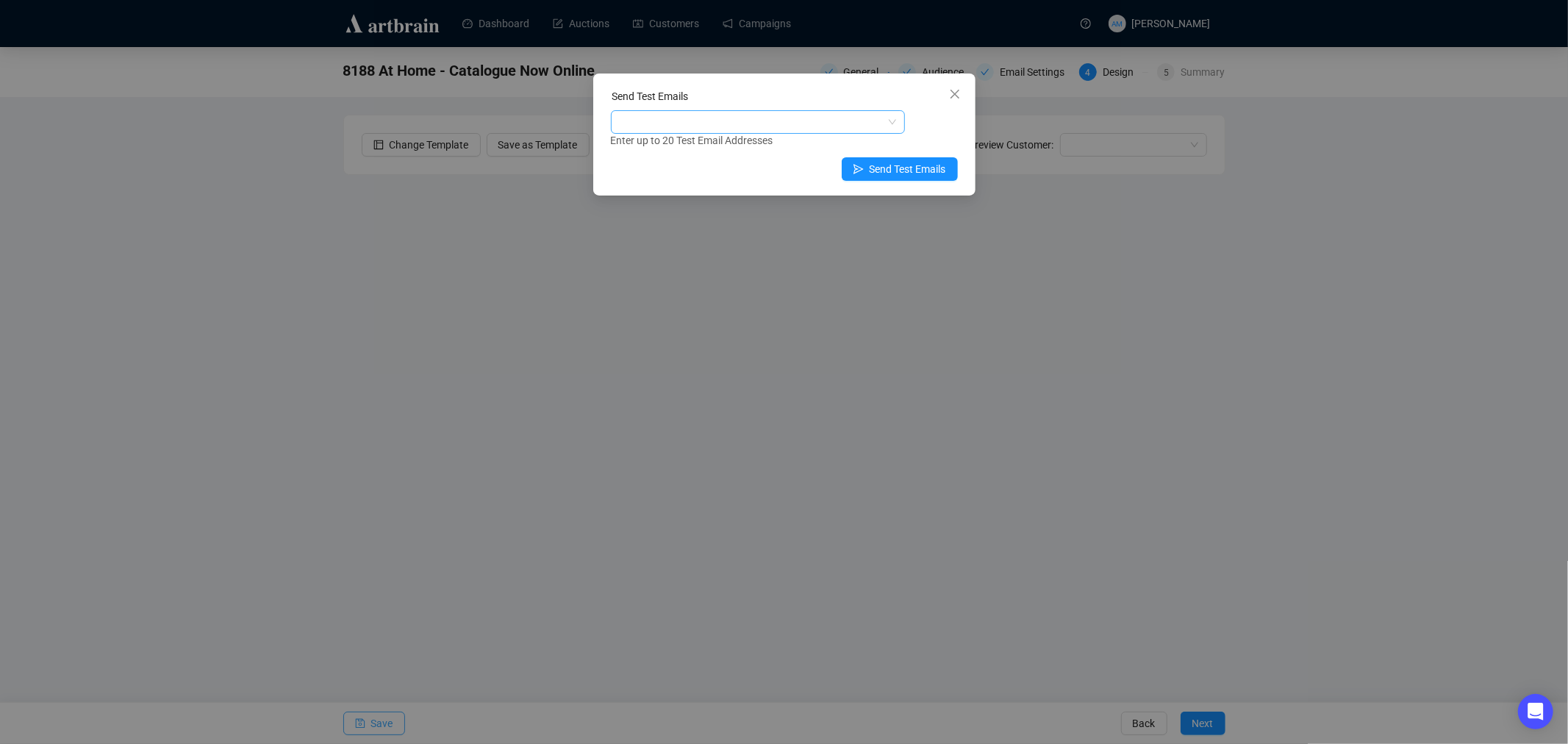
click at [645, 129] on div at bounding box center [750, 122] width 273 height 21
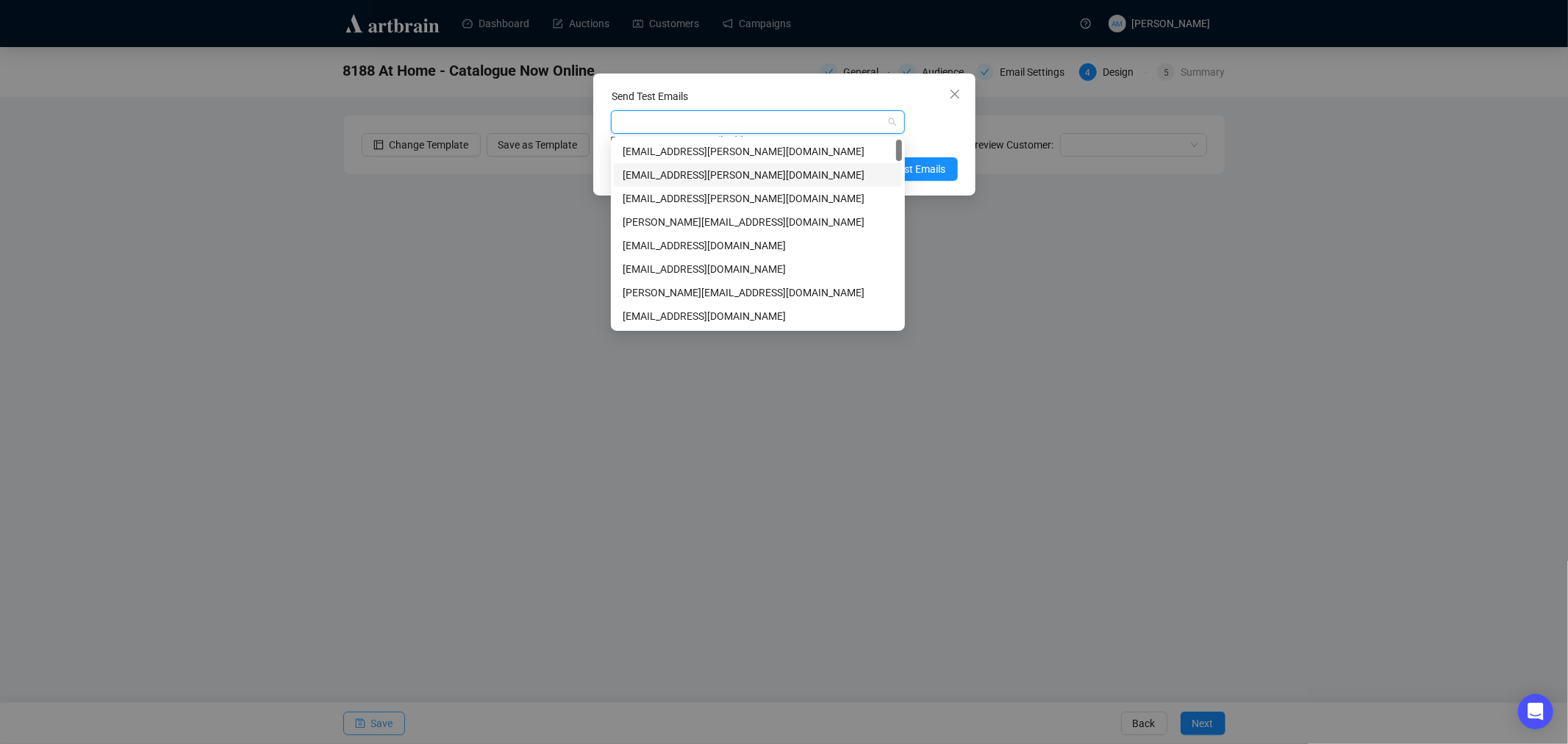
click at [664, 173] on div "[EMAIL_ADDRESS][PERSON_NAME][DOMAIN_NAME]" at bounding box center [758, 174] width 270 height 16
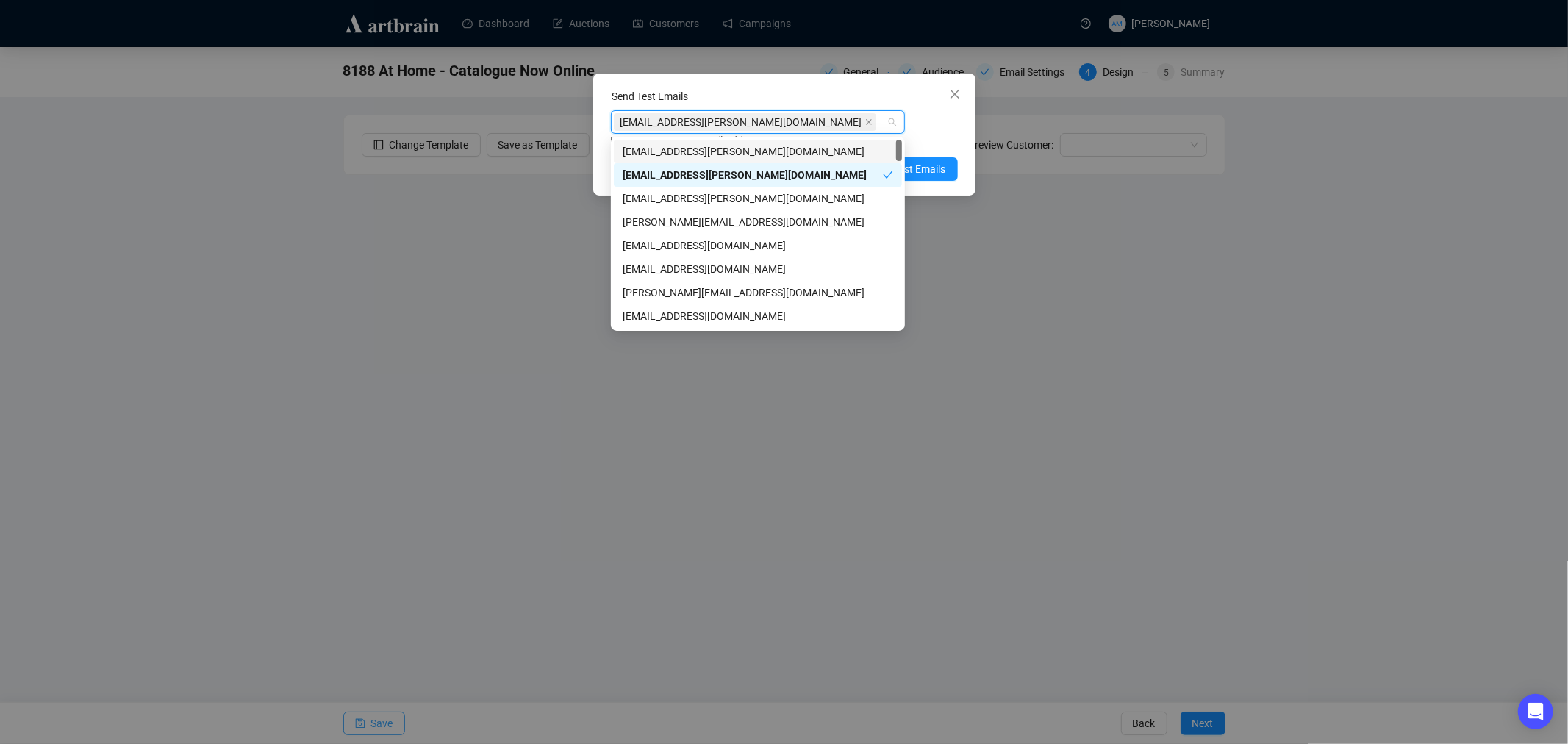
click at [934, 139] on div "Enter up to 20 Test Email Addresses" at bounding box center [784, 141] width 347 height 17
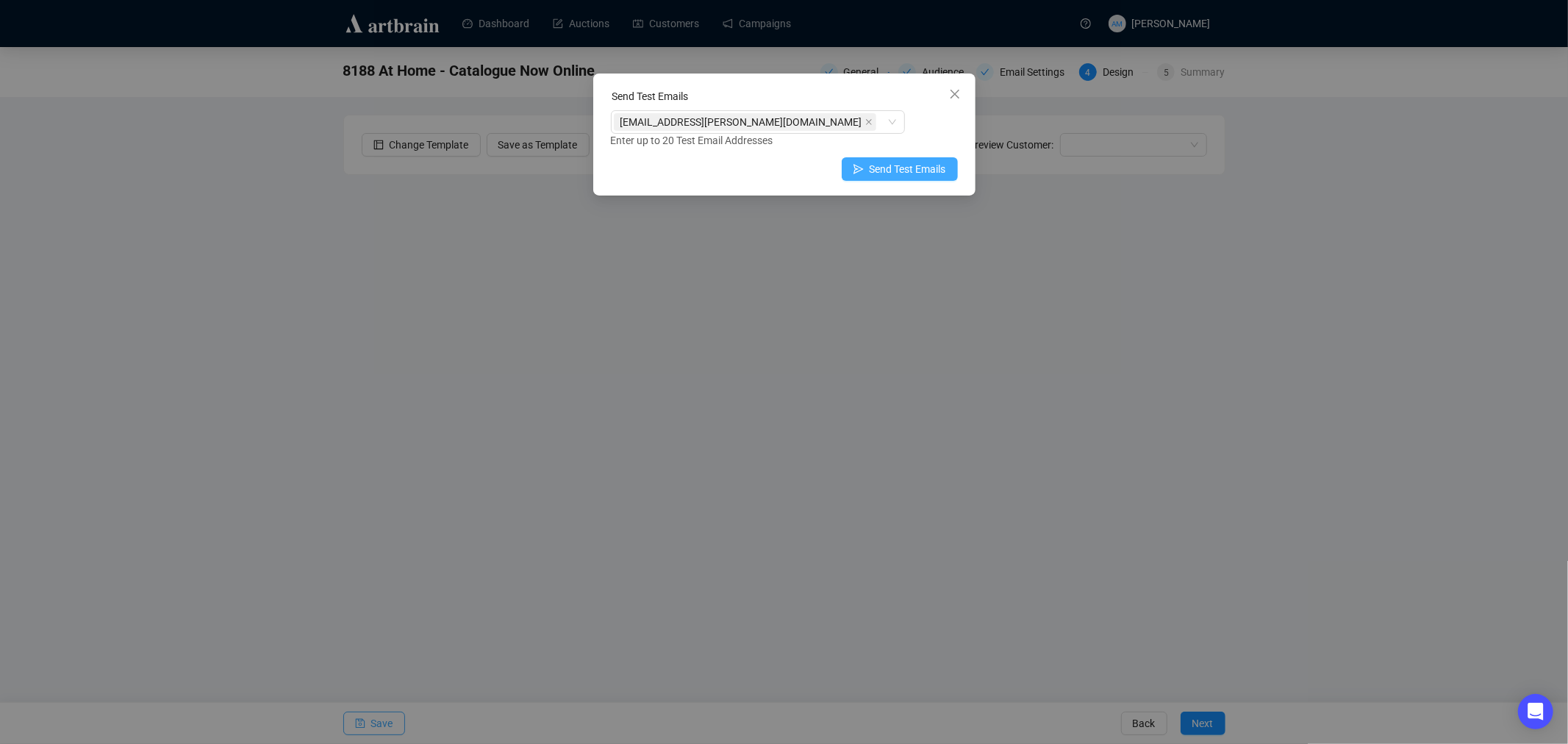
click at [914, 172] on span "Send Test Emails" at bounding box center [908, 168] width 76 height 16
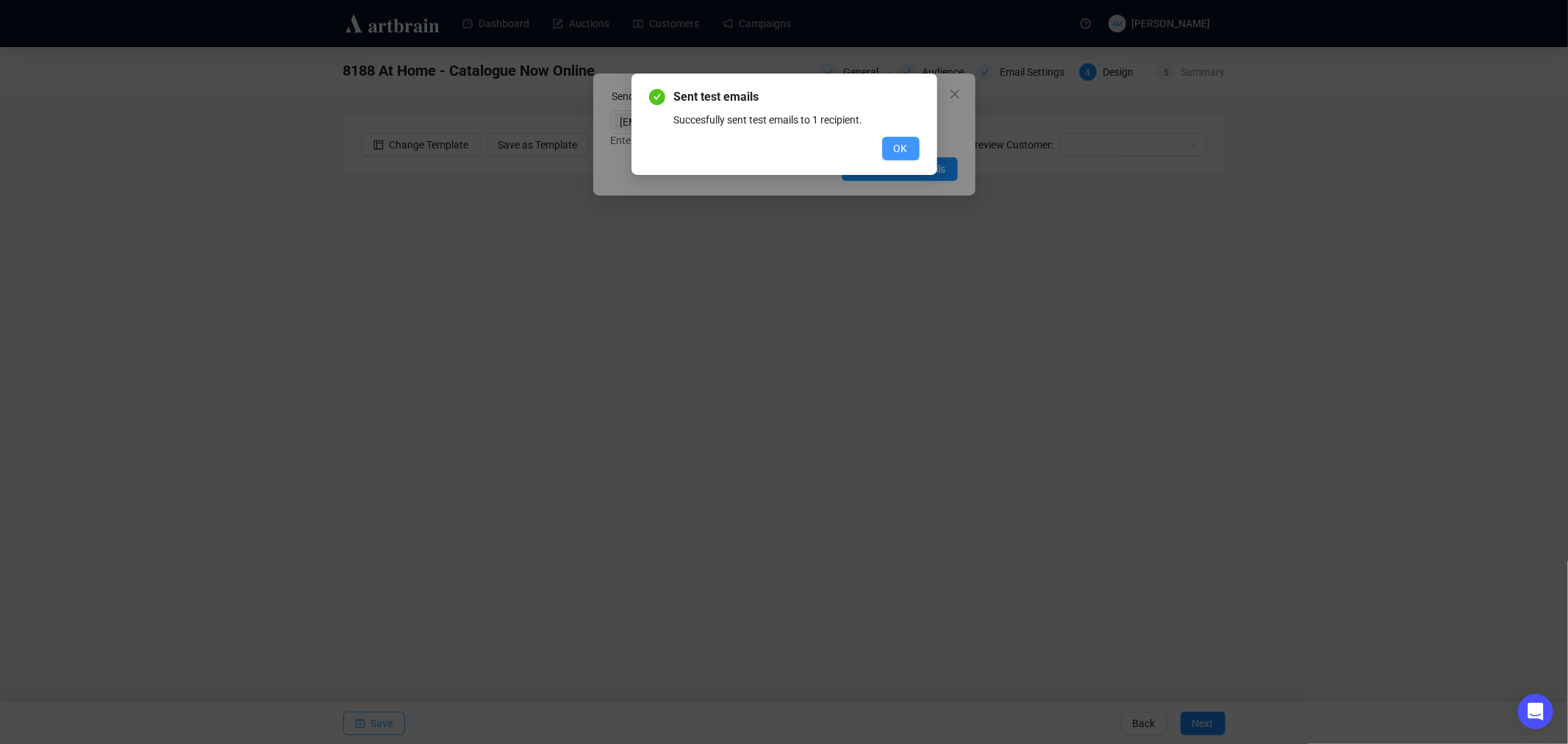
click at [902, 147] on span "OK" at bounding box center [901, 148] width 14 height 16
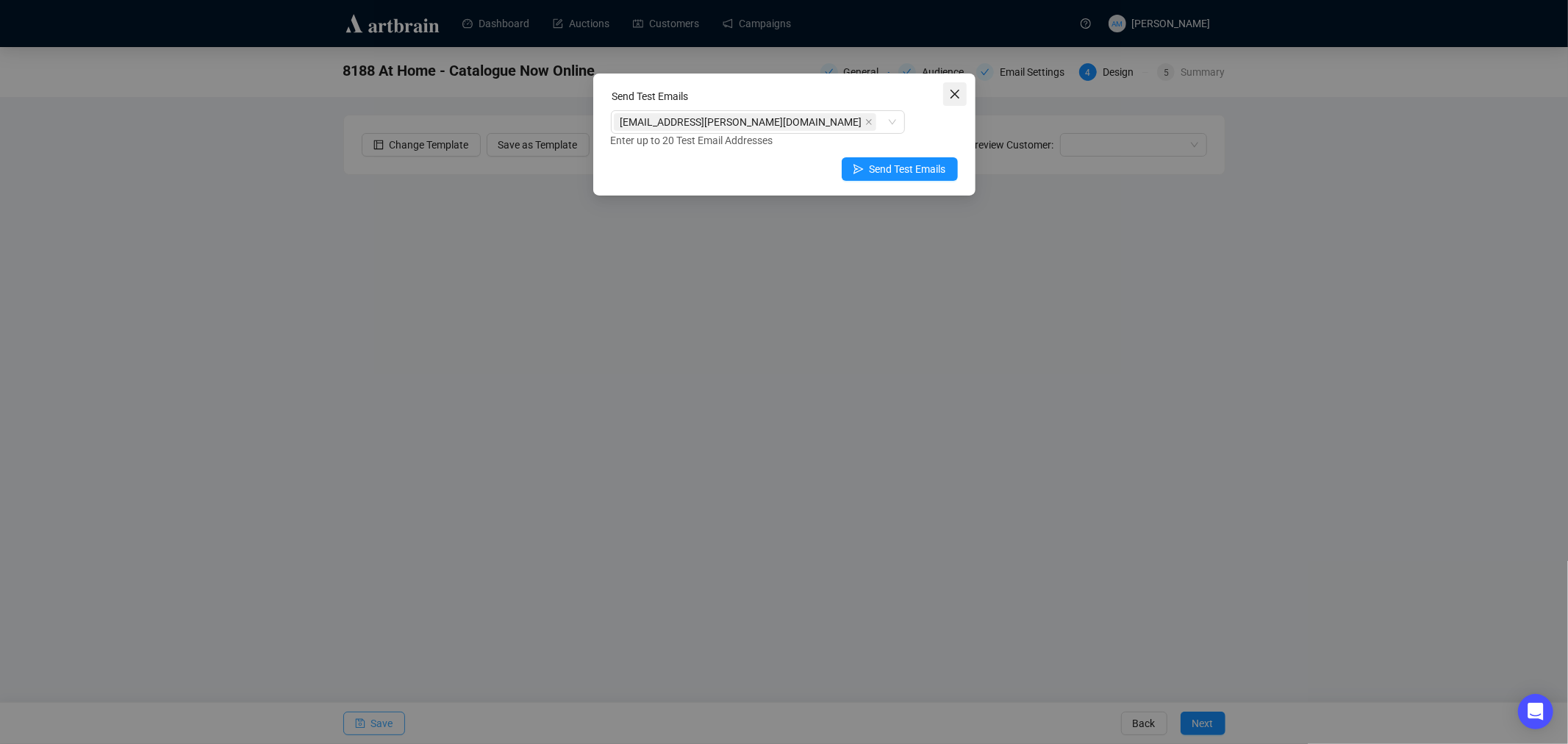
click at [952, 90] on icon "close" at bounding box center [956, 94] width 12 height 12
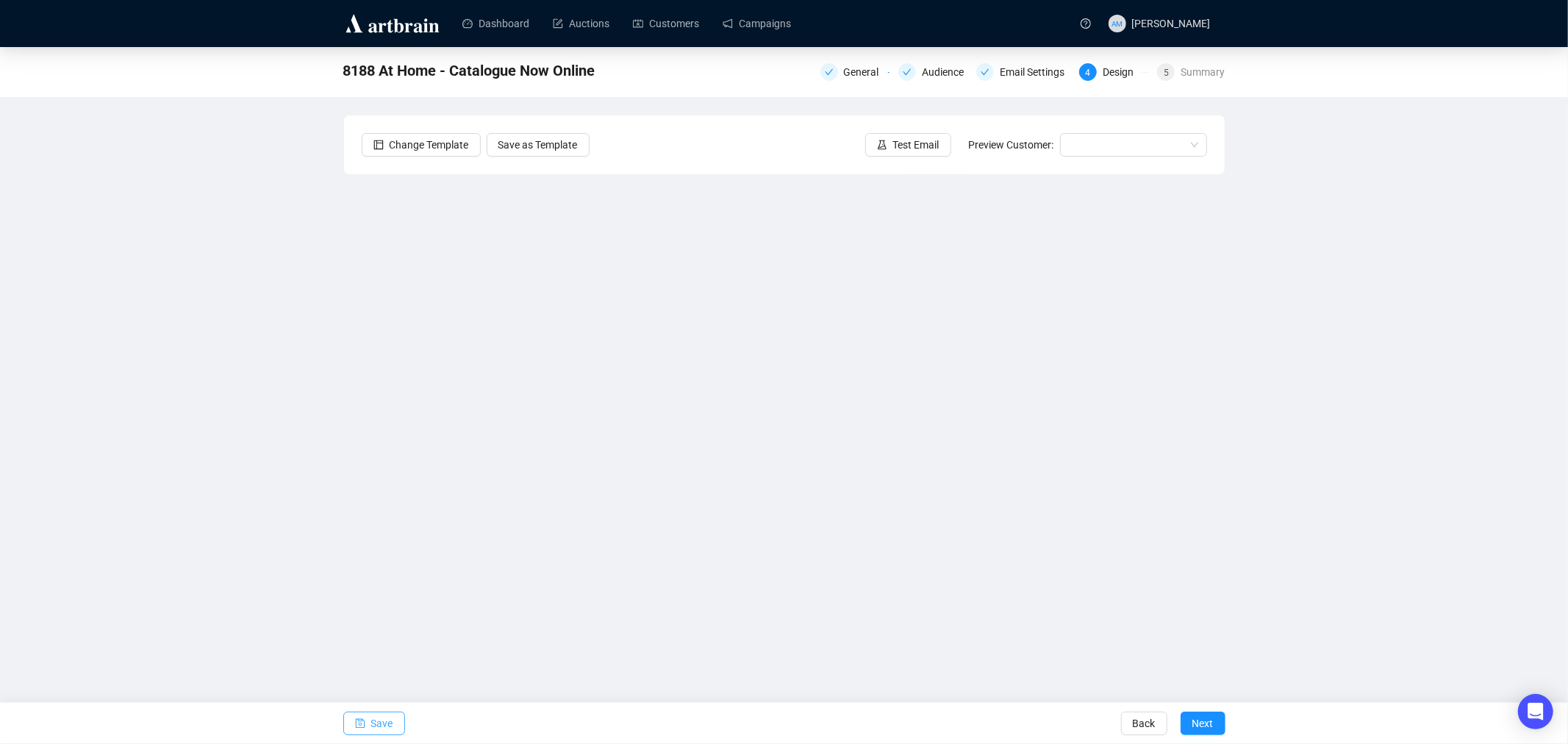
click at [380, 669] on span "Save" at bounding box center [382, 723] width 22 height 41
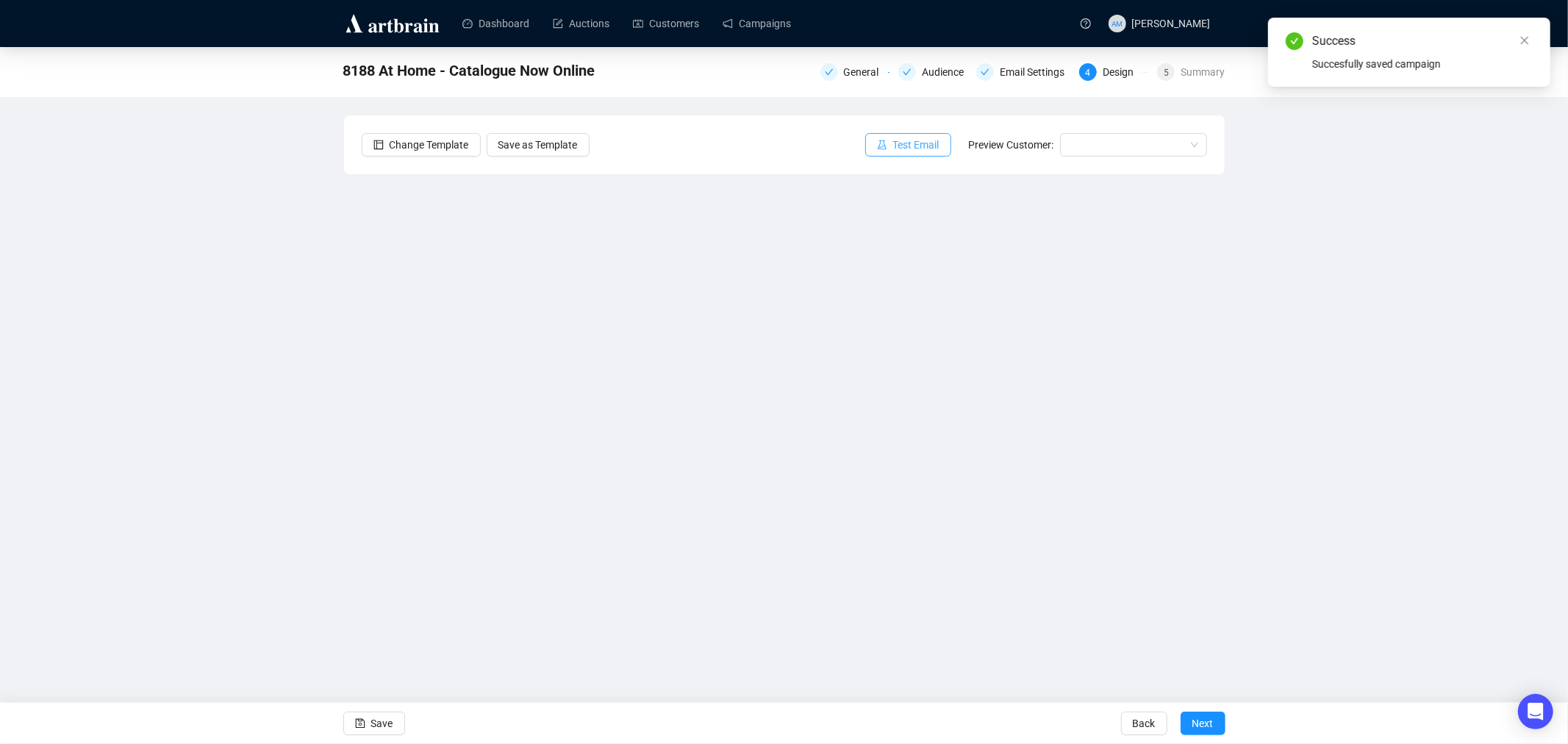
click at [891, 150] on button "Test Email" at bounding box center [908, 145] width 86 height 24
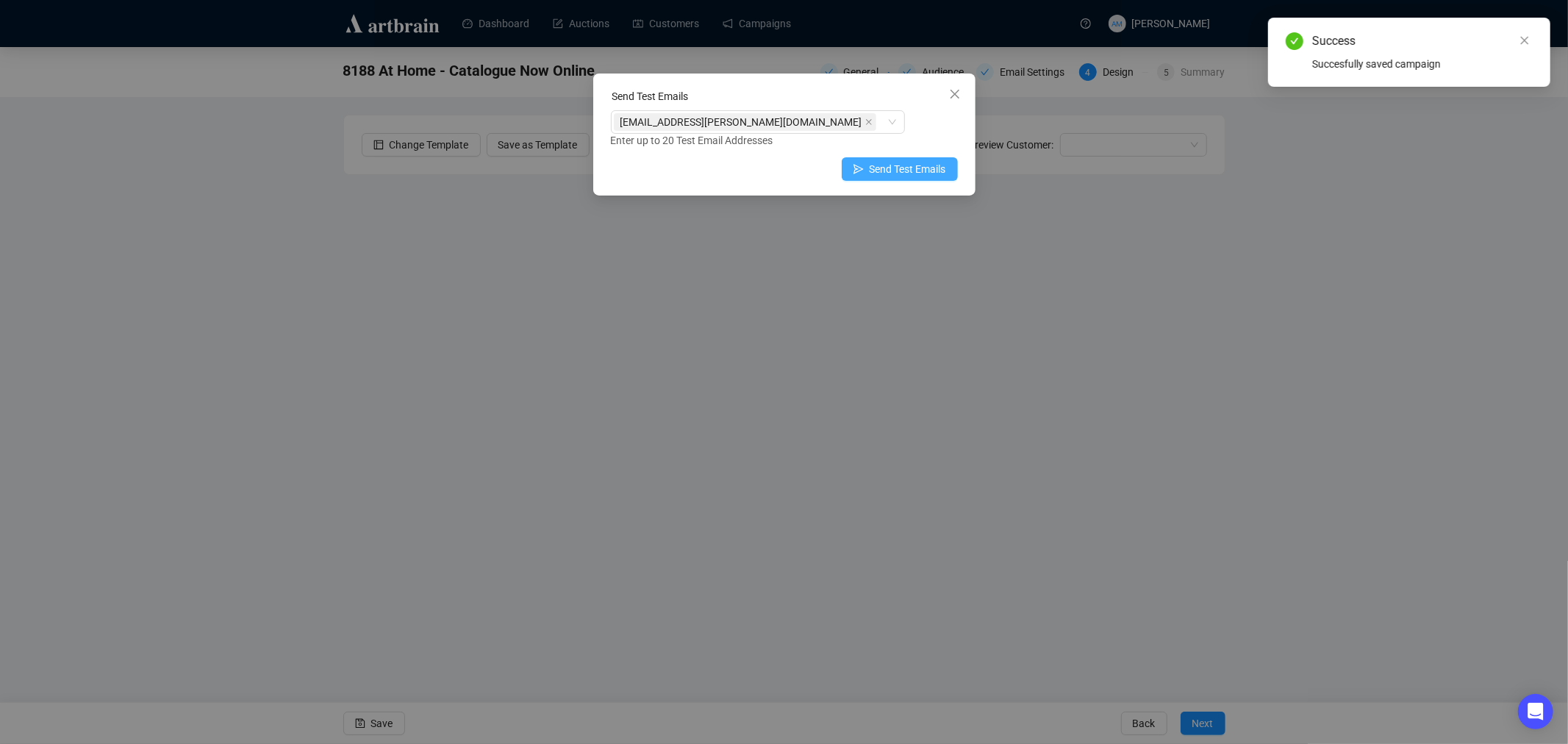
click at [883, 170] on span "Send Test Emails" at bounding box center [908, 168] width 76 height 16
